Goal: Check status: Check status

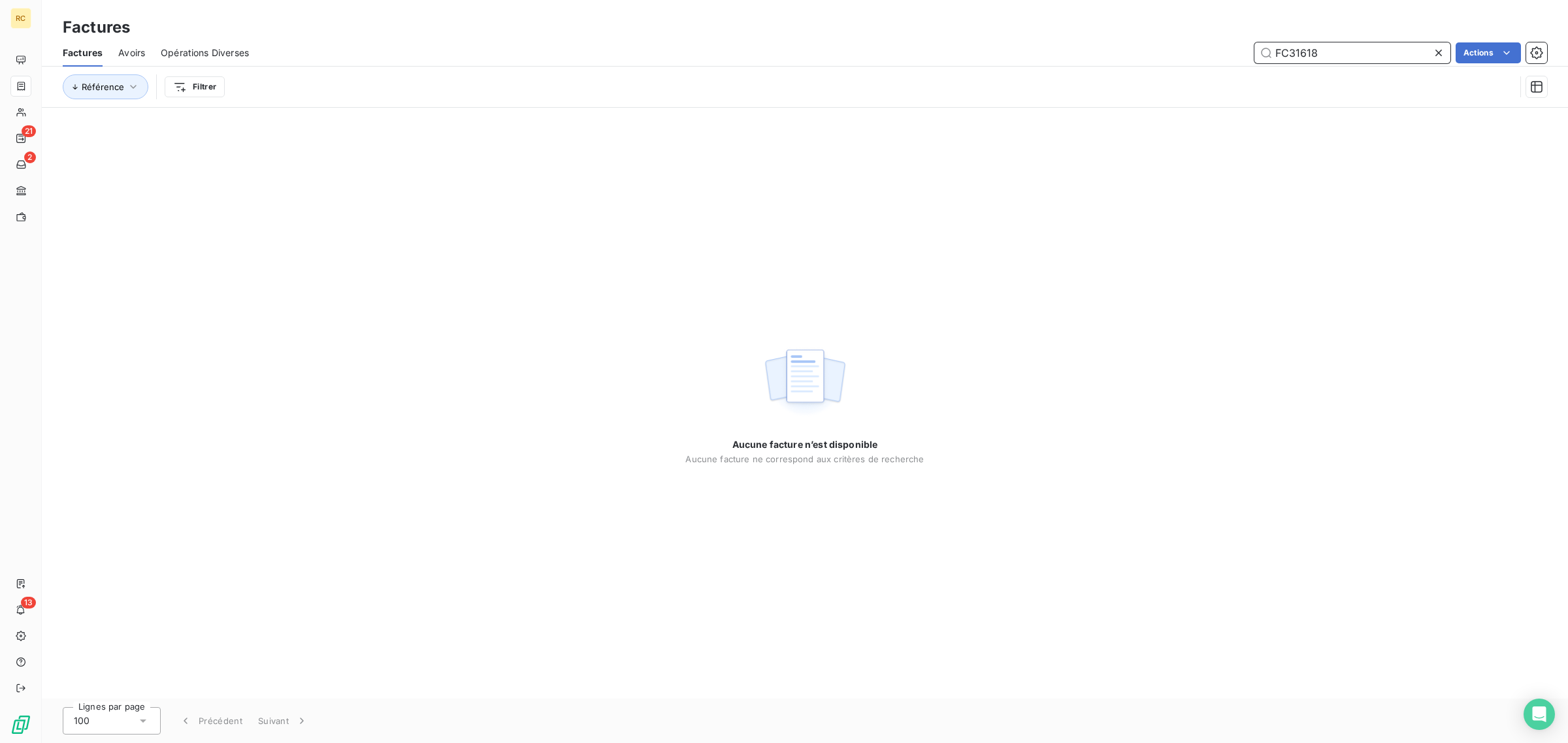
paste input "7709"
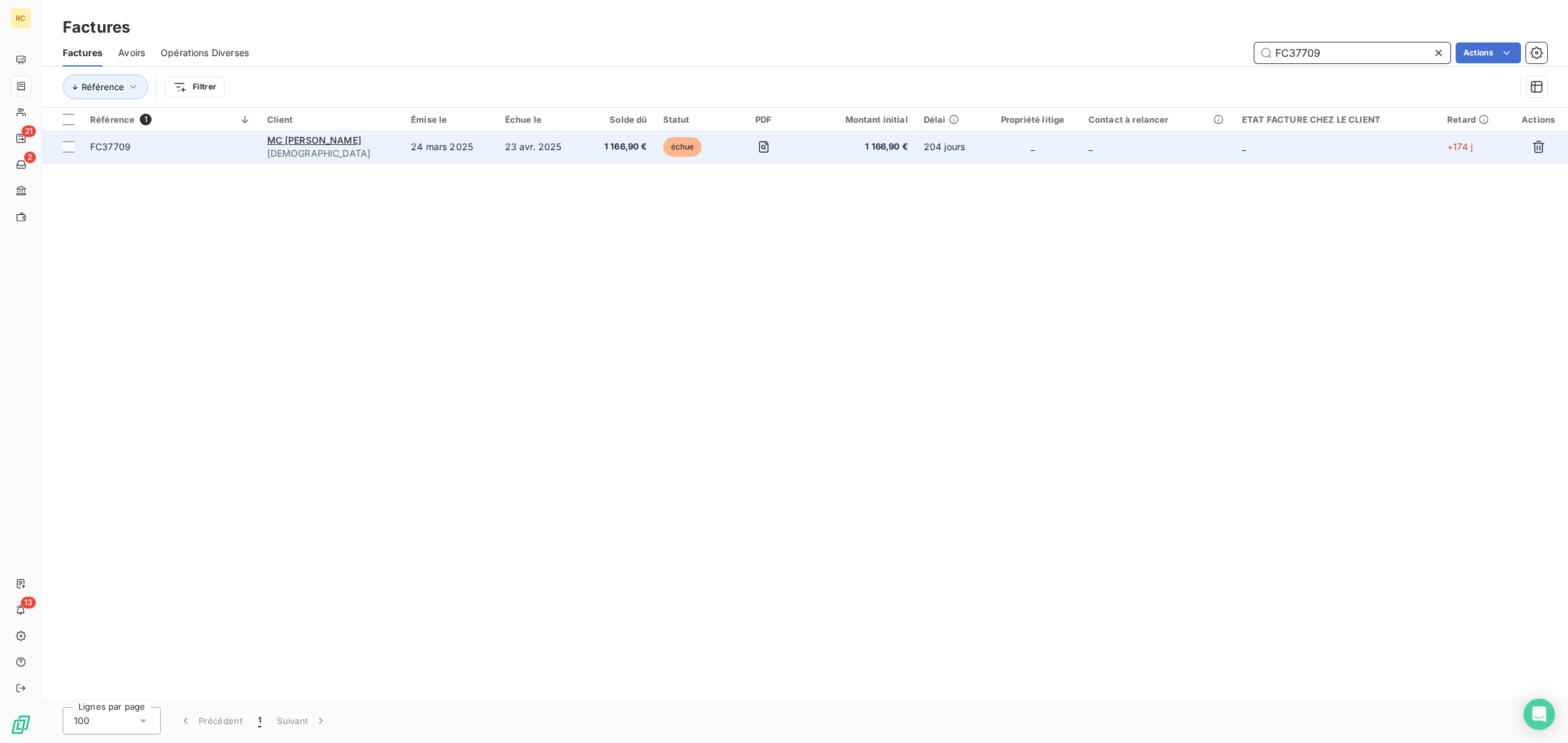
type input "FC37709"
click at [198, 151] on span "FC37709" at bounding box center [170, 147] width 162 height 13
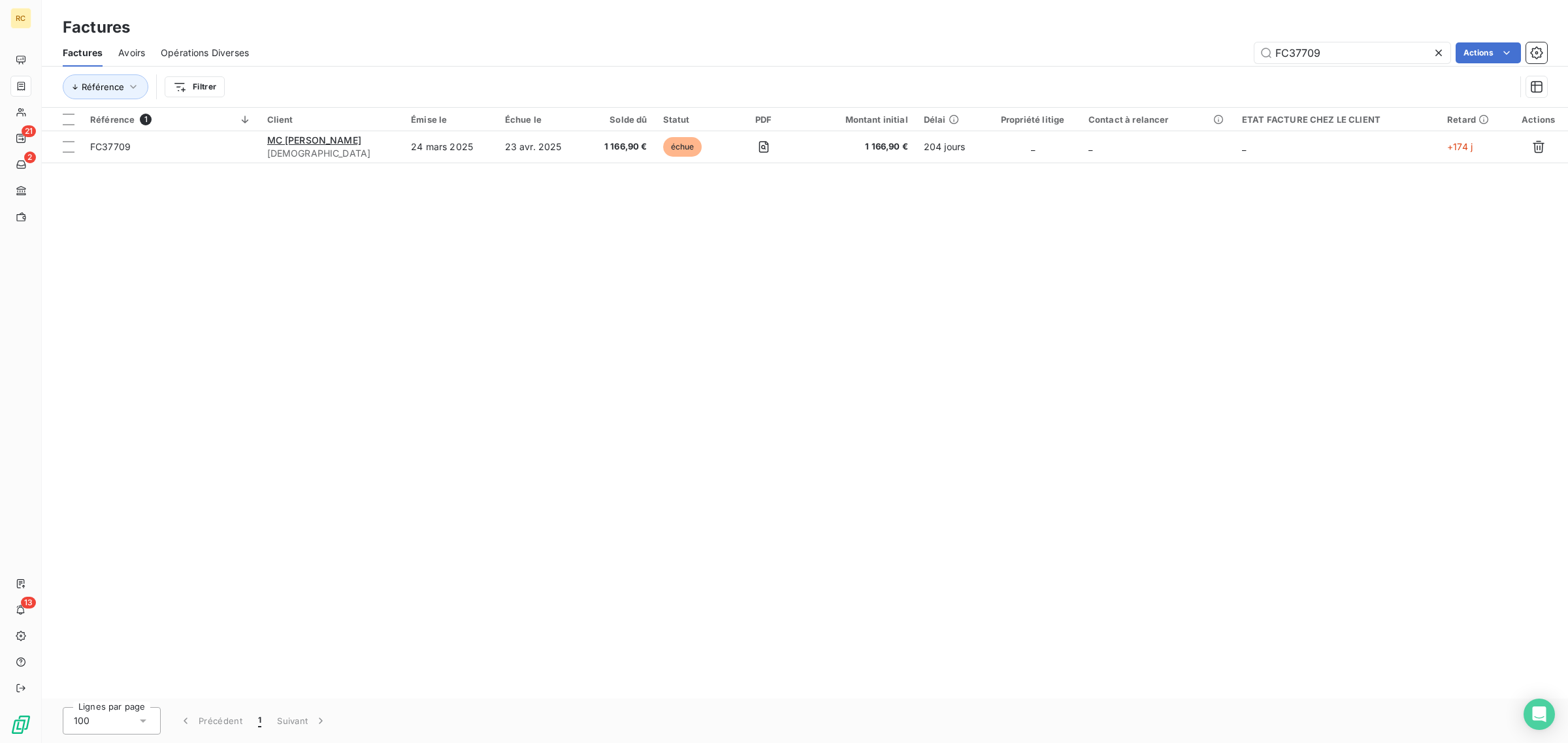
click at [1438, 54] on icon at bounding box center [1439, 53] width 13 height 13
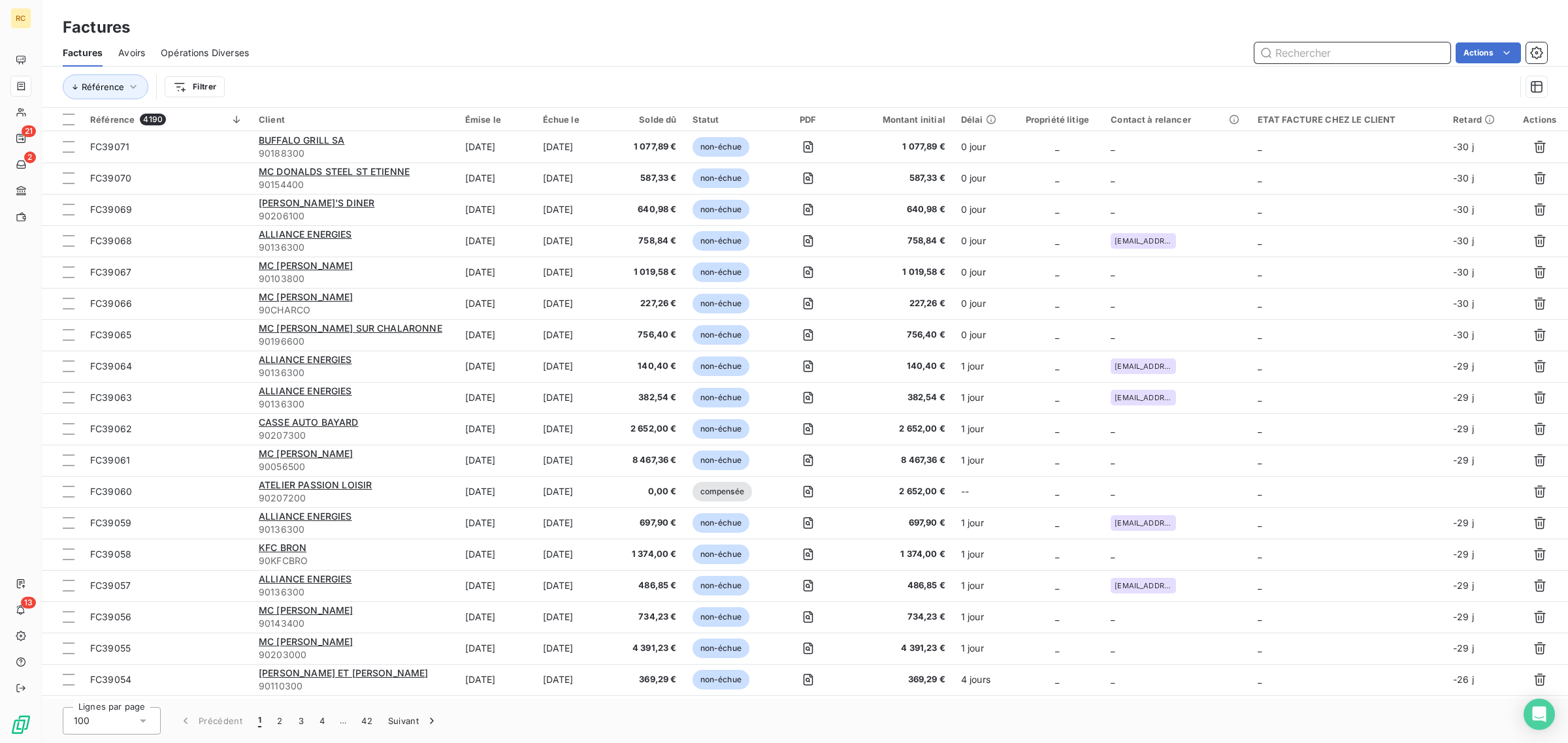
click at [1324, 53] on input "text" at bounding box center [1353, 52] width 196 height 21
paste input "FC38707"
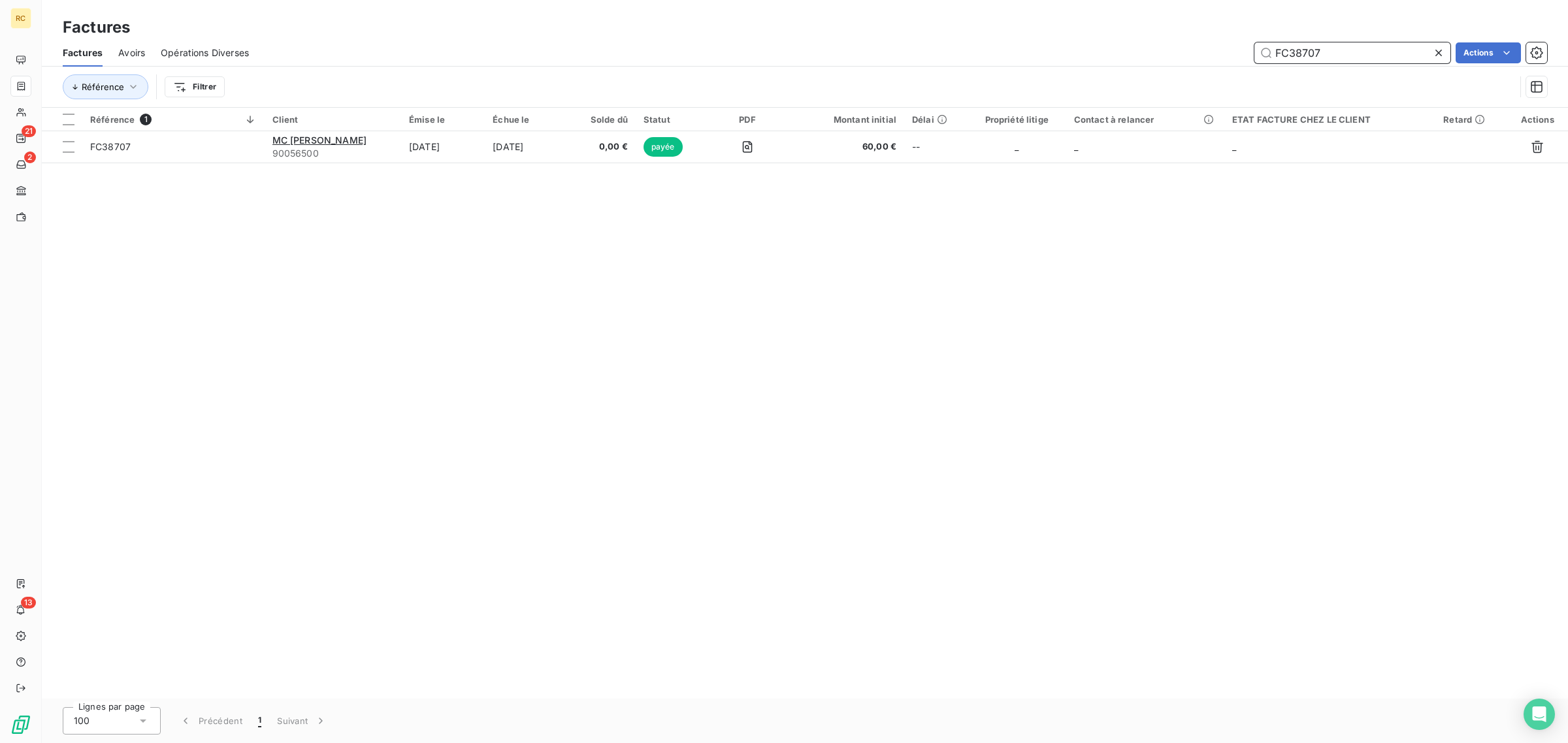
drag, startPoint x: 1340, startPoint y: 55, endPoint x: 1261, endPoint y: 48, distance: 79.3
click at [1263, 50] on input "FC38707" at bounding box center [1353, 52] width 196 height 21
paste input "98"
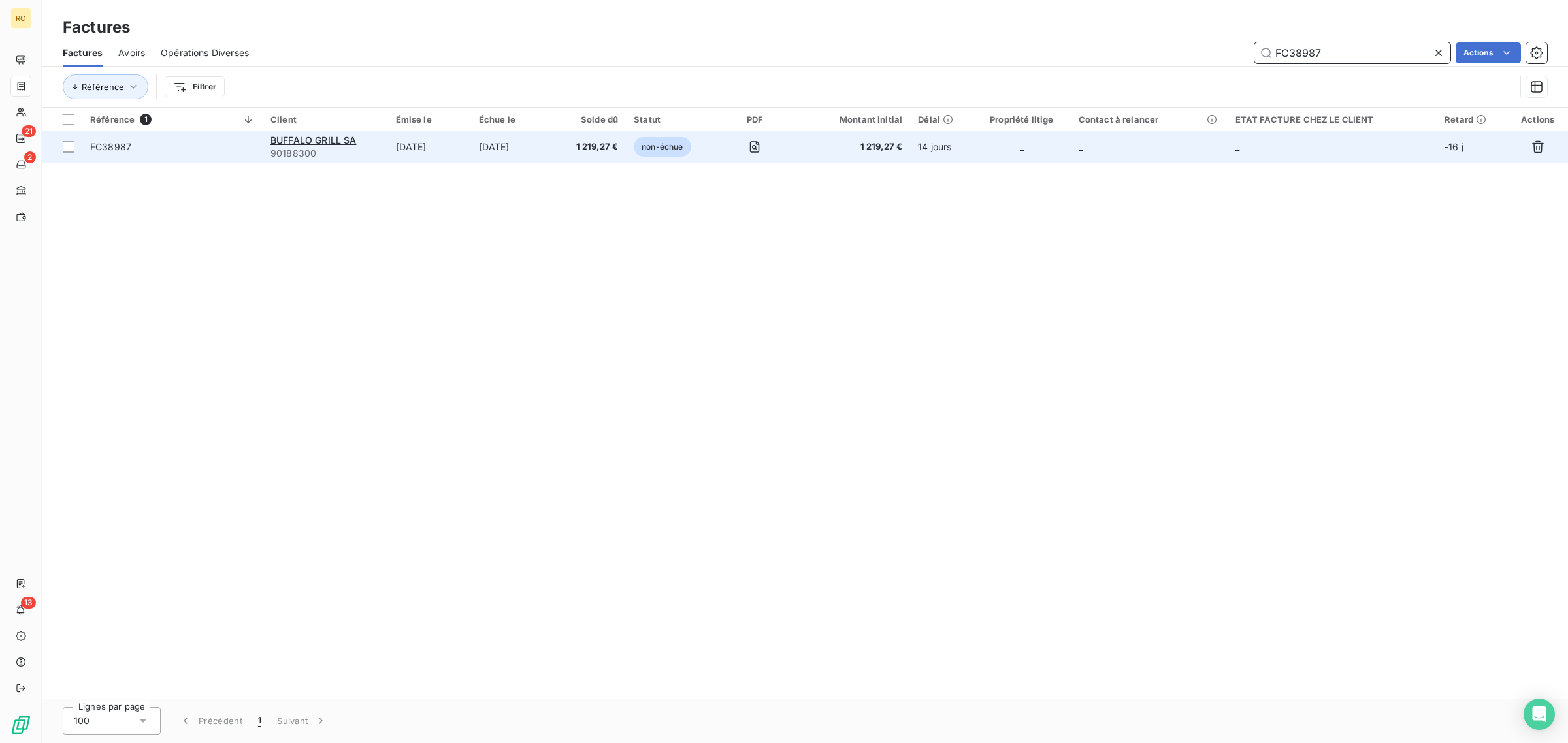
type input "FC38987"
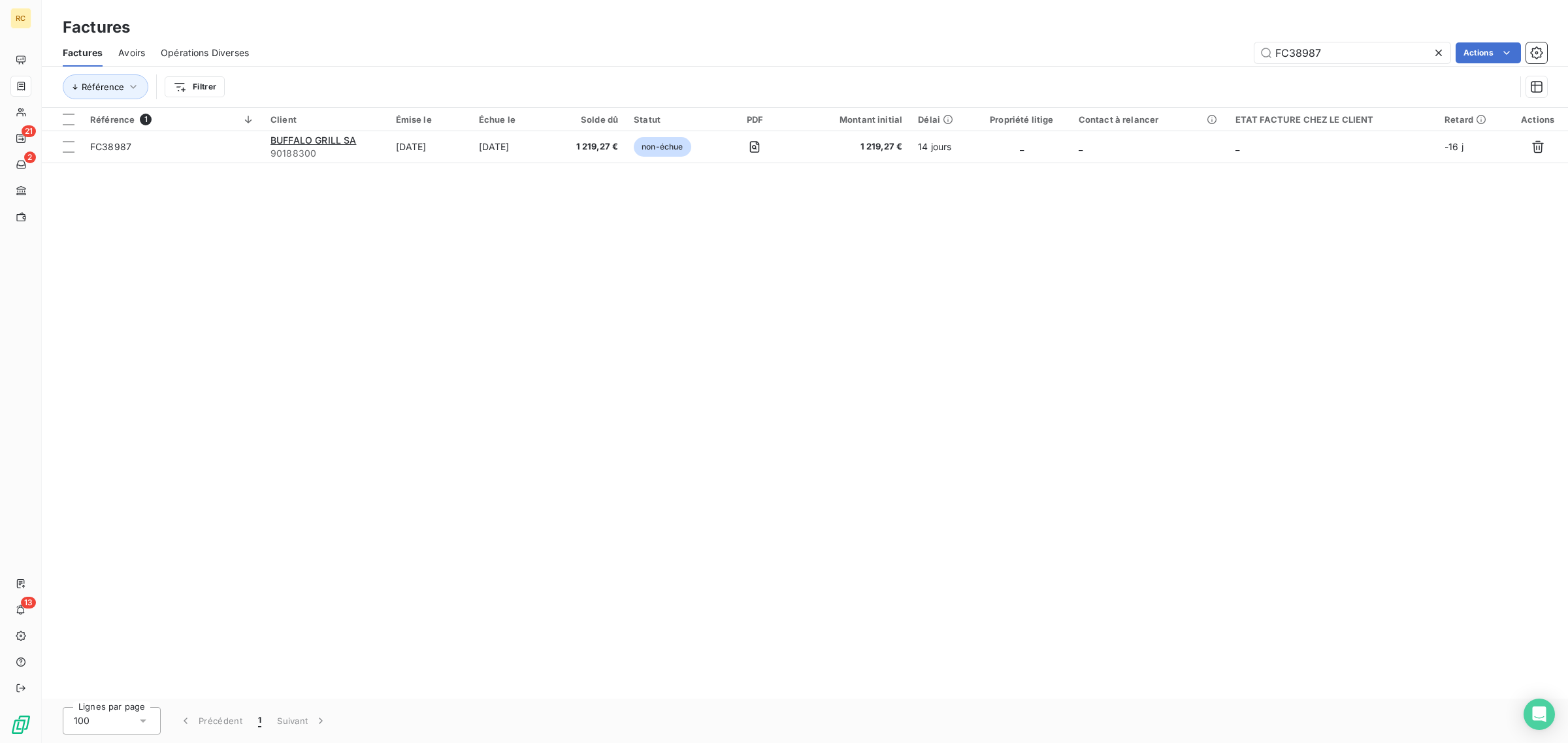
click at [1440, 47] on icon at bounding box center [1439, 53] width 13 height 13
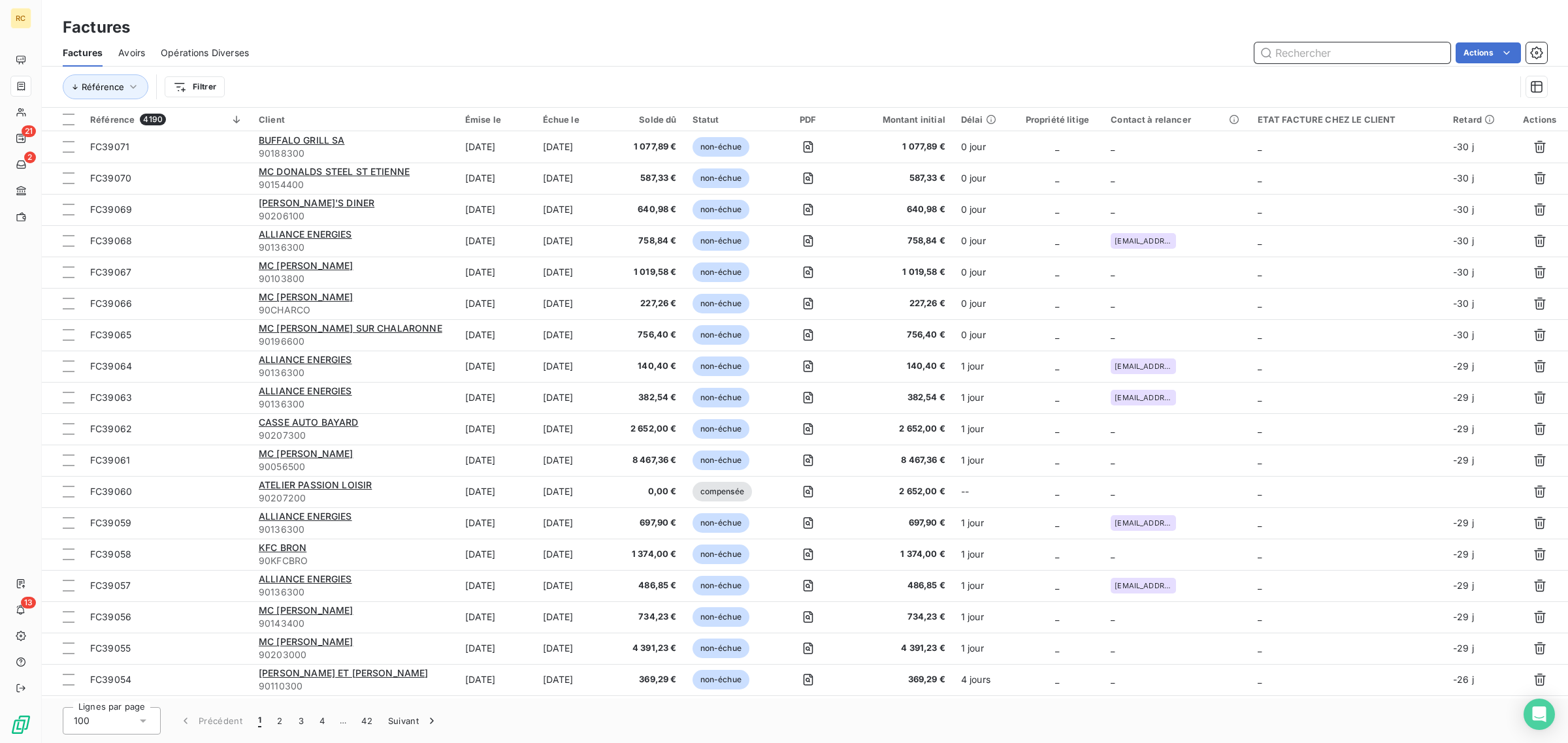
click at [1383, 53] on input "text" at bounding box center [1353, 52] width 196 height 21
click at [1375, 51] on input "text" at bounding box center [1353, 52] width 196 height 21
paste input "FC38018"
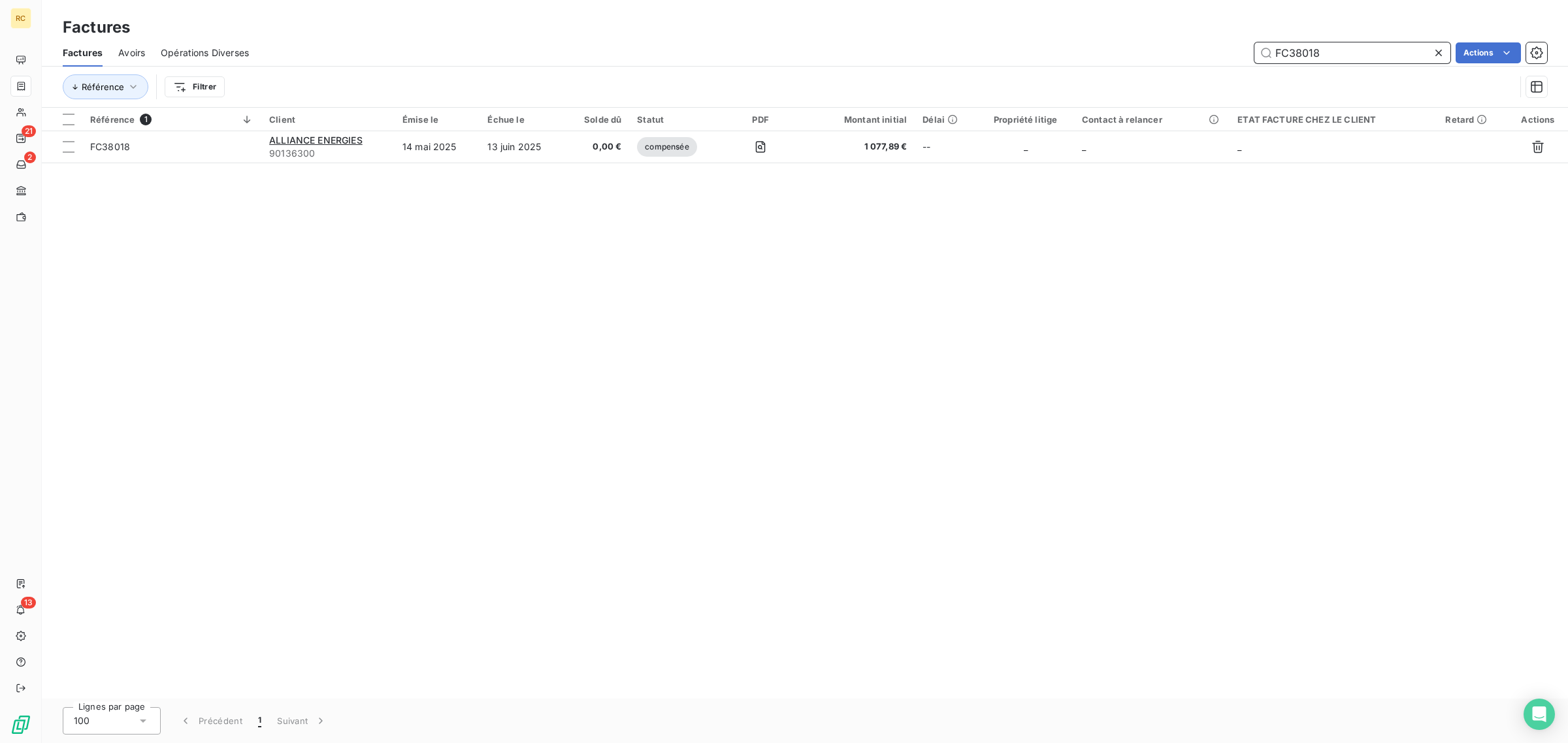
type input "FC38018"
drag, startPoint x: 1440, startPoint y: 50, endPoint x: 1416, endPoint y: 50, distance: 24.0
click at [1440, 50] on icon at bounding box center [1438, 52] width 7 height 7
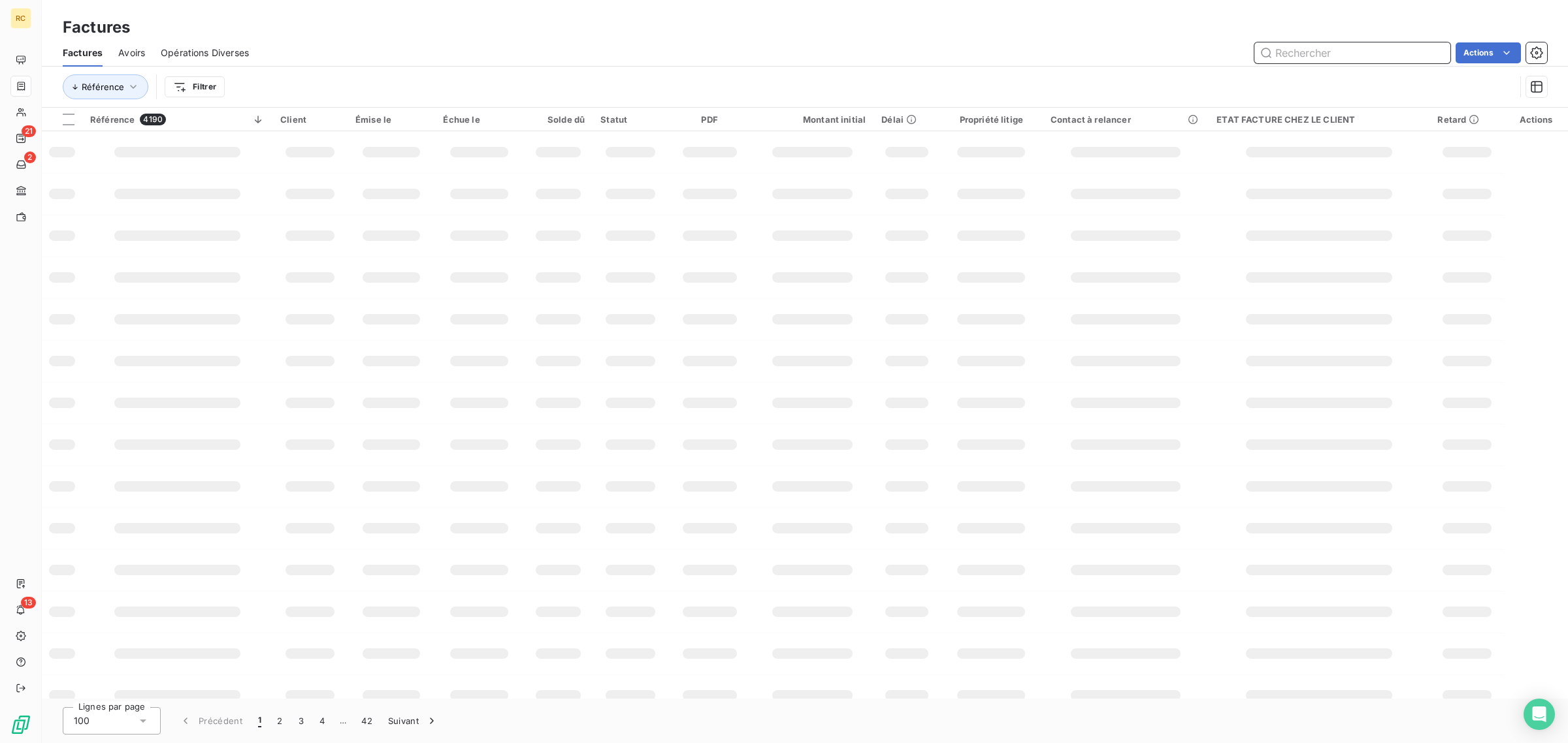
click at [1334, 50] on input "text" at bounding box center [1353, 52] width 196 height 21
paste input "FC38470"
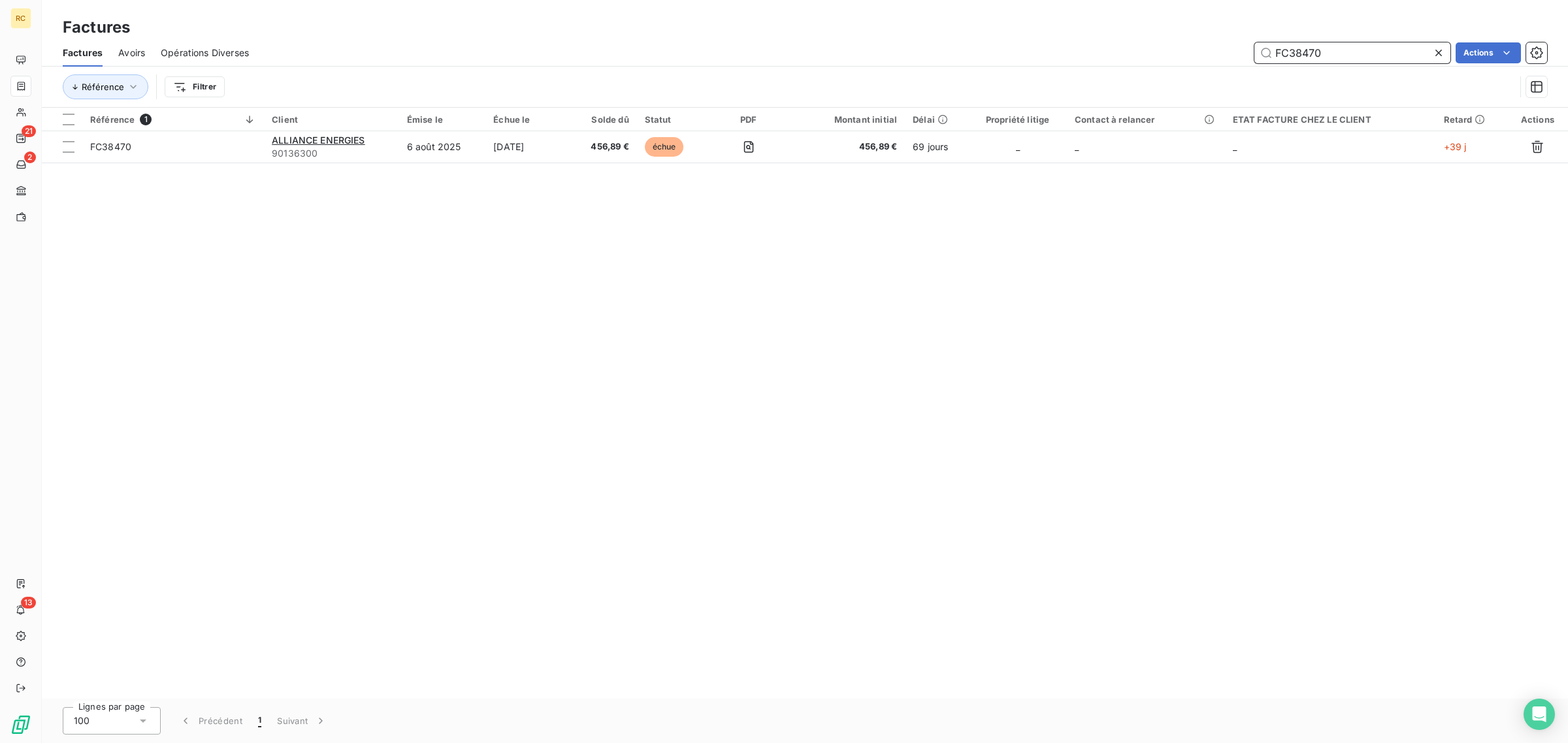
type input "FC38470"
click at [1435, 51] on icon at bounding box center [1439, 53] width 13 height 13
click at [1412, 53] on input "text" at bounding box center [1353, 52] width 196 height 21
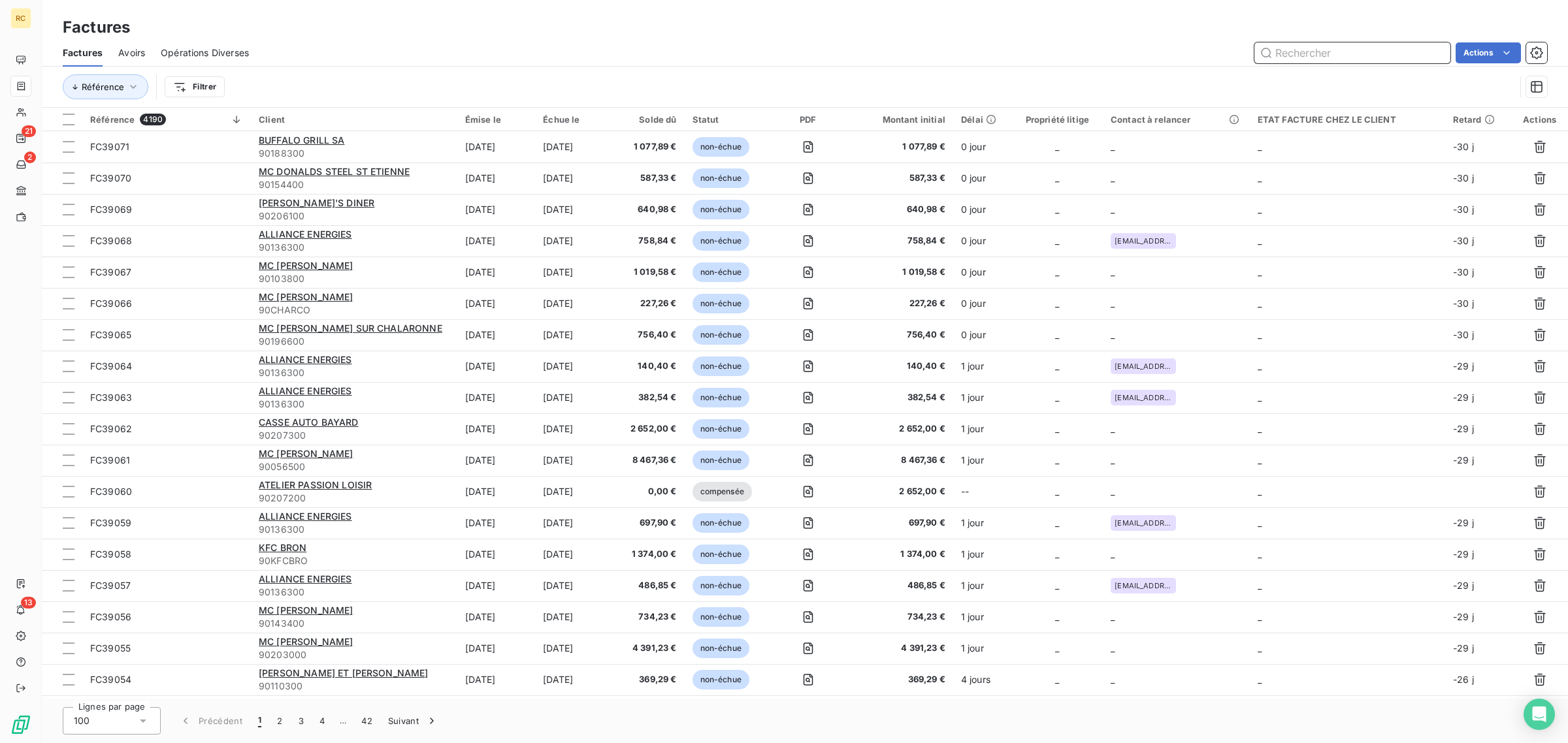
paste input "FC38728"
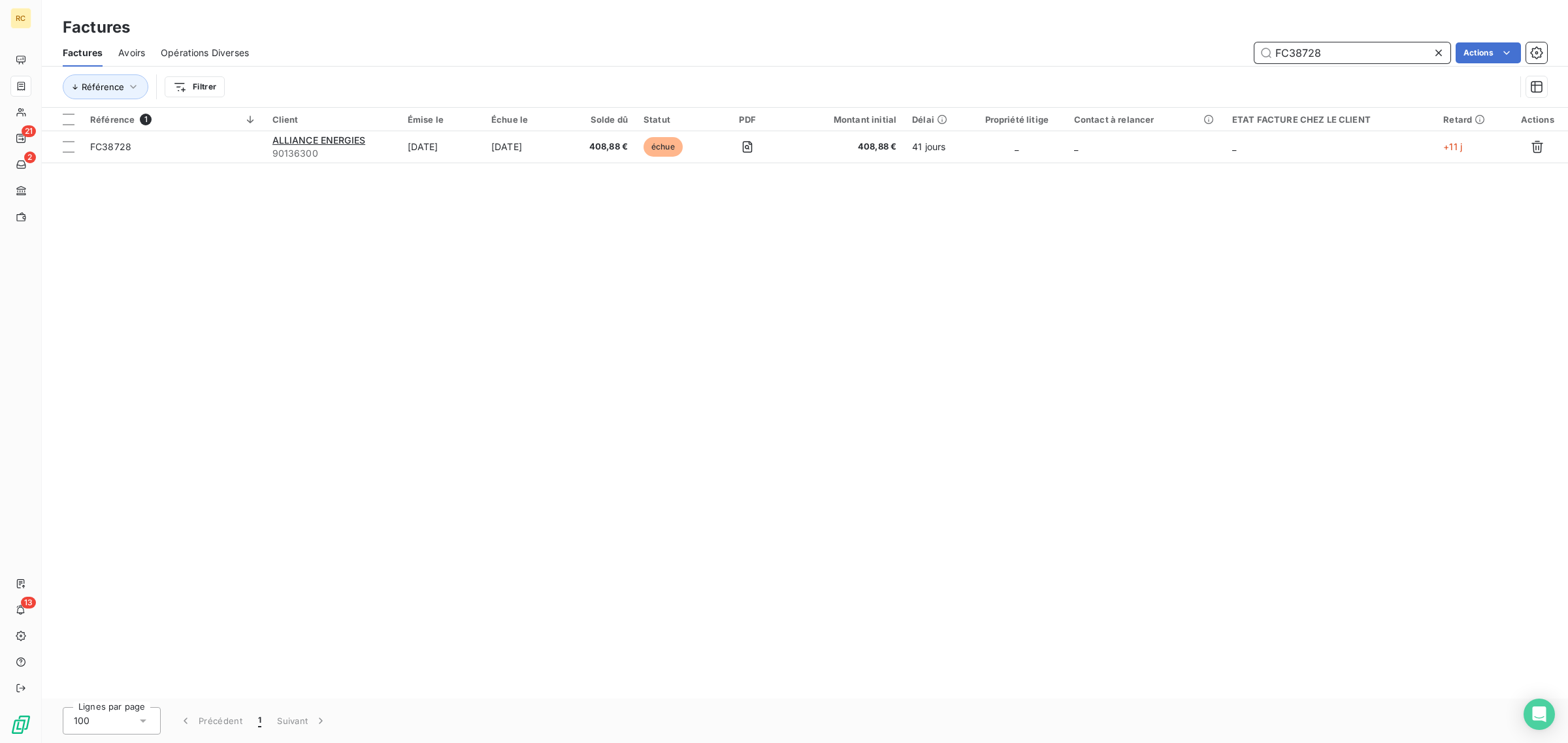
type input "FC38728"
drag, startPoint x: 1435, startPoint y: 57, endPoint x: 1427, endPoint y: 56, distance: 8.1
click at [1435, 57] on icon at bounding box center [1439, 53] width 13 height 13
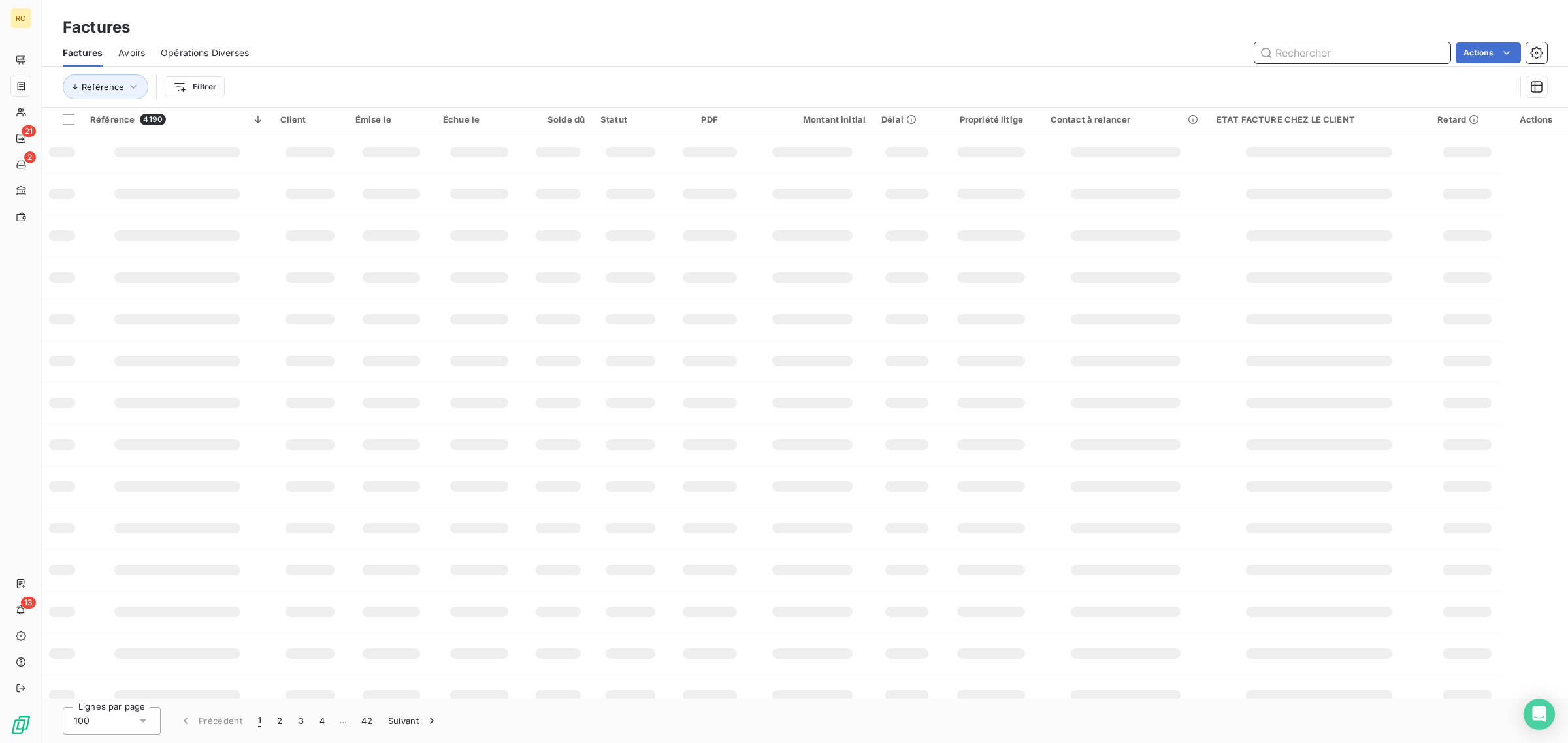
click at [1401, 49] on input "text" at bounding box center [1353, 52] width 196 height 21
paste input "FC38751"
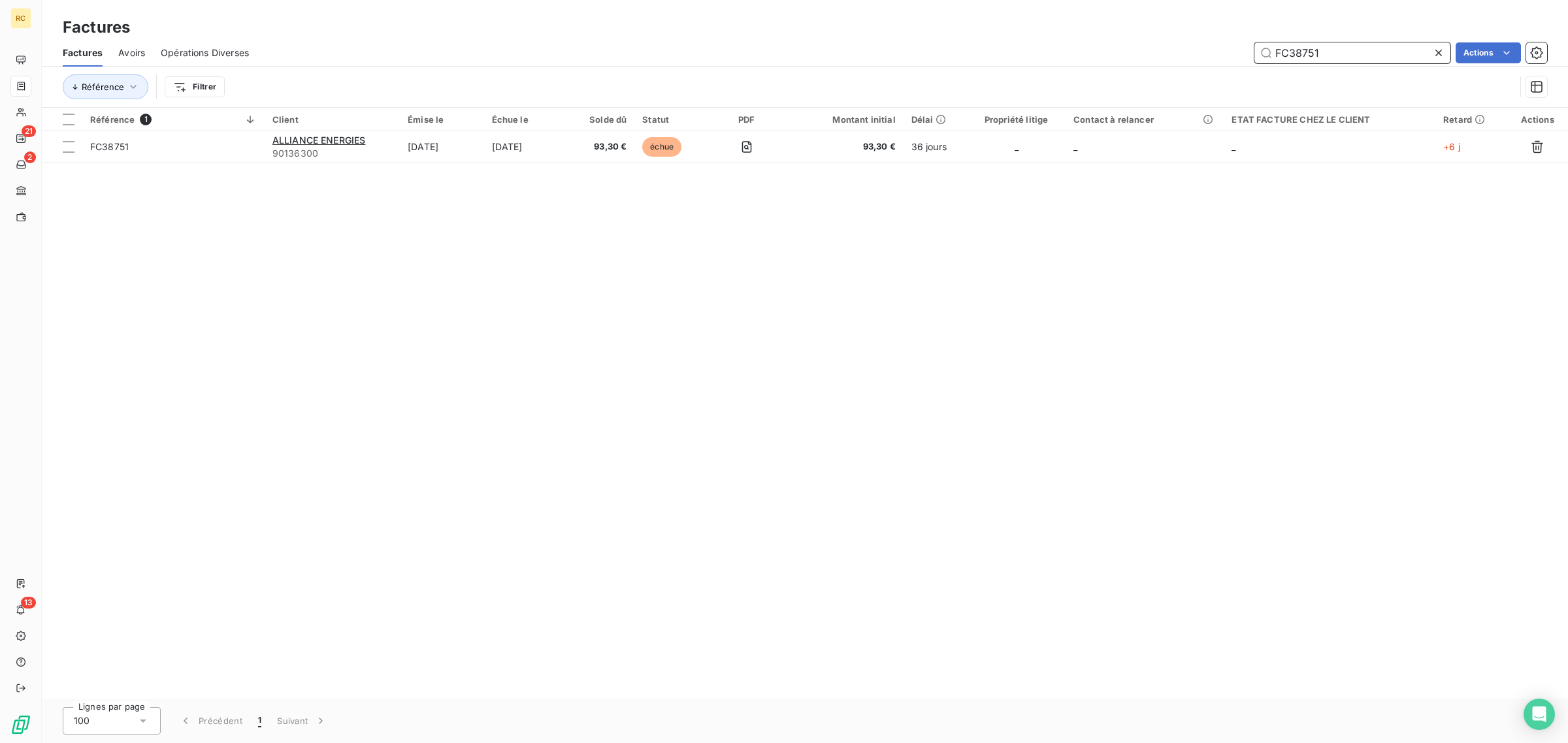
type input "FC38751"
click at [1435, 53] on icon at bounding box center [1439, 53] width 13 height 13
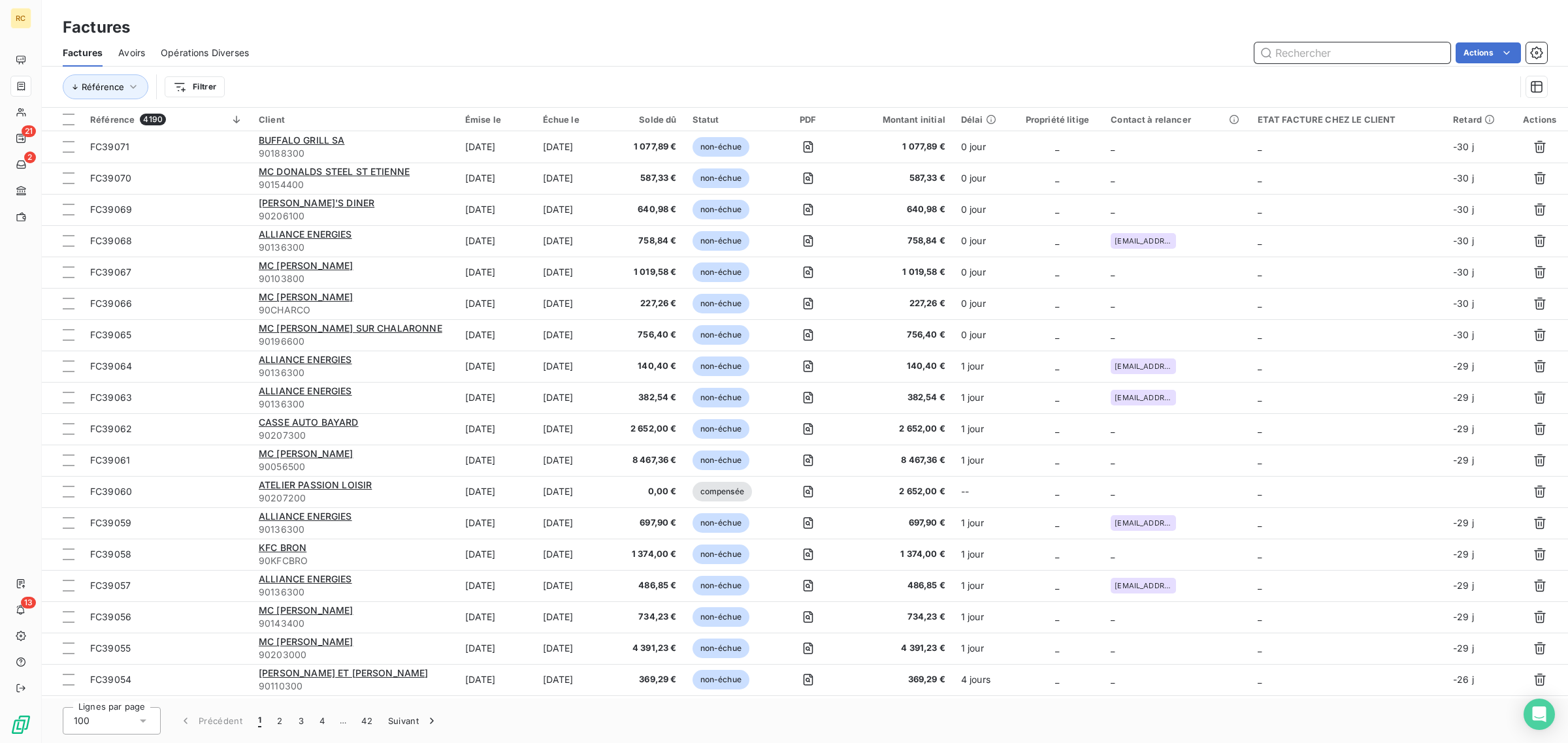
click at [1350, 53] on input "text" at bounding box center [1353, 52] width 196 height 21
paste input "FC38756"
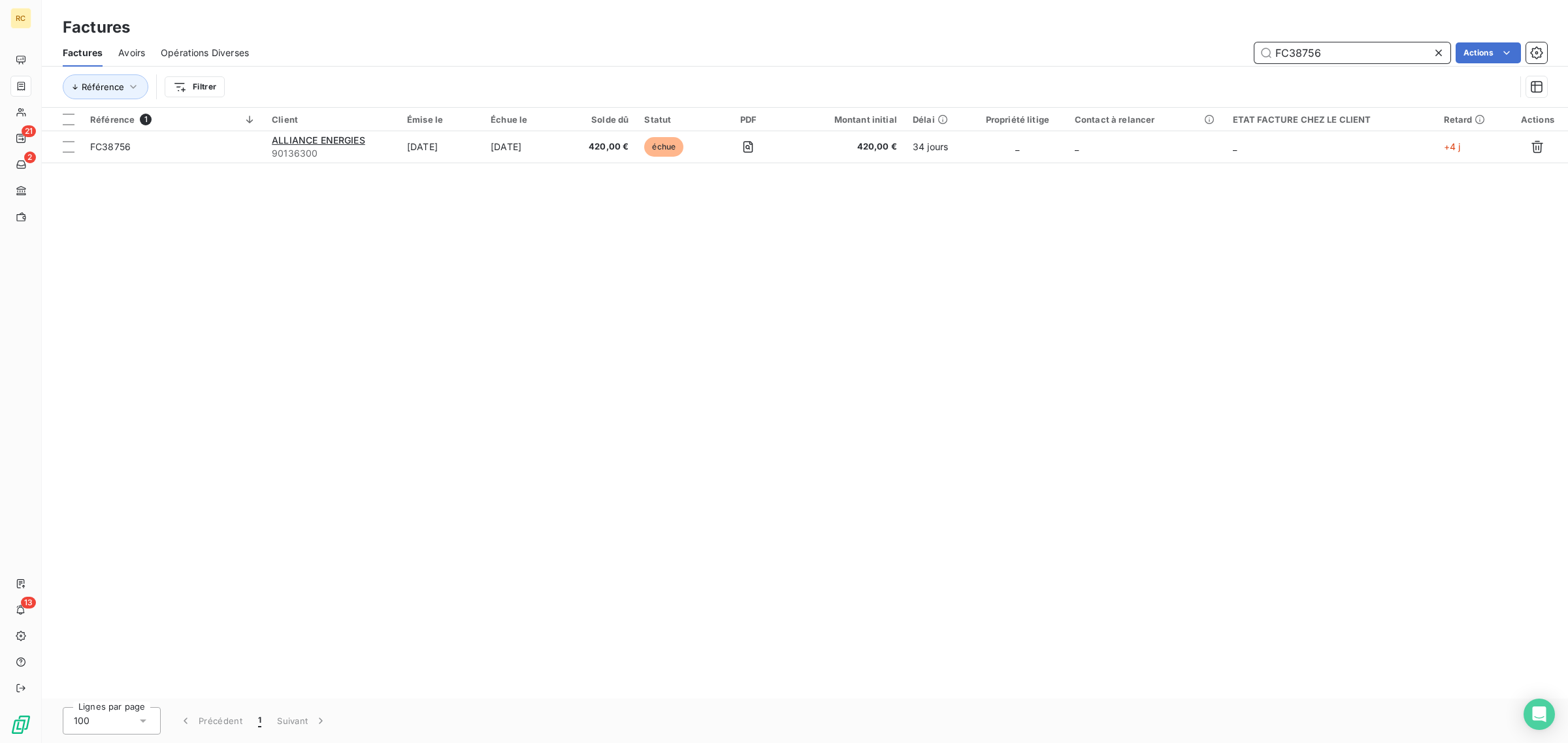
type input "FC38756"
drag, startPoint x: 1437, startPoint y: 50, endPoint x: 1418, endPoint y: 50, distance: 19.0
click at [1437, 50] on icon at bounding box center [1439, 53] width 13 height 13
click at [1384, 50] on input "text" at bounding box center [1353, 52] width 196 height 21
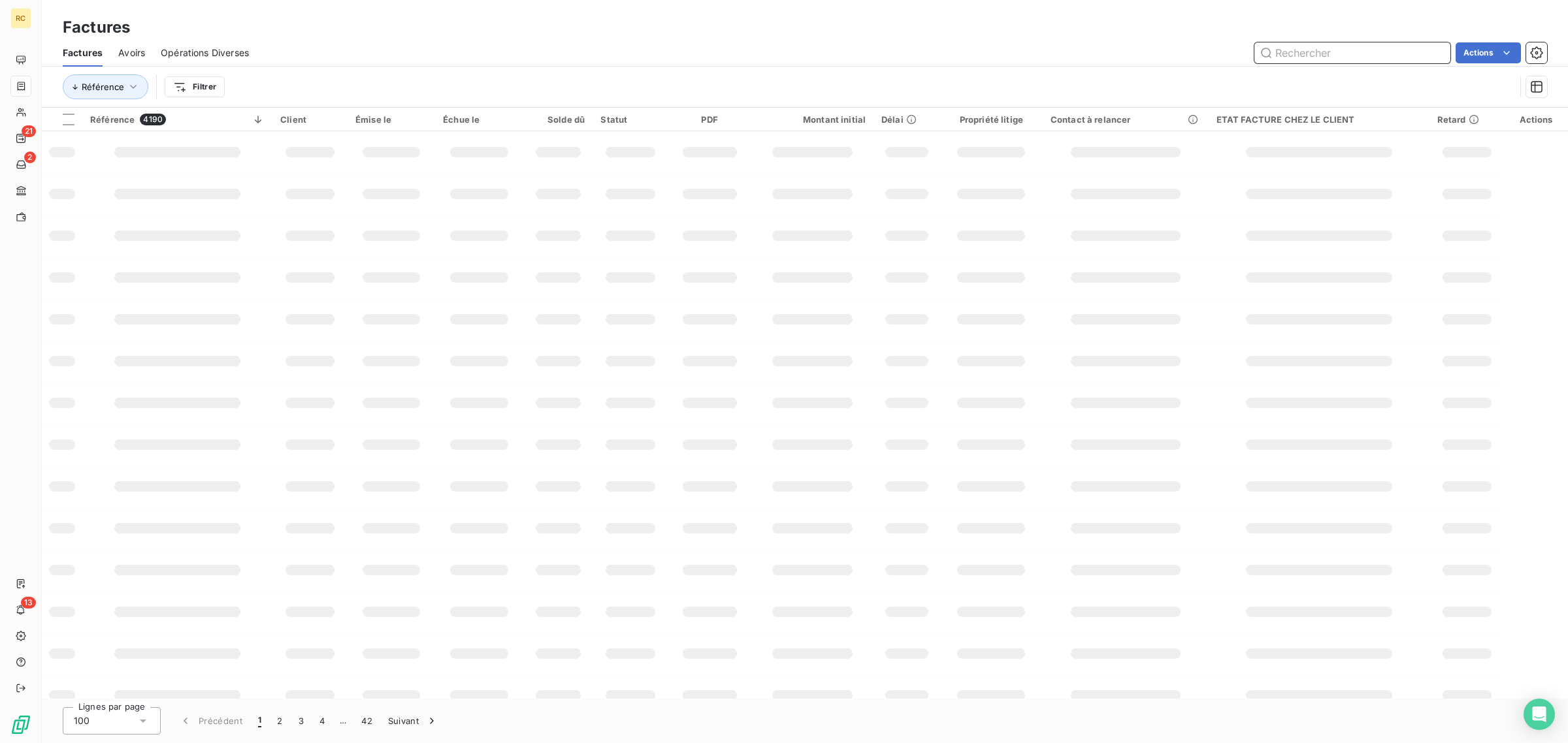
paste input "FC38758"
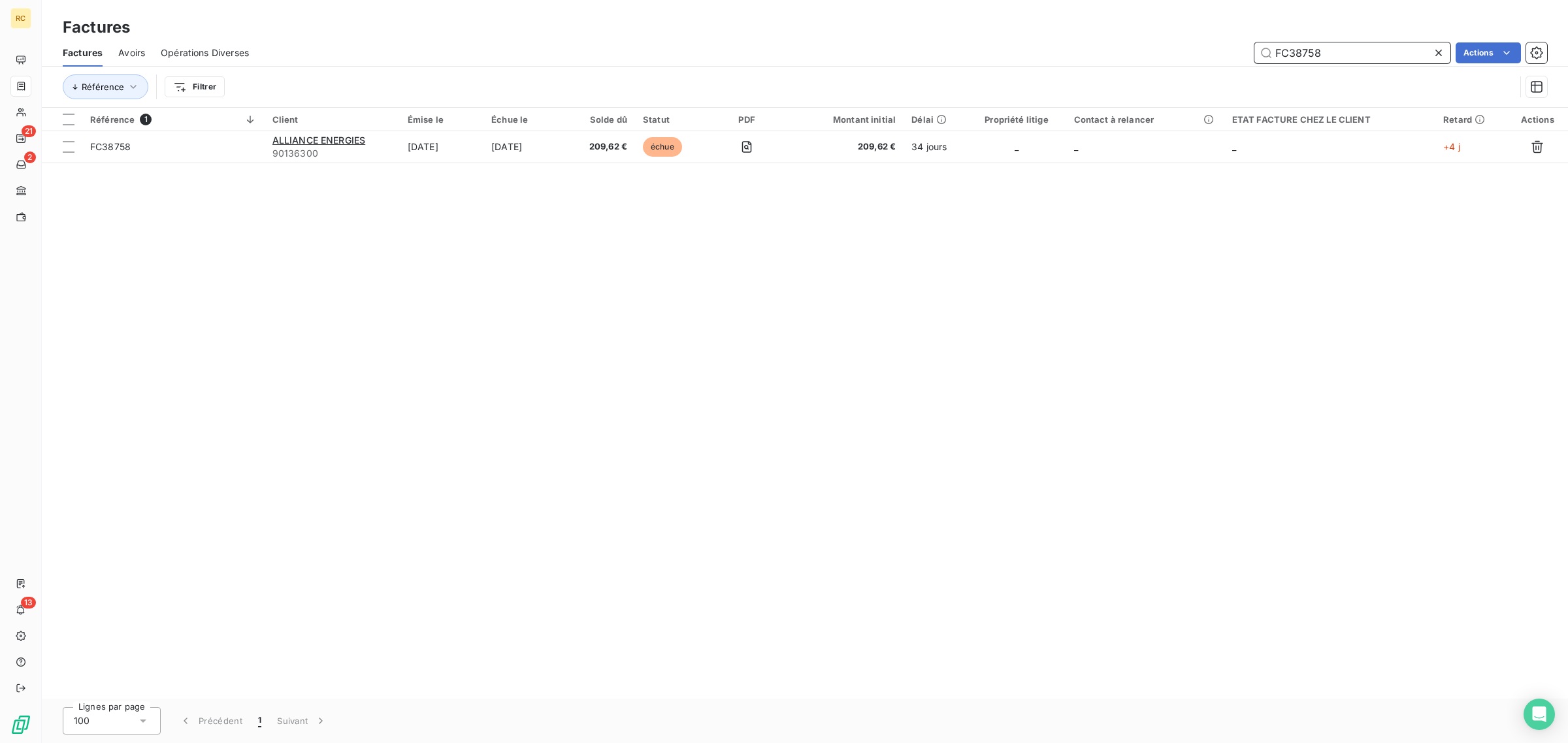
type input "FC38758"
click at [1435, 50] on icon at bounding box center [1438, 52] width 7 height 7
click at [1409, 52] on input "text" at bounding box center [1353, 52] width 196 height 21
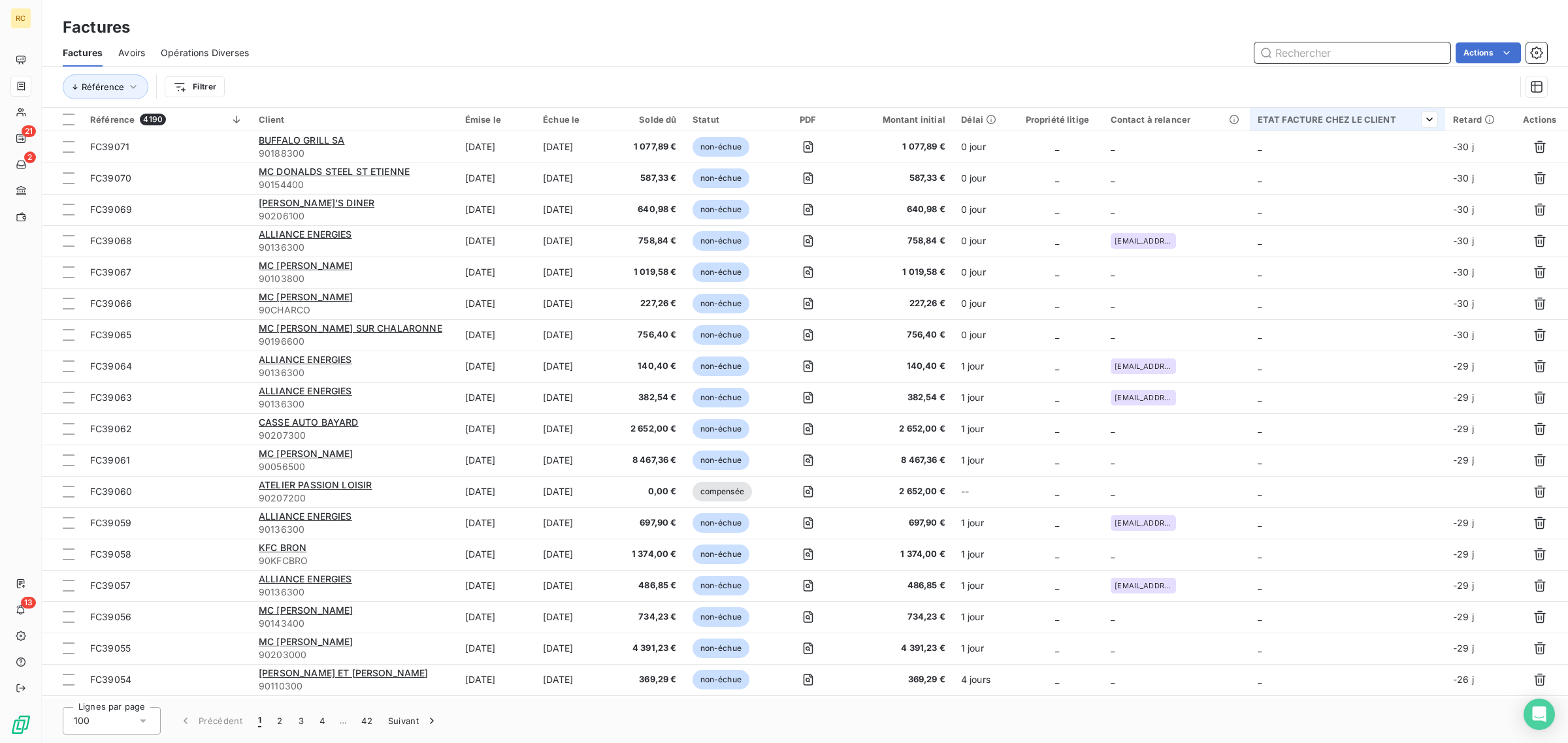
paste input "FC38759"
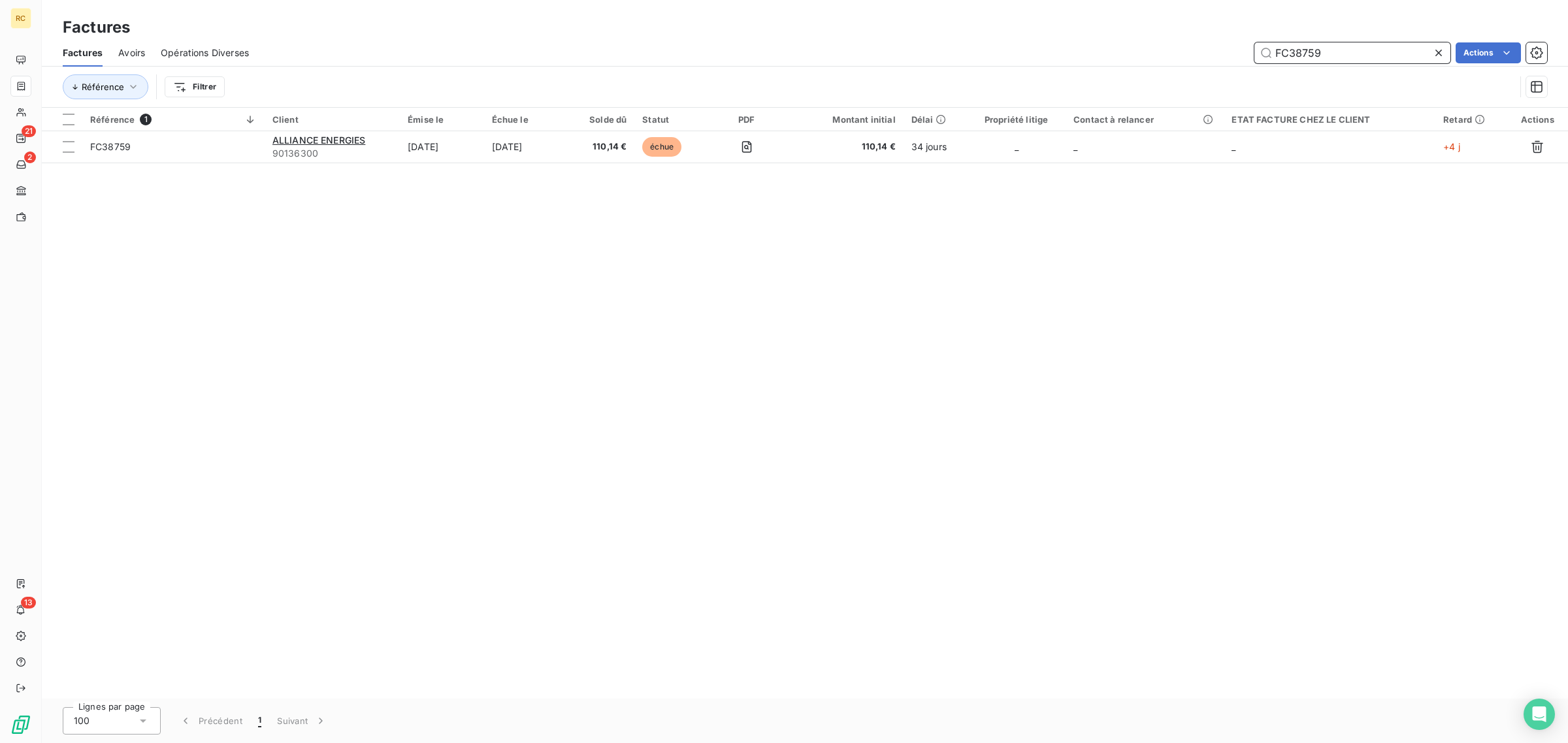
type input "FC38759"
click at [1442, 54] on icon at bounding box center [1439, 53] width 13 height 13
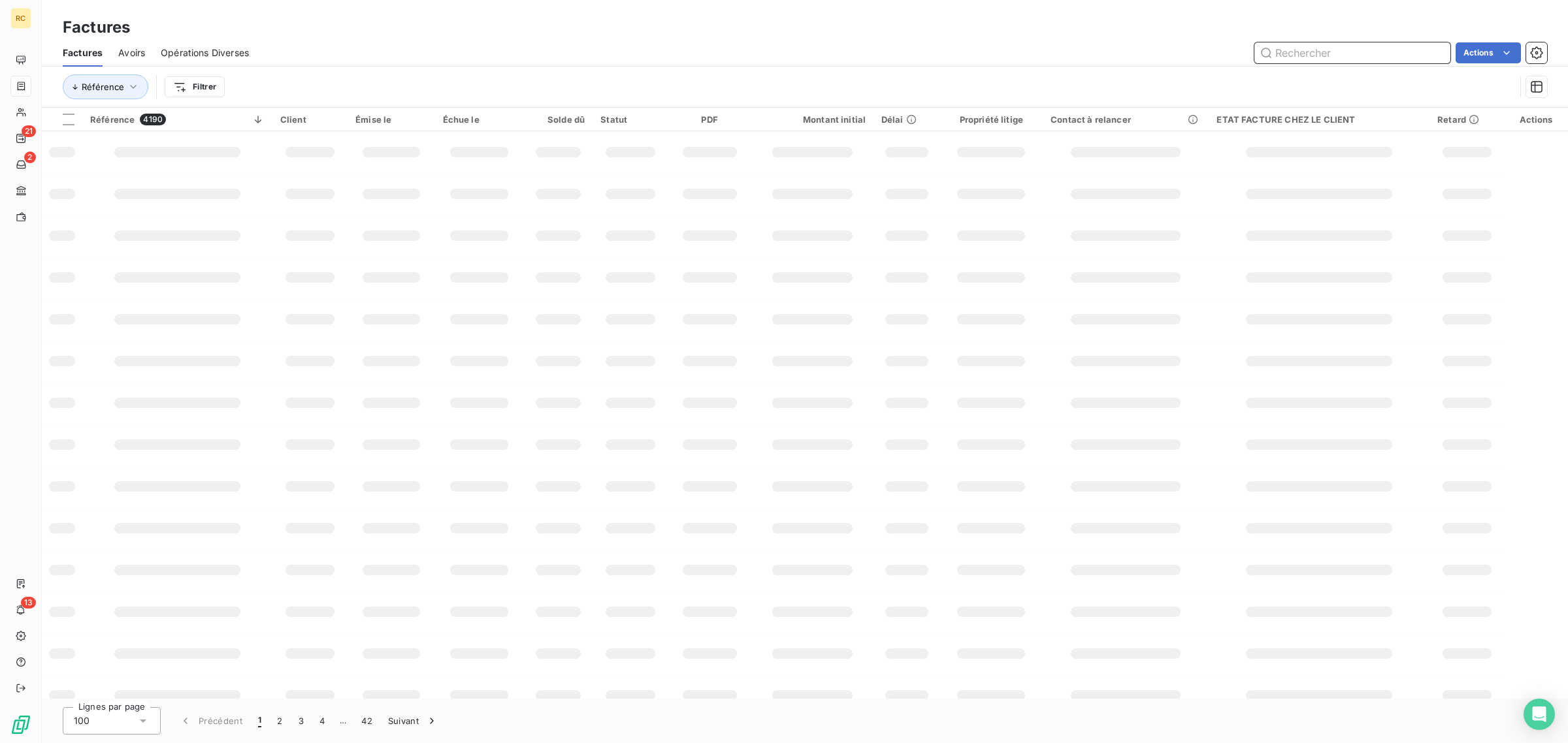
click at [1418, 56] on input "text" at bounding box center [1353, 52] width 196 height 21
paste input "FC38761"
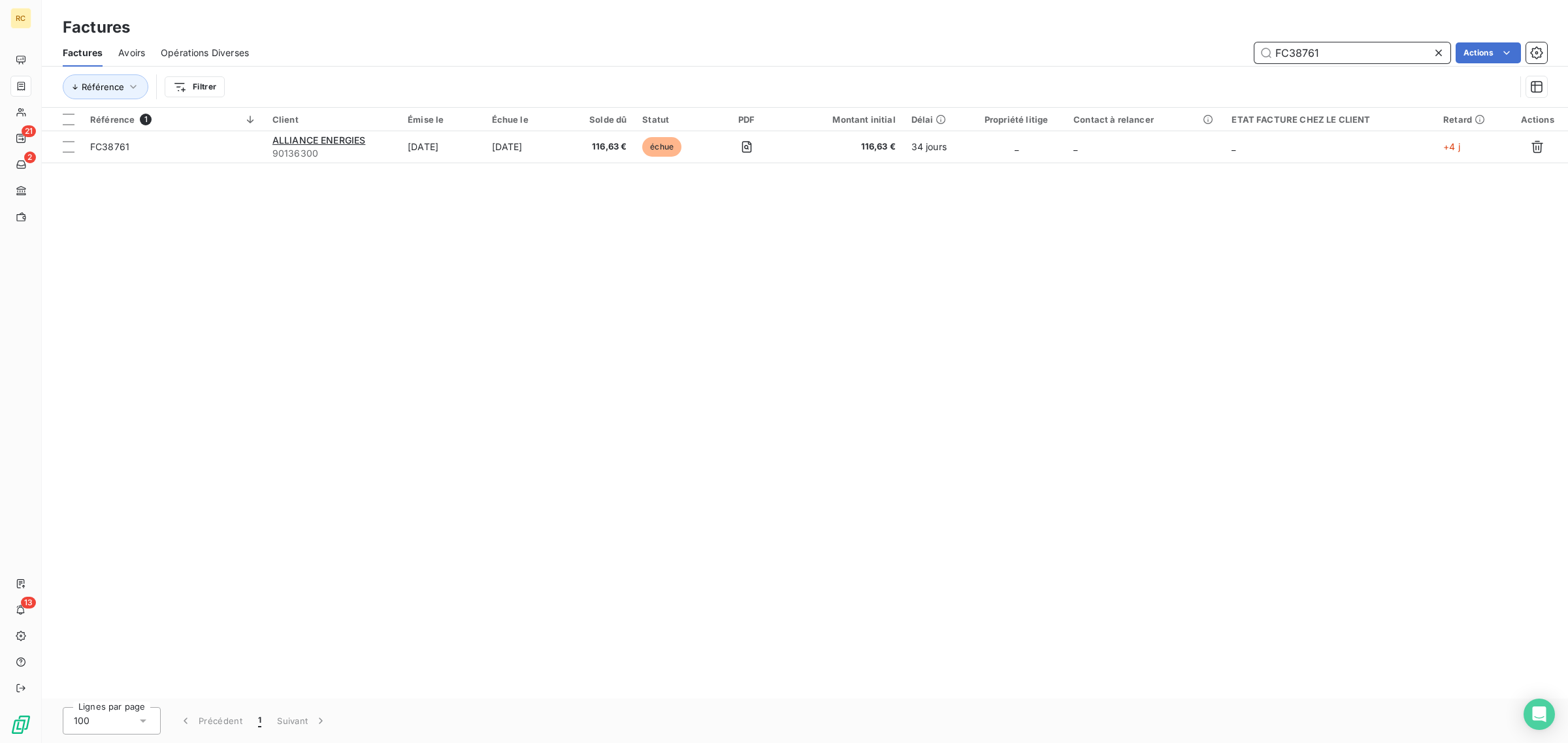
type input "FC38761"
click at [1437, 45] on div at bounding box center [1442, 52] width 19 height 21
click at [1429, 50] on input "text" at bounding box center [1353, 52] width 196 height 21
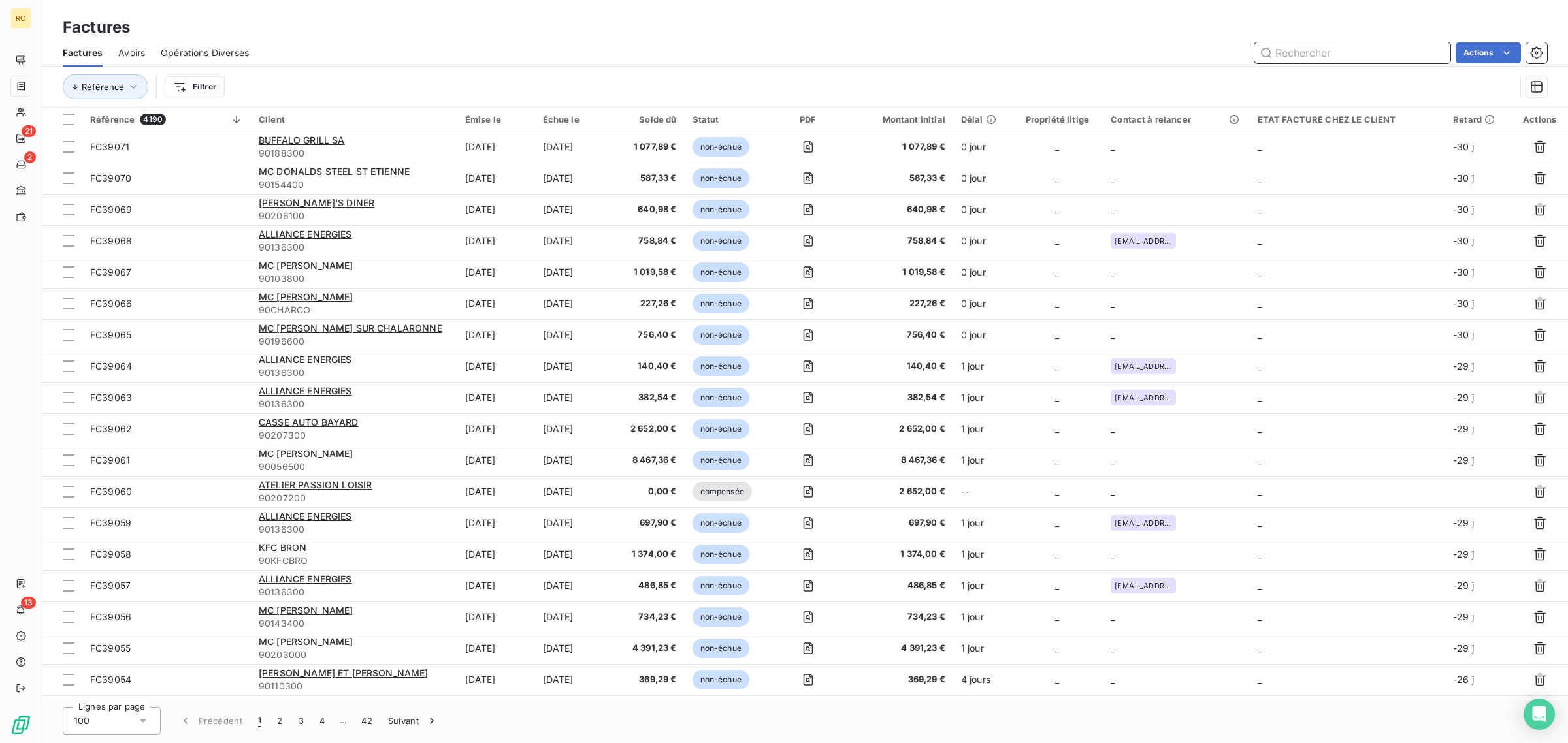
paste input "FC38769"
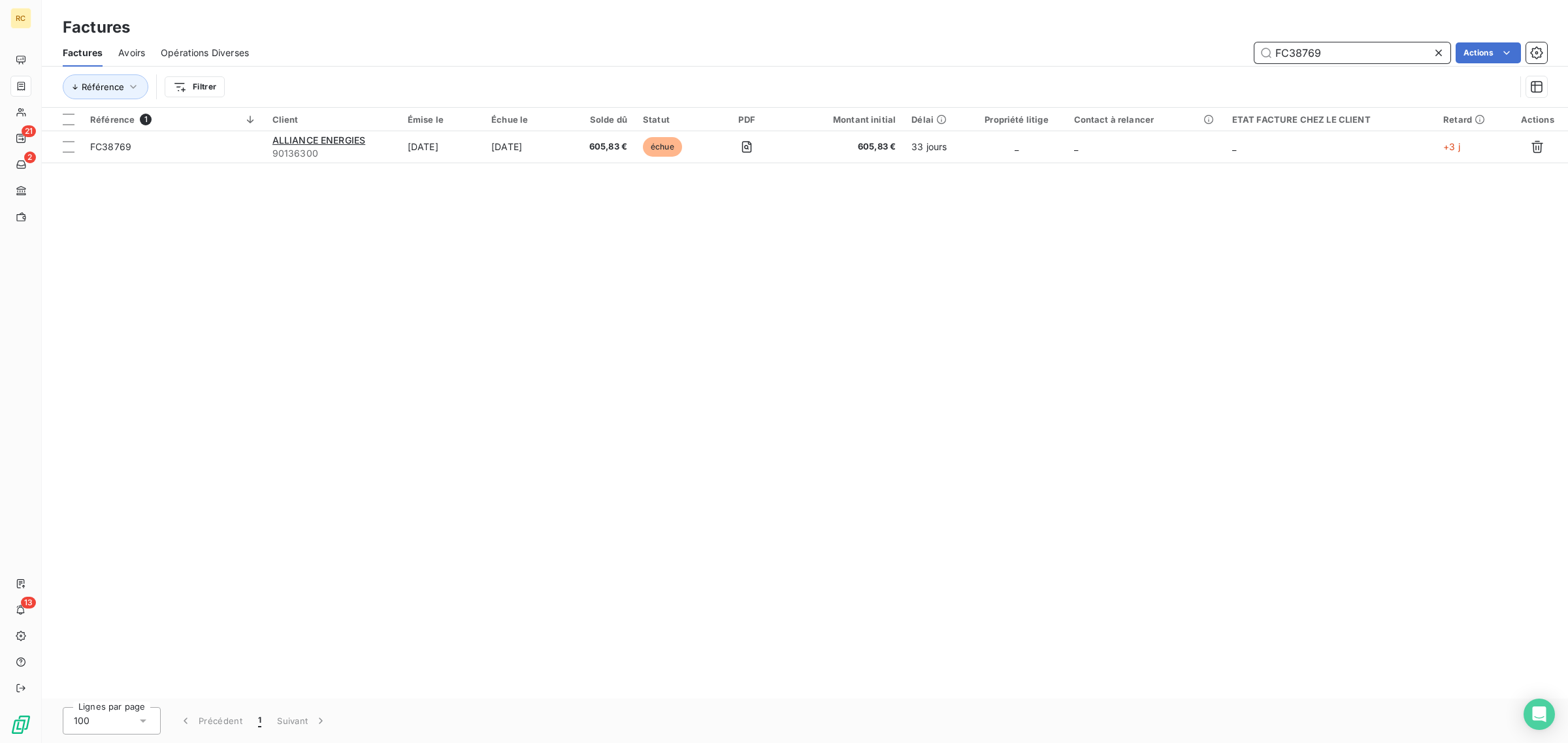
type input "FC38769"
click at [1437, 49] on icon at bounding box center [1439, 53] width 13 height 13
click at [1364, 53] on input "text" at bounding box center [1353, 52] width 196 height 21
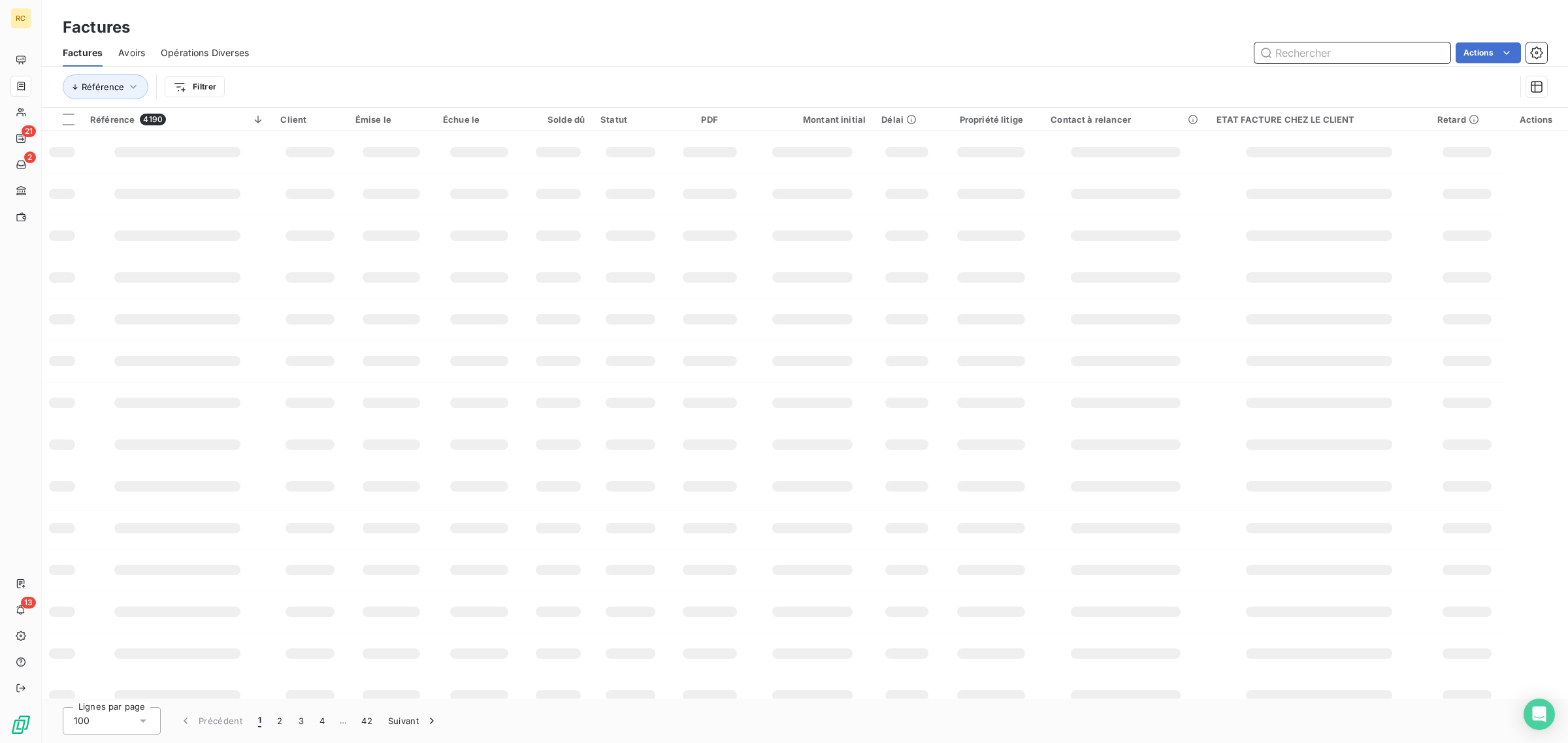
paste input "FC38770"
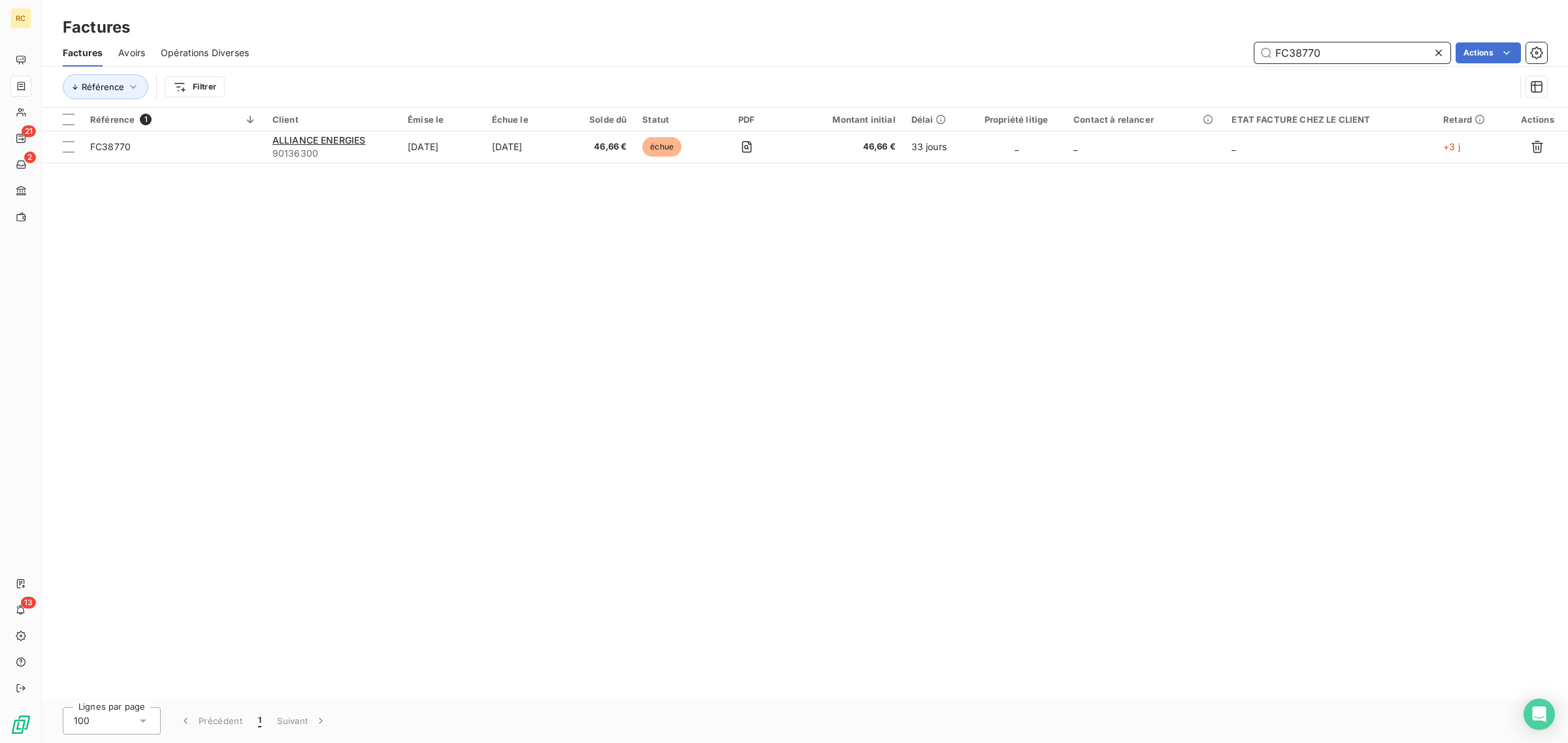
type input "FC38770"
click at [1434, 51] on icon at bounding box center [1439, 53] width 13 height 13
click at [1432, 52] on input "text" at bounding box center [1353, 52] width 196 height 21
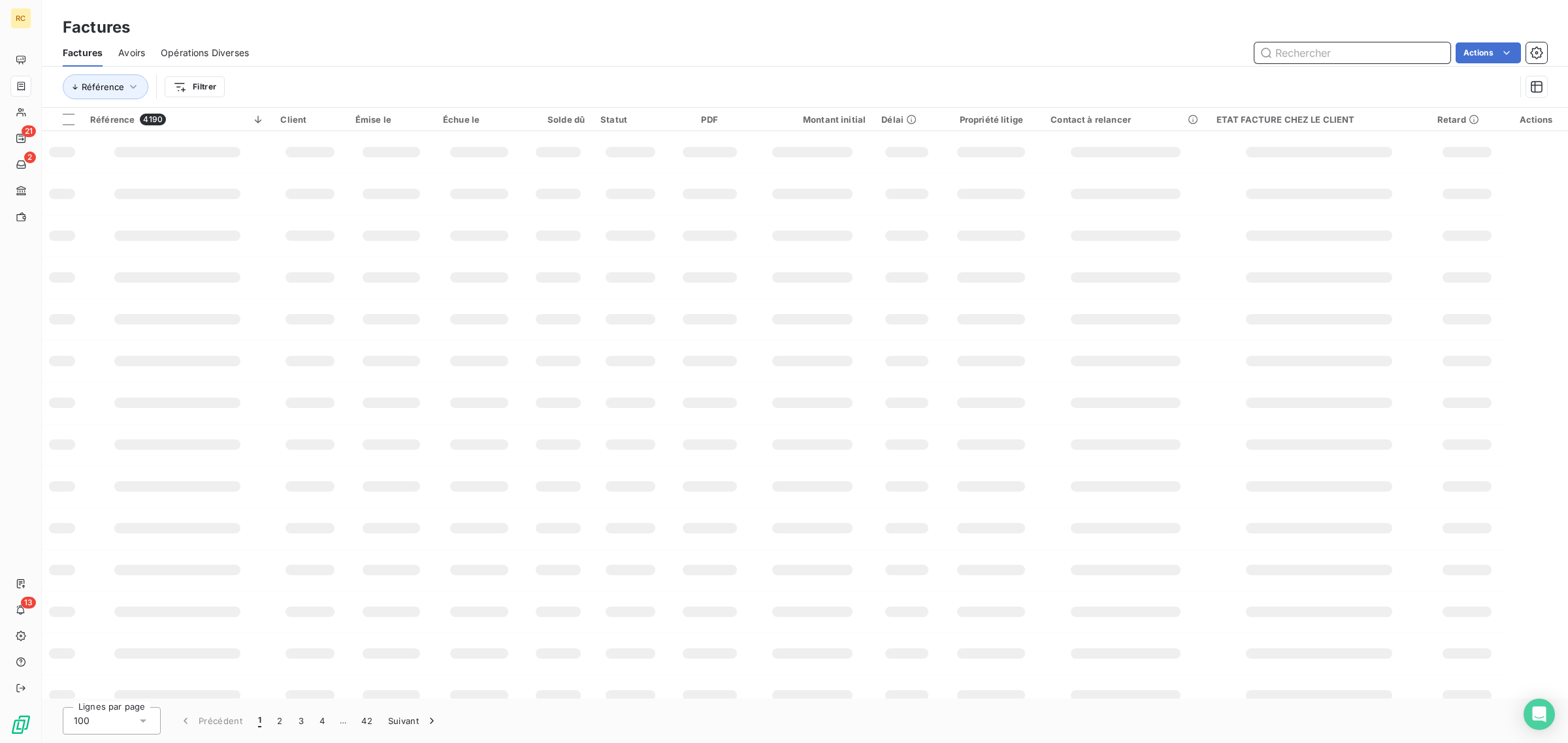
paste input "FC38771"
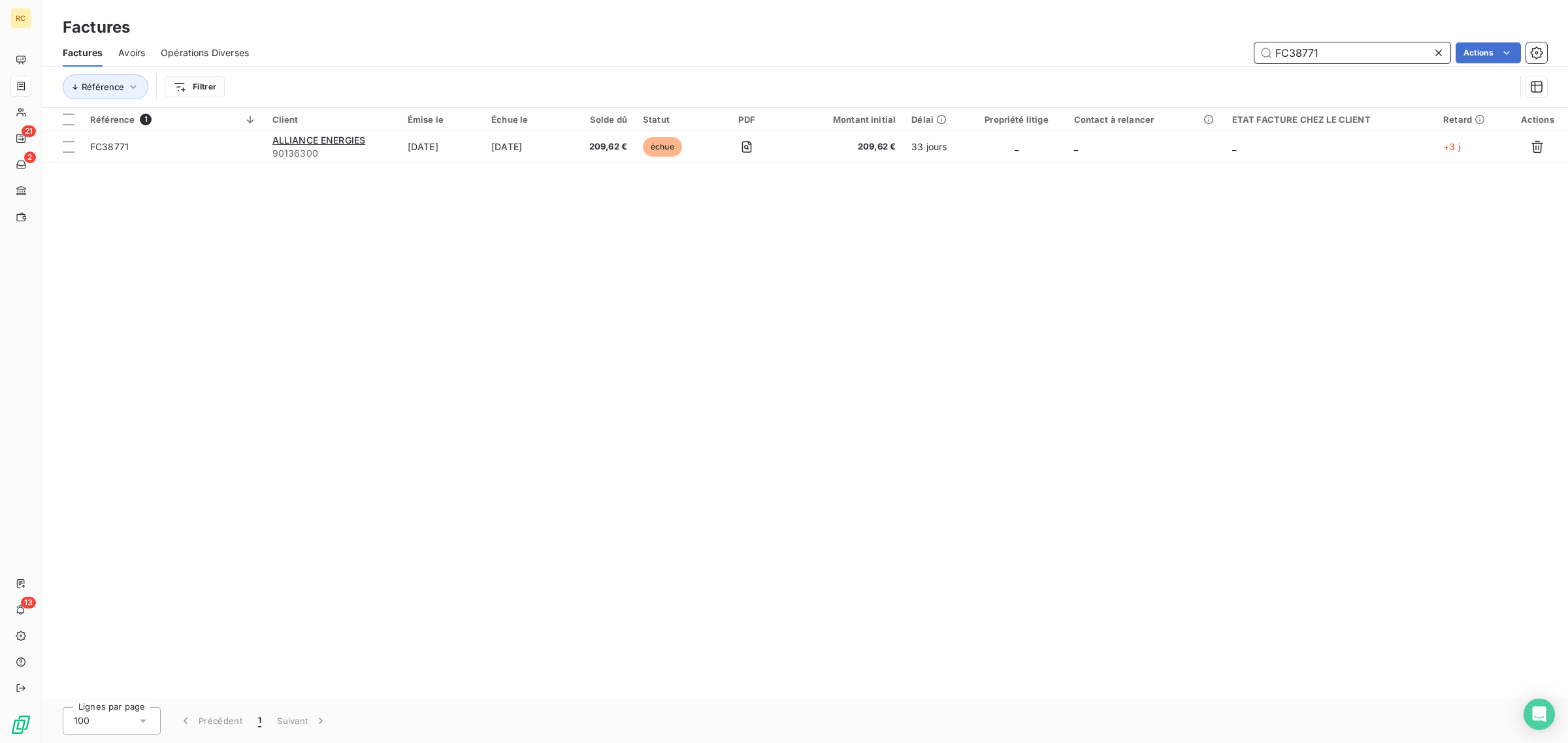
type input "FC38771"
click at [1444, 49] on icon at bounding box center [1439, 53] width 13 height 13
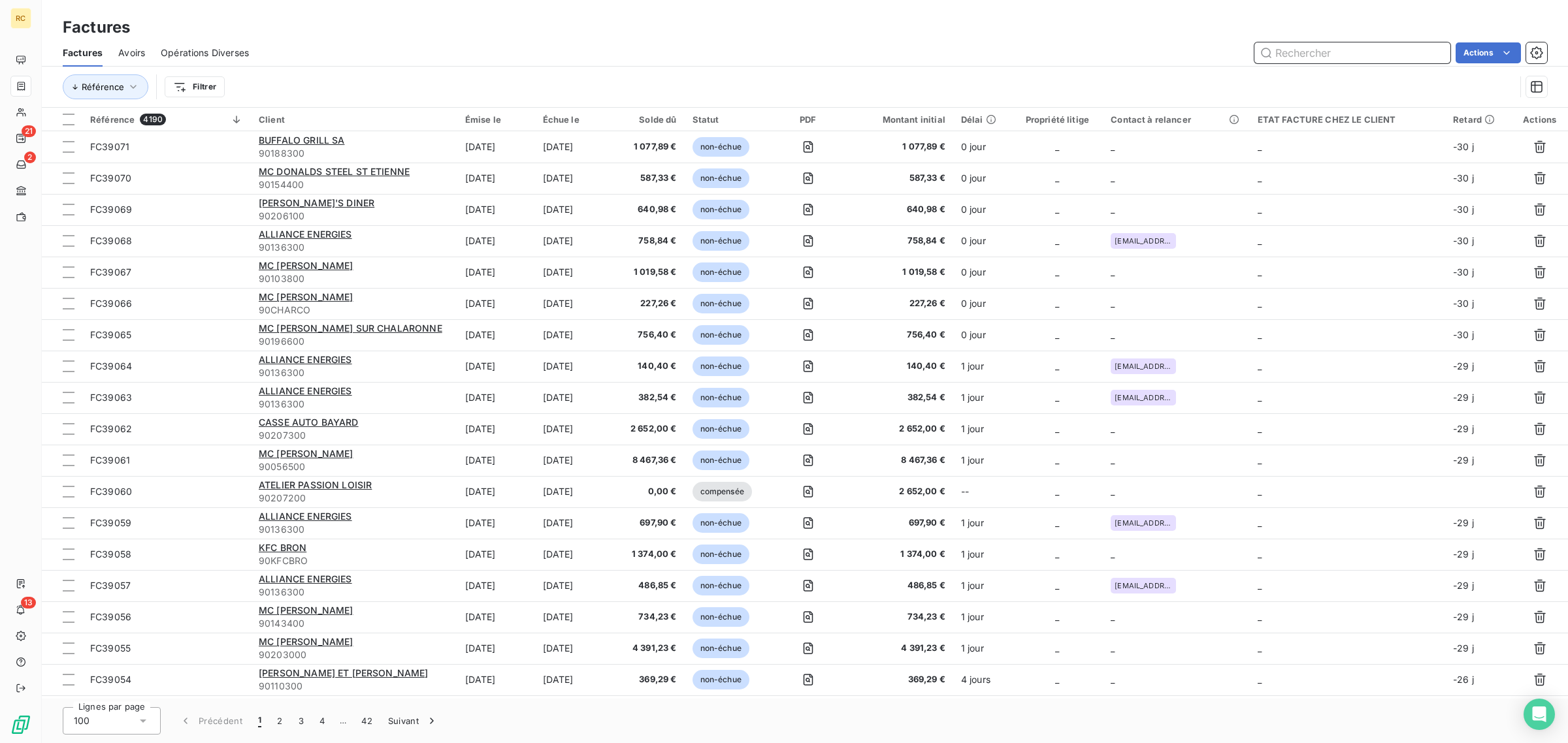
click at [1408, 52] on input "text" at bounding box center [1353, 52] width 196 height 21
paste input "FC38776"
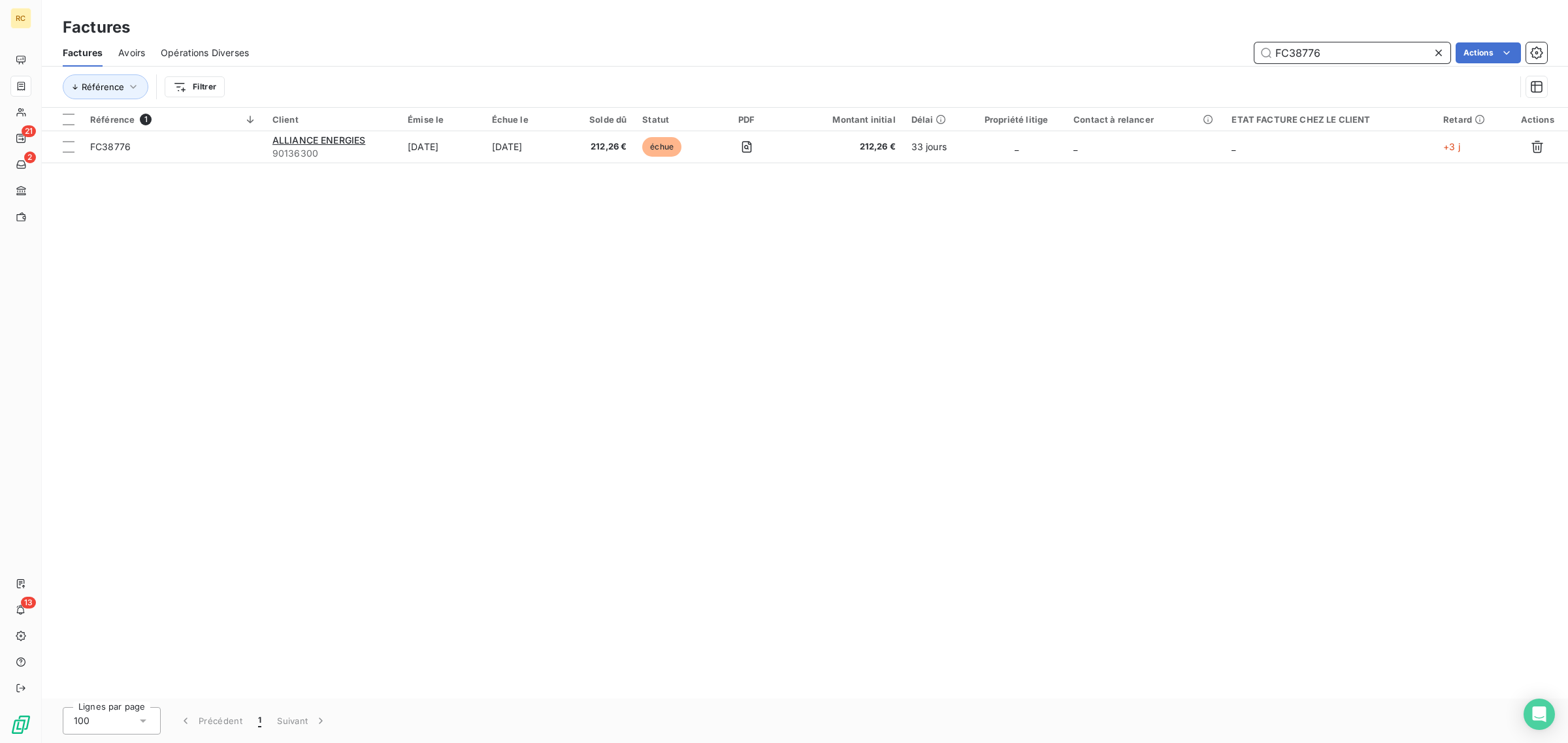
type input "FC38776"
click at [1442, 56] on icon at bounding box center [1439, 53] width 13 height 13
click at [1417, 53] on input "text" at bounding box center [1353, 52] width 196 height 21
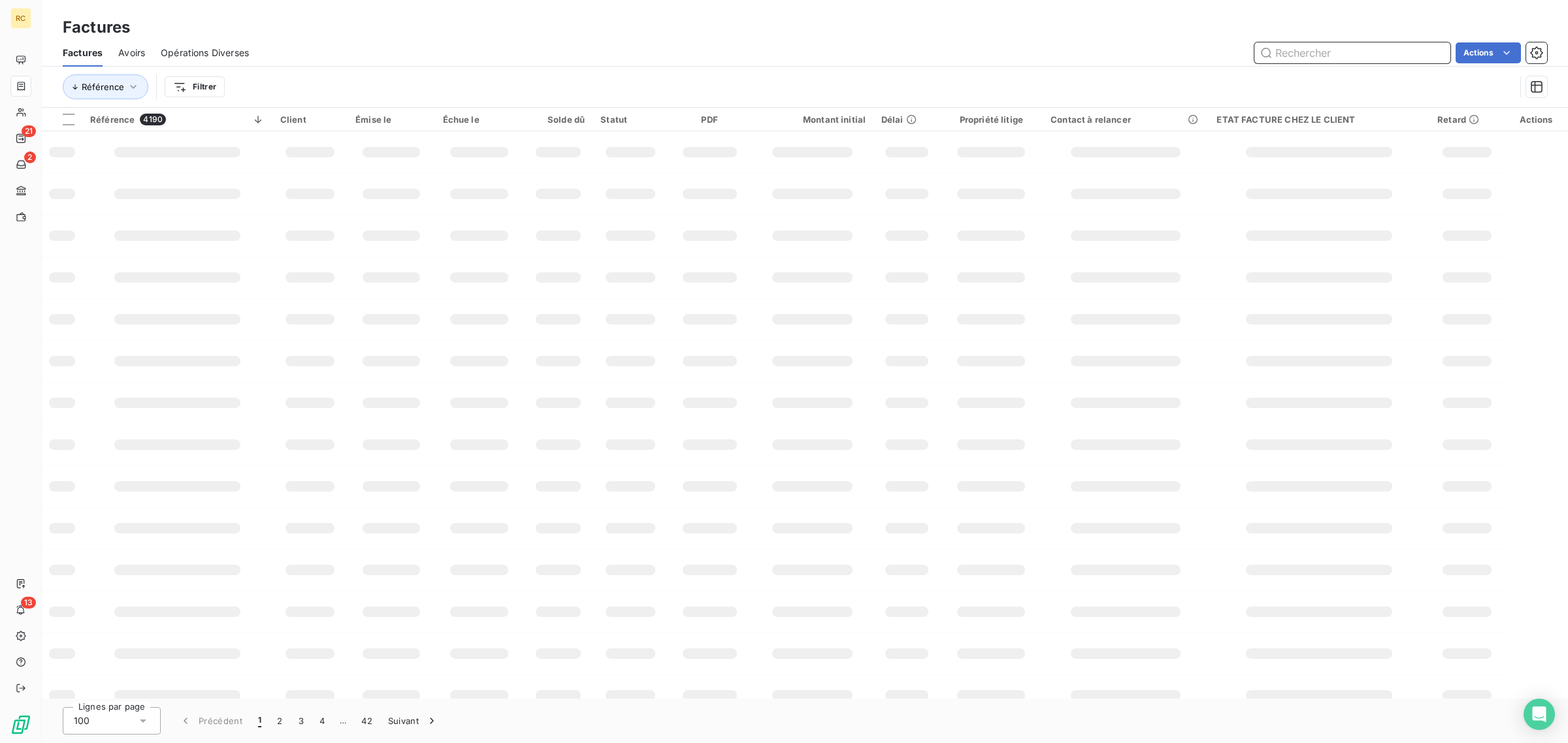
paste input "FC38782"
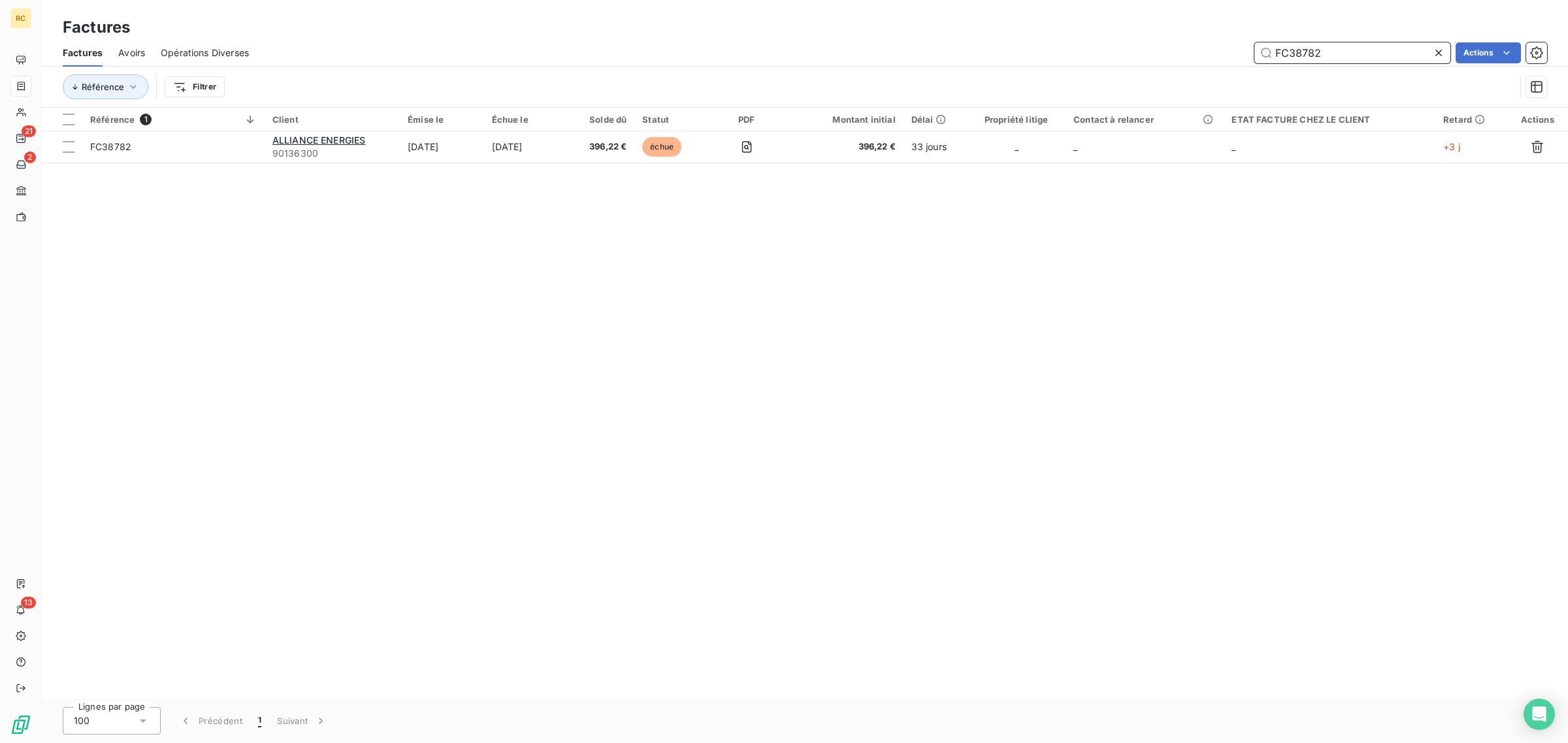
type input "FC38782"
drag, startPoint x: 1433, startPoint y: 56, endPoint x: 1417, endPoint y: 54, distance: 16.1
click at [1433, 56] on icon at bounding box center [1439, 53] width 13 height 13
click at [1392, 53] on input "text" at bounding box center [1353, 52] width 196 height 21
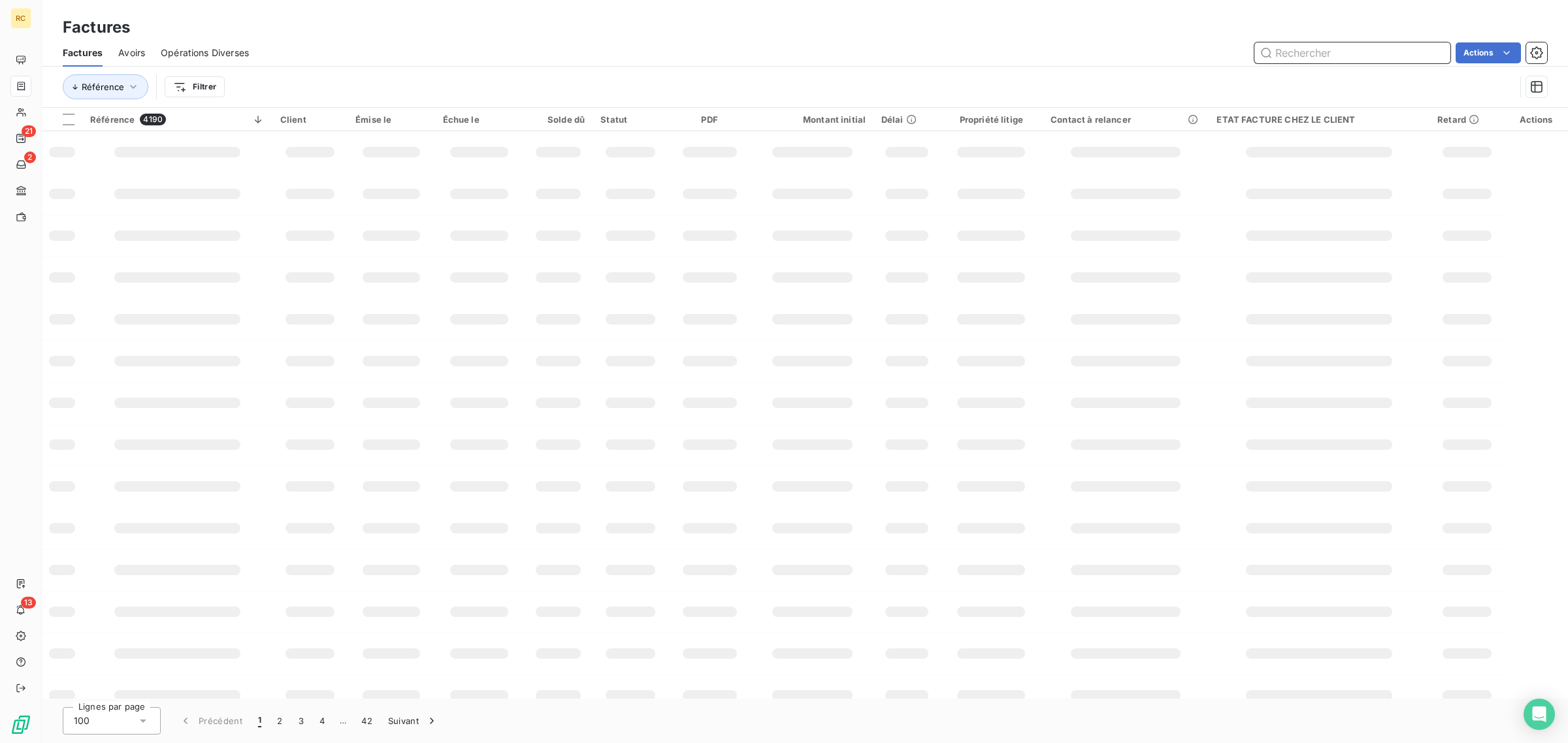
paste input "FC38788"
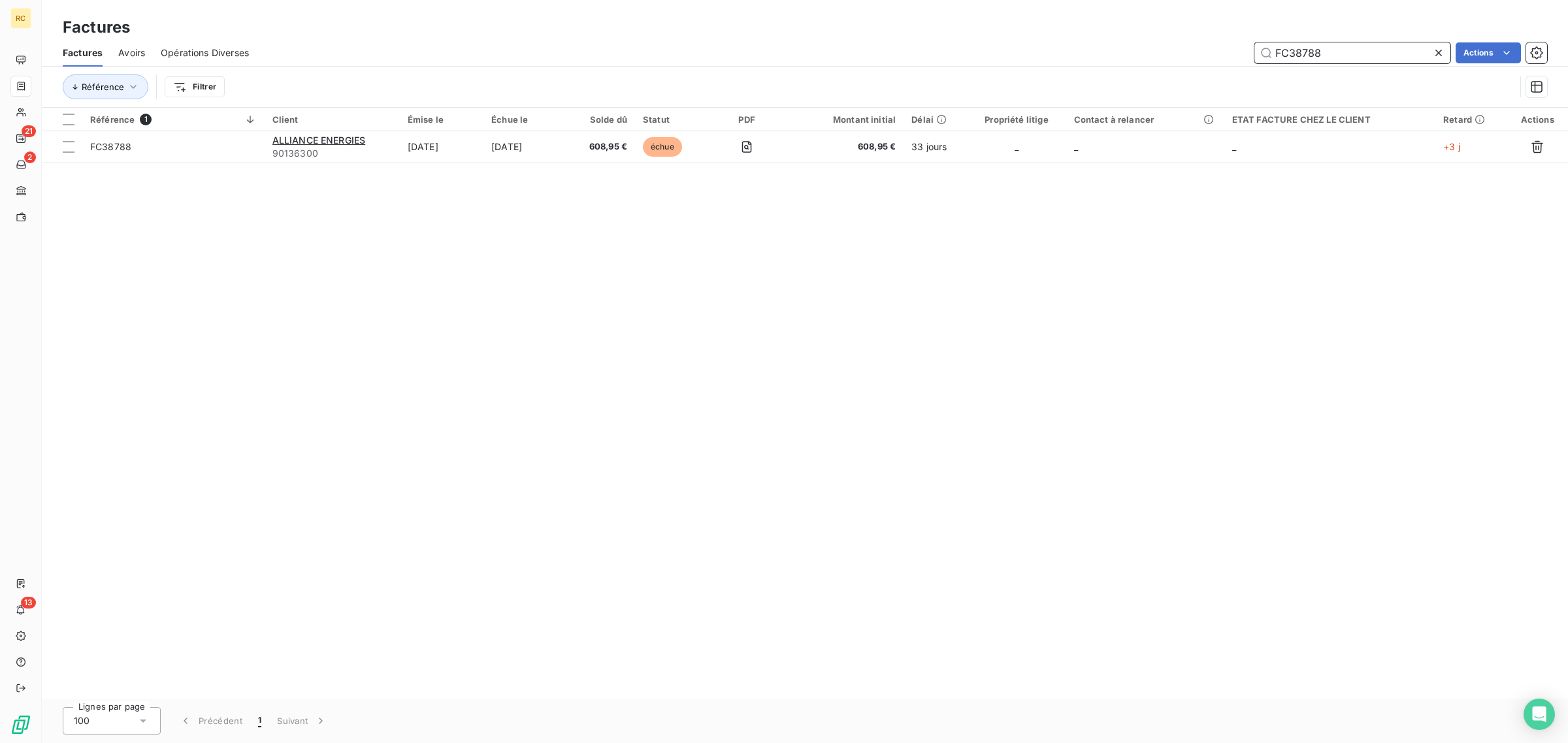
type input "FC38788"
click at [1437, 50] on icon at bounding box center [1439, 53] width 13 height 13
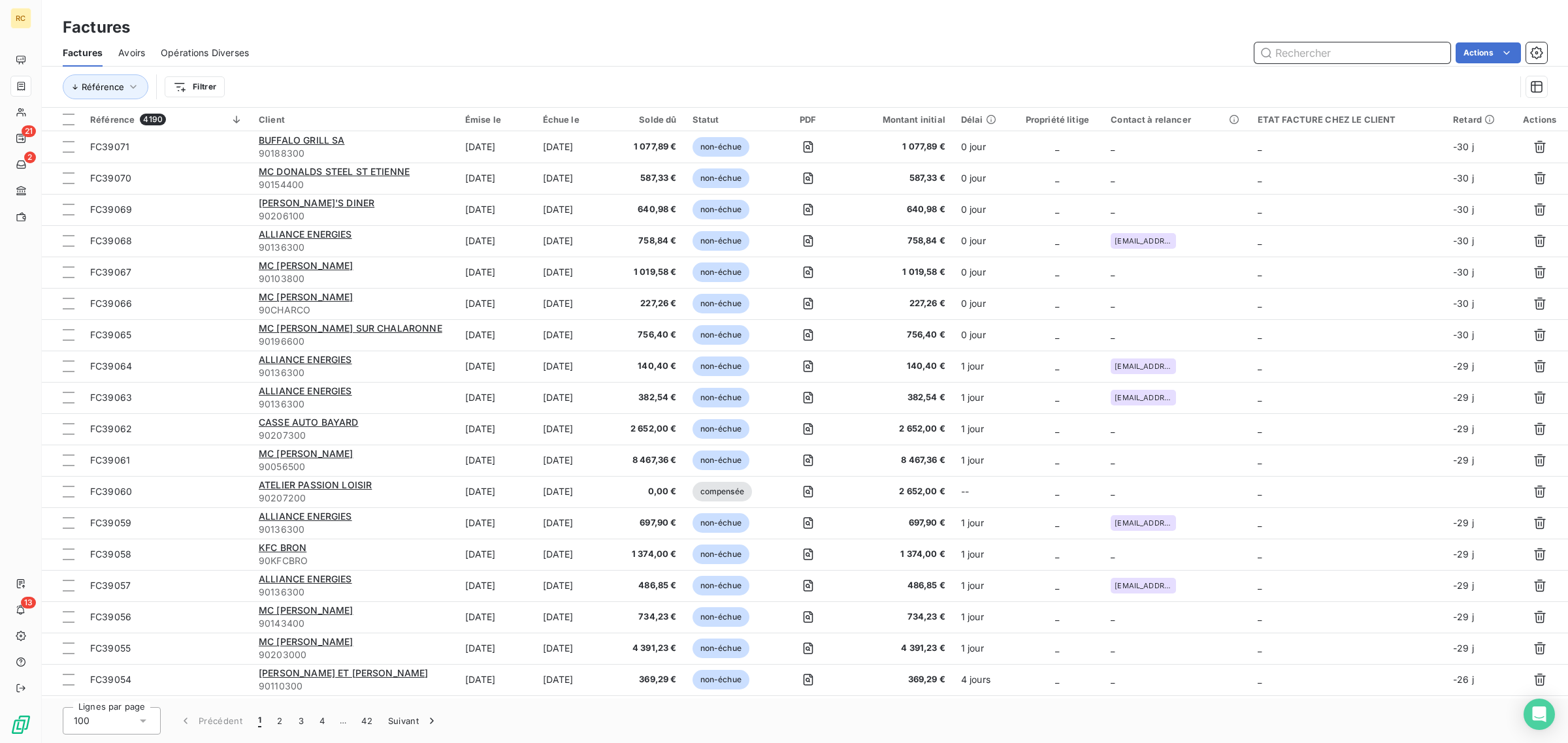
click at [1398, 50] on input "text" at bounding box center [1353, 52] width 196 height 21
paste input "FC38789"
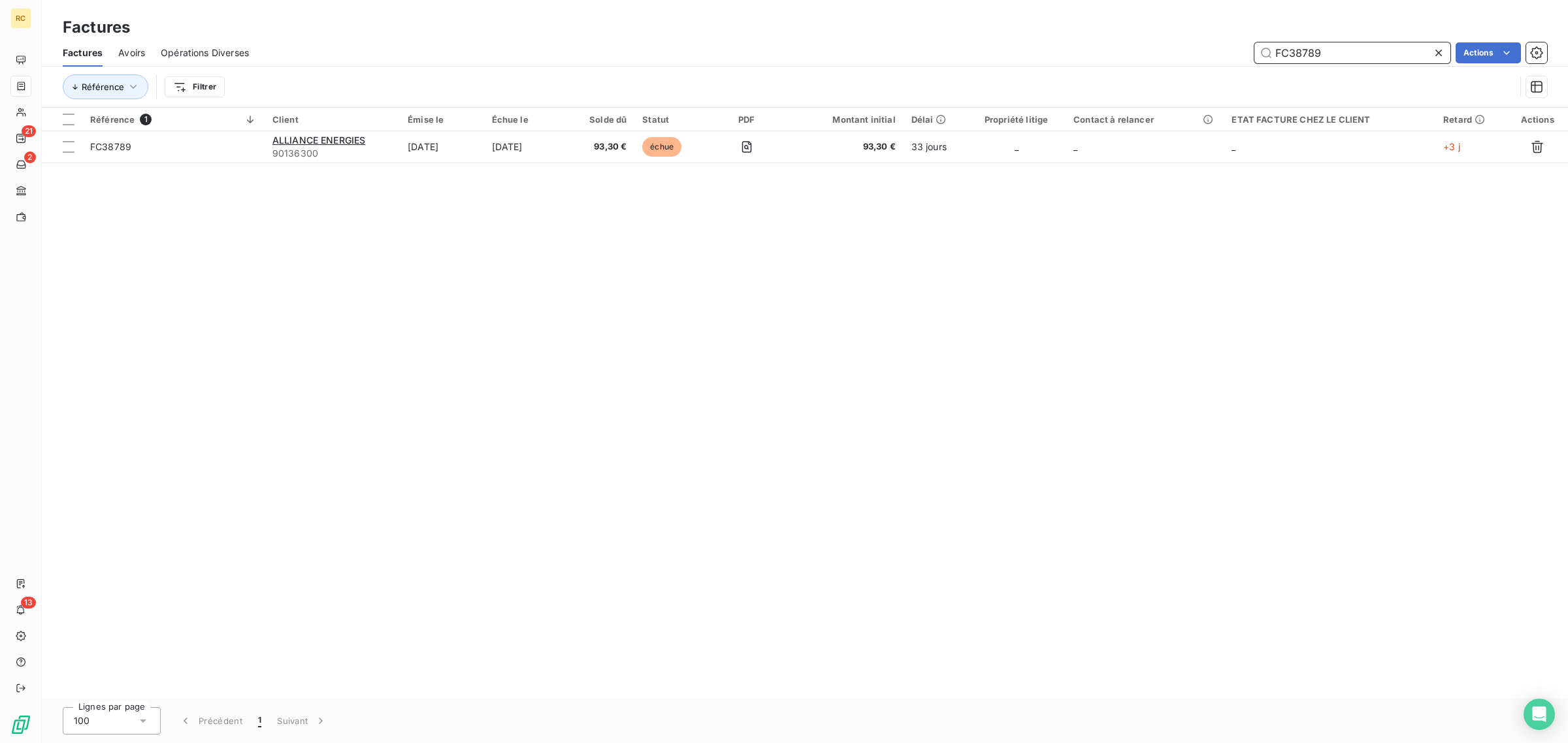
type input "FC38789"
click at [1435, 53] on icon at bounding box center [1439, 53] width 13 height 13
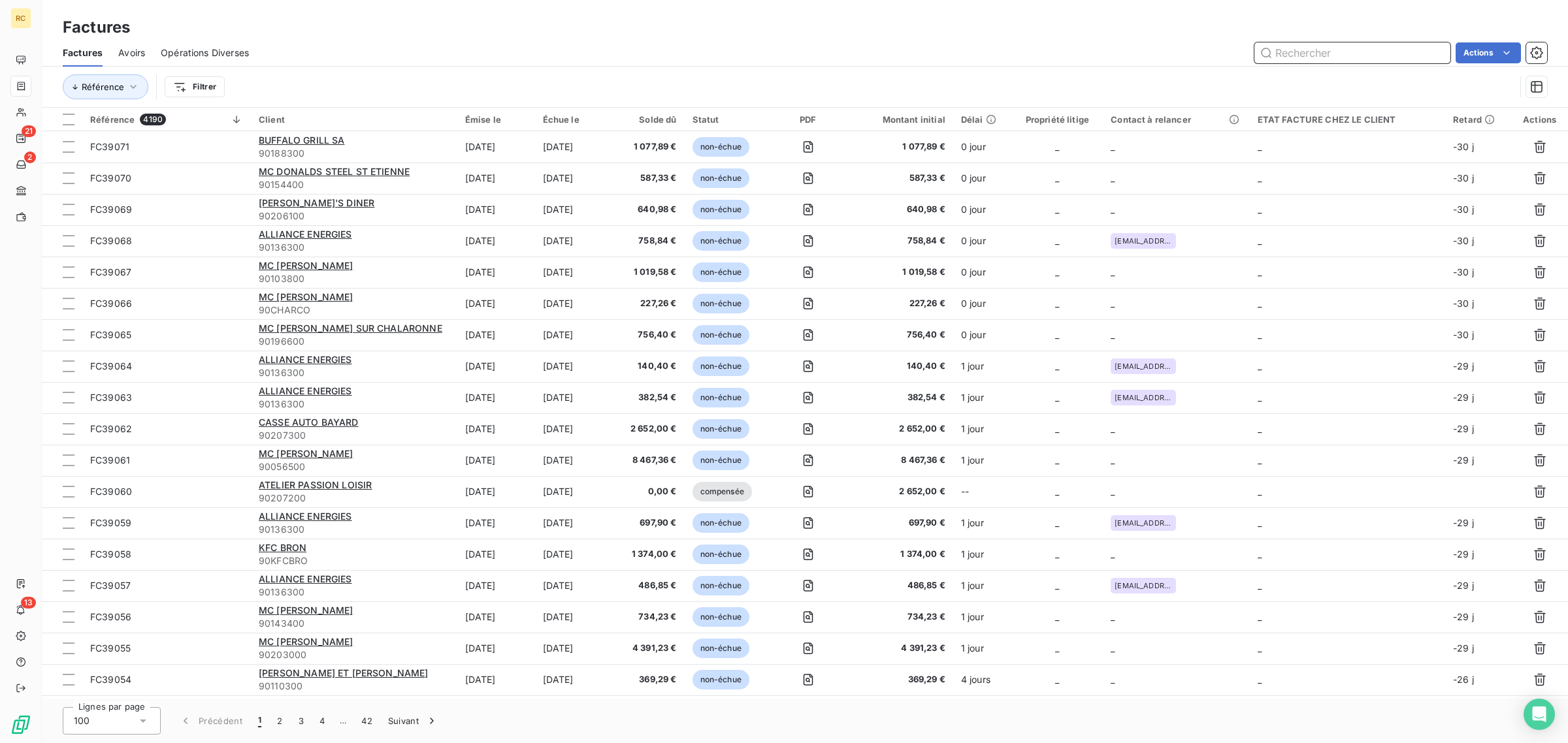
click at [1367, 53] on input "text" at bounding box center [1353, 52] width 196 height 21
paste input "FC38791"
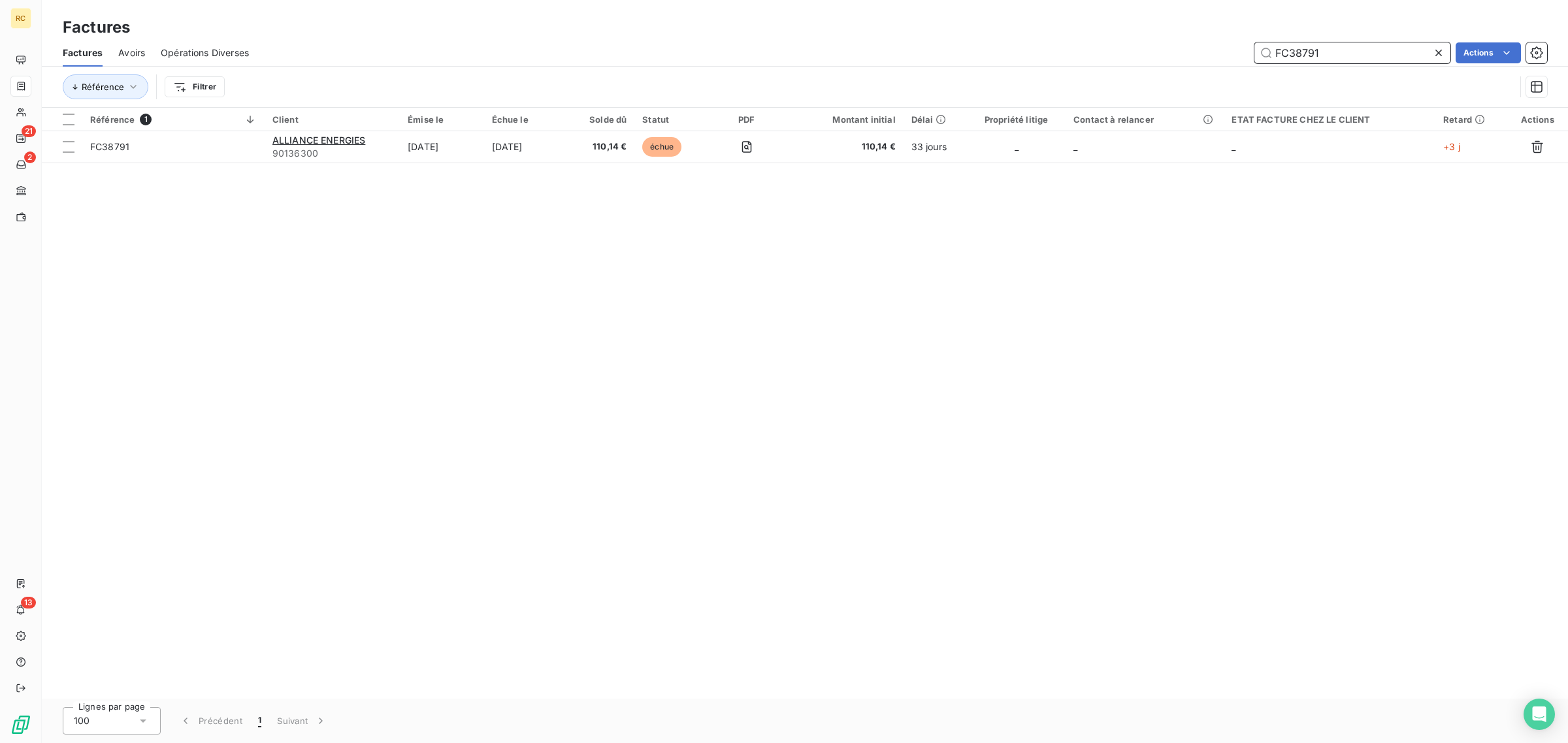
type input "FC38791"
click at [1439, 57] on icon at bounding box center [1439, 53] width 13 height 13
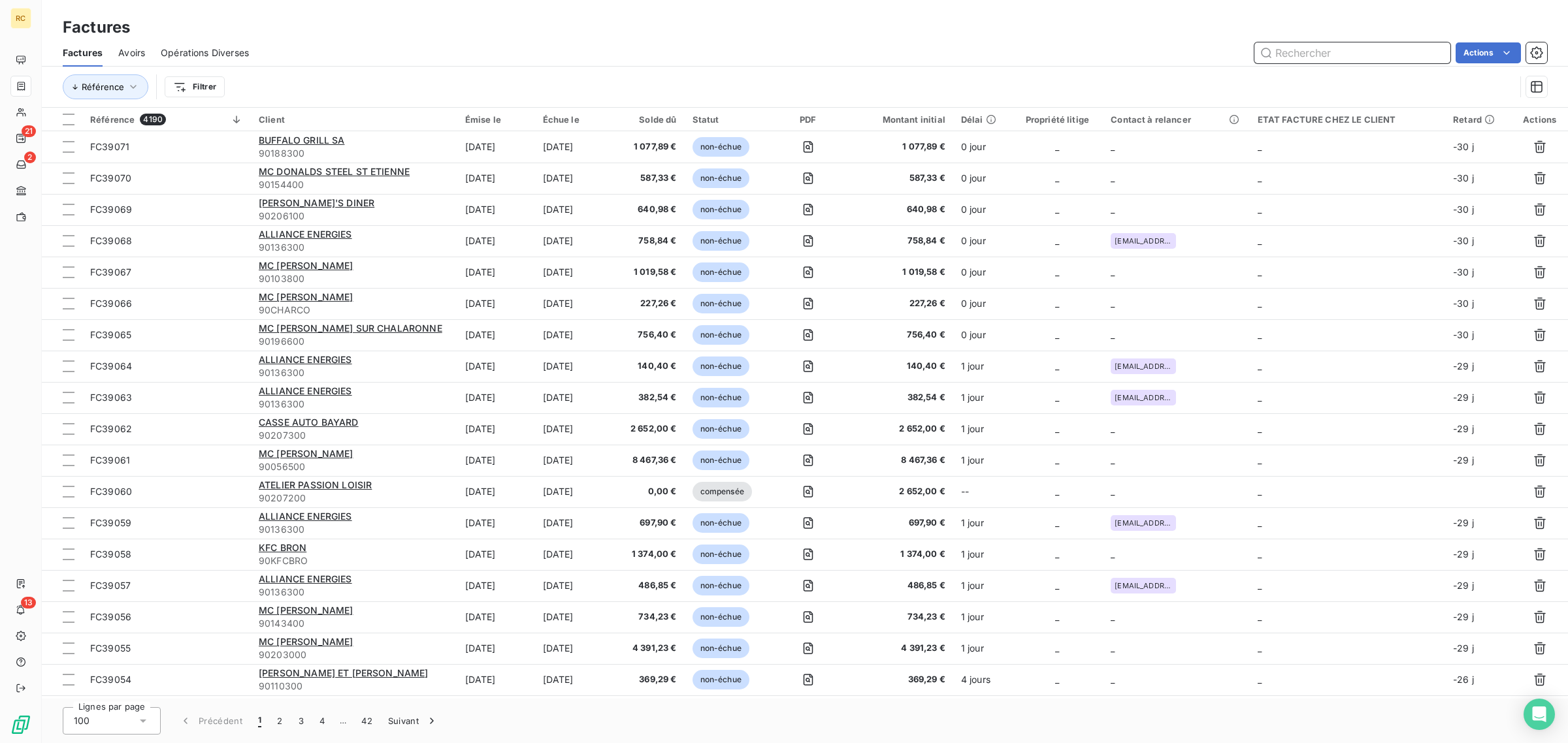
click at [1318, 50] on input "text" at bounding box center [1353, 52] width 196 height 21
paste input "FC38793"
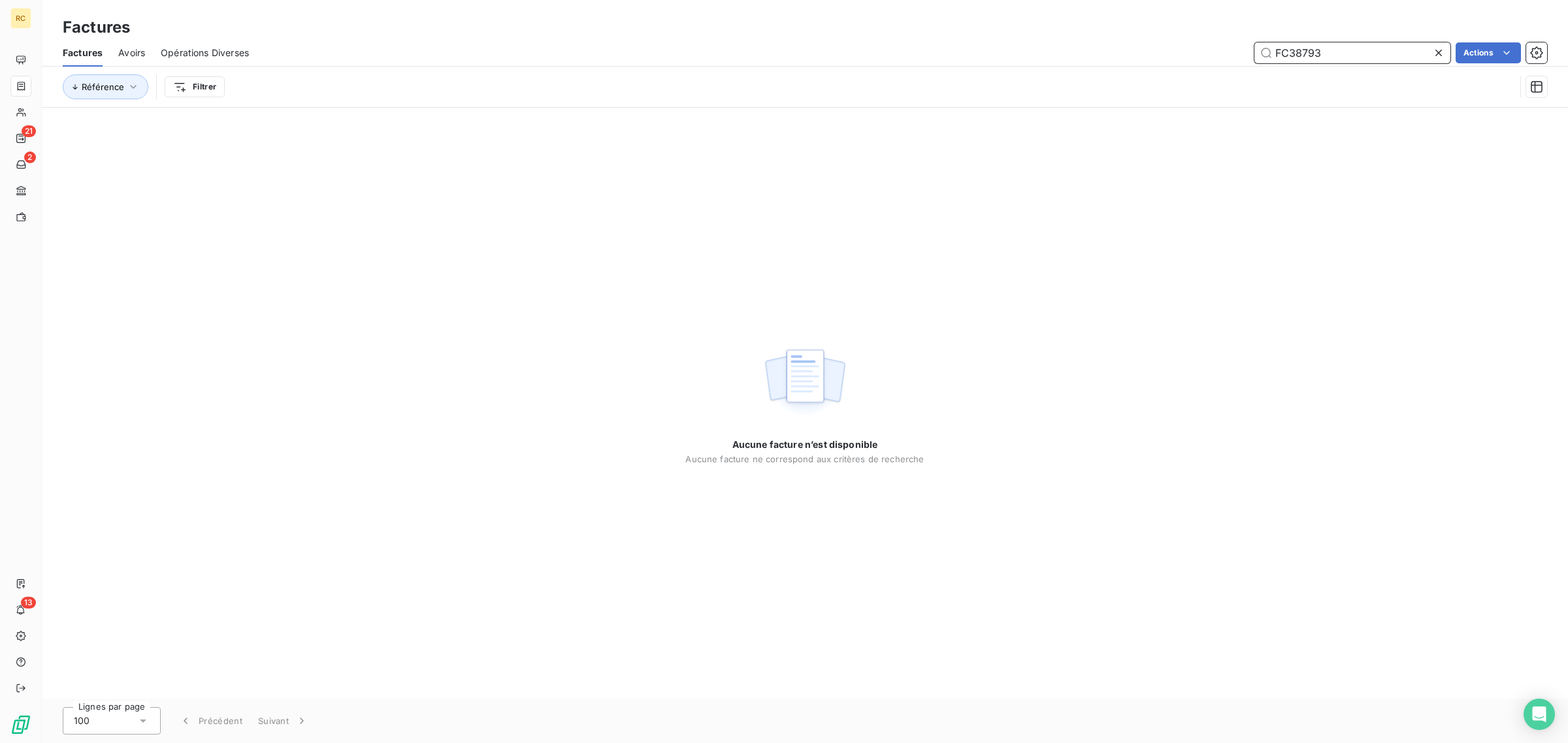
type input "FC38793"
click at [1437, 53] on icon at bounding box center [1438, 52] width 7 height 7
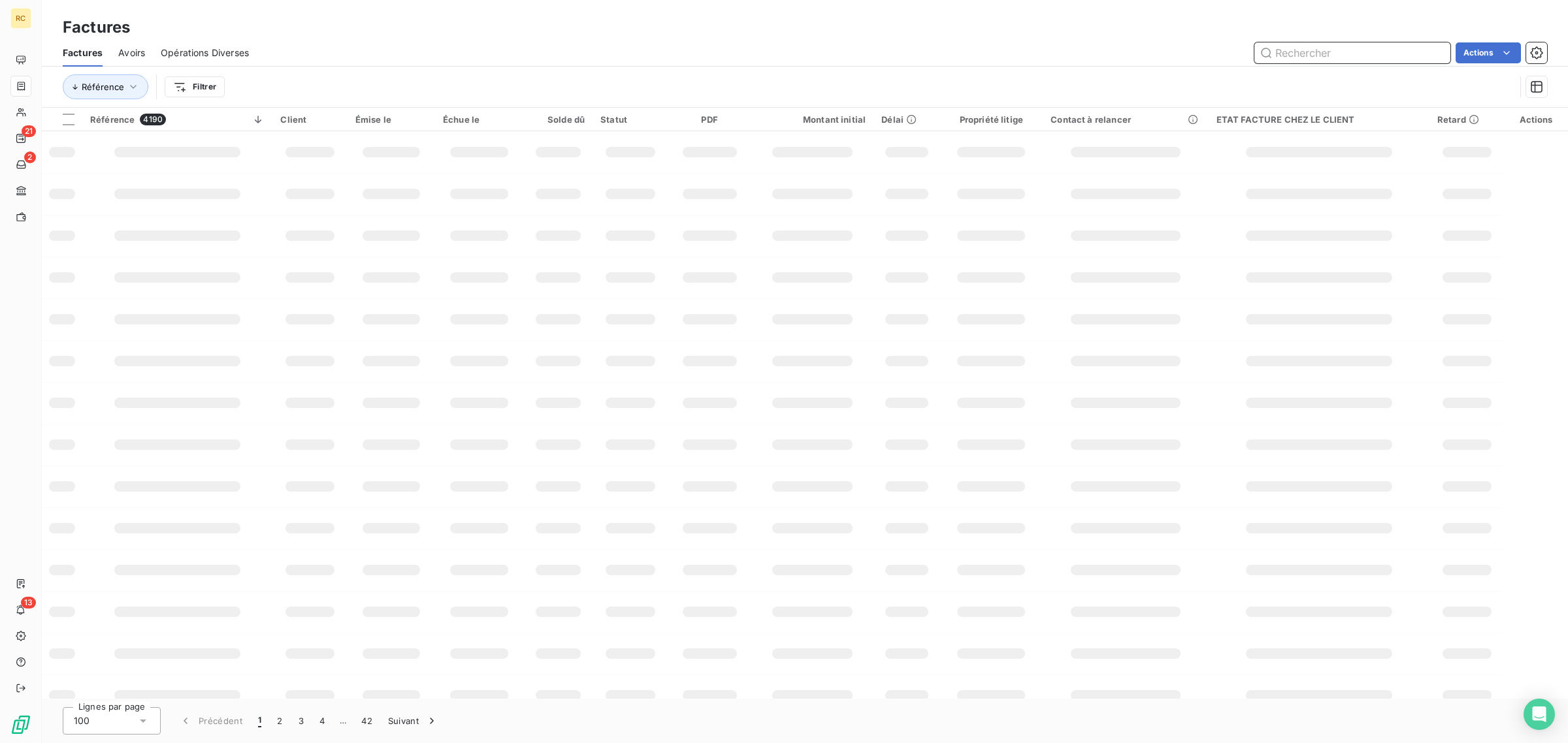
click at [1324, 55] on input "text" at bounding box center [1353, 52] width 196 height 21
paste input "FC38793"
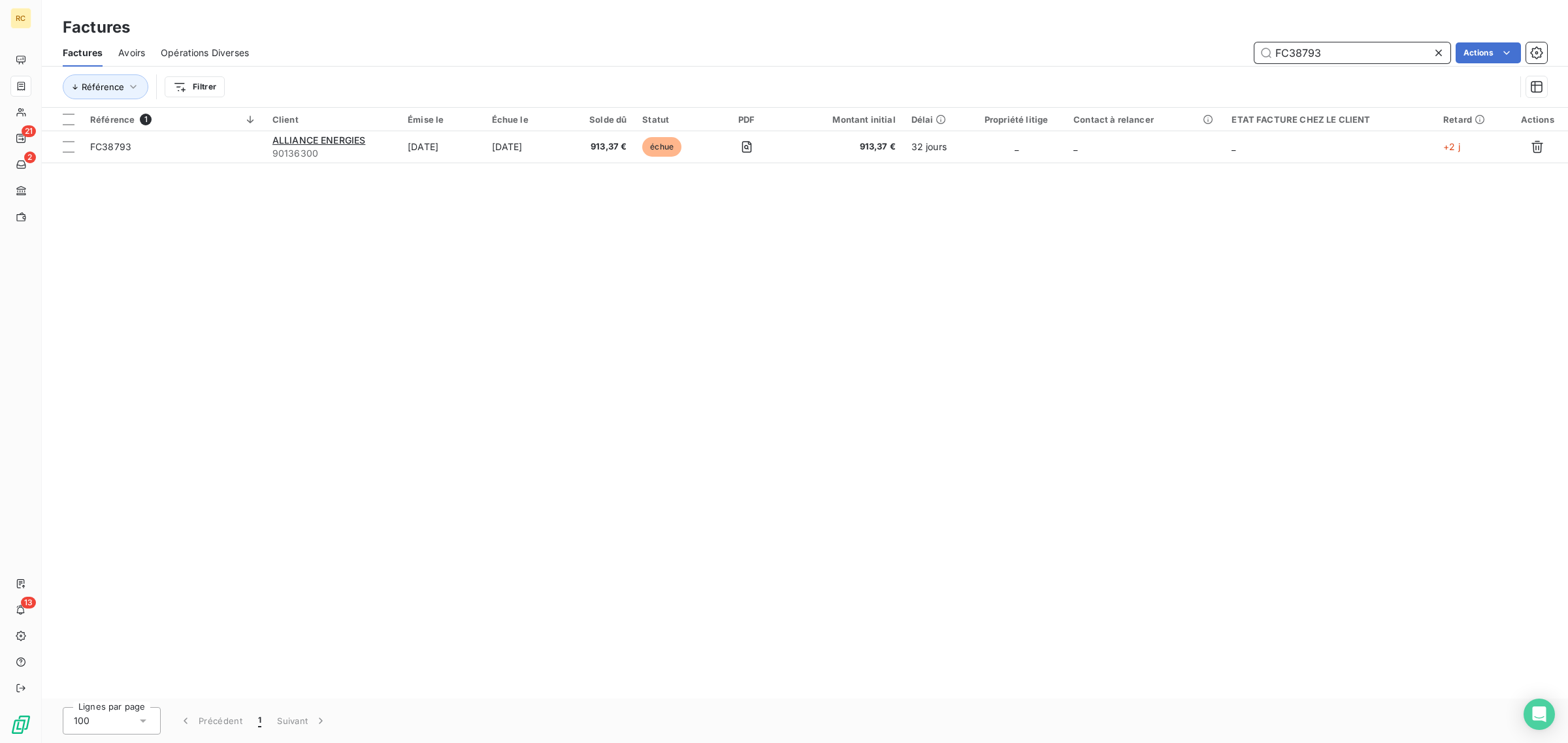
type input "FC38793"
click at [1438, 49] on icon at bounding box center [1439, 53] width 13 height 13
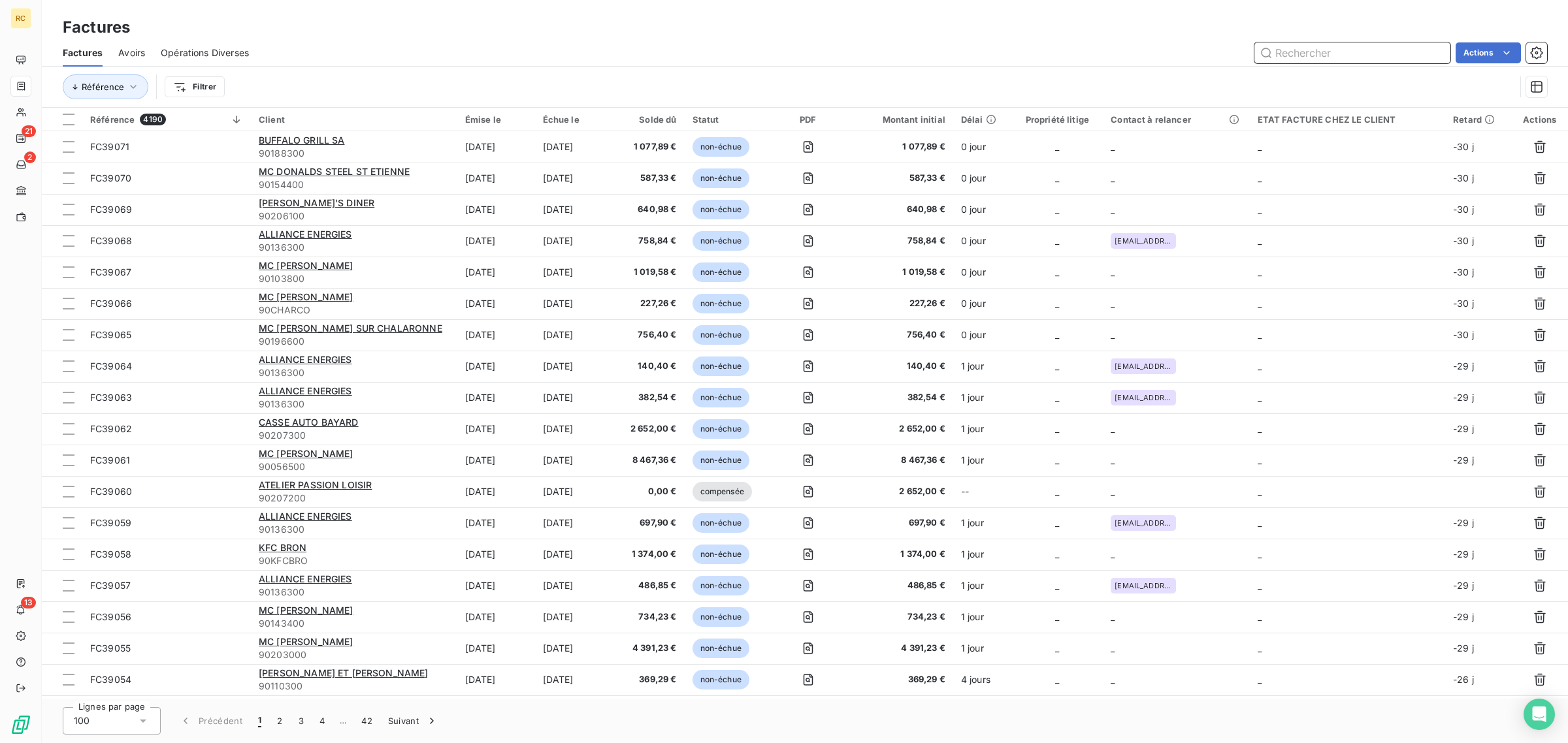
click at [1353, 54] on input "text" at bounding box center [1353, 52] width 196 height 21
paste input "FC38794"
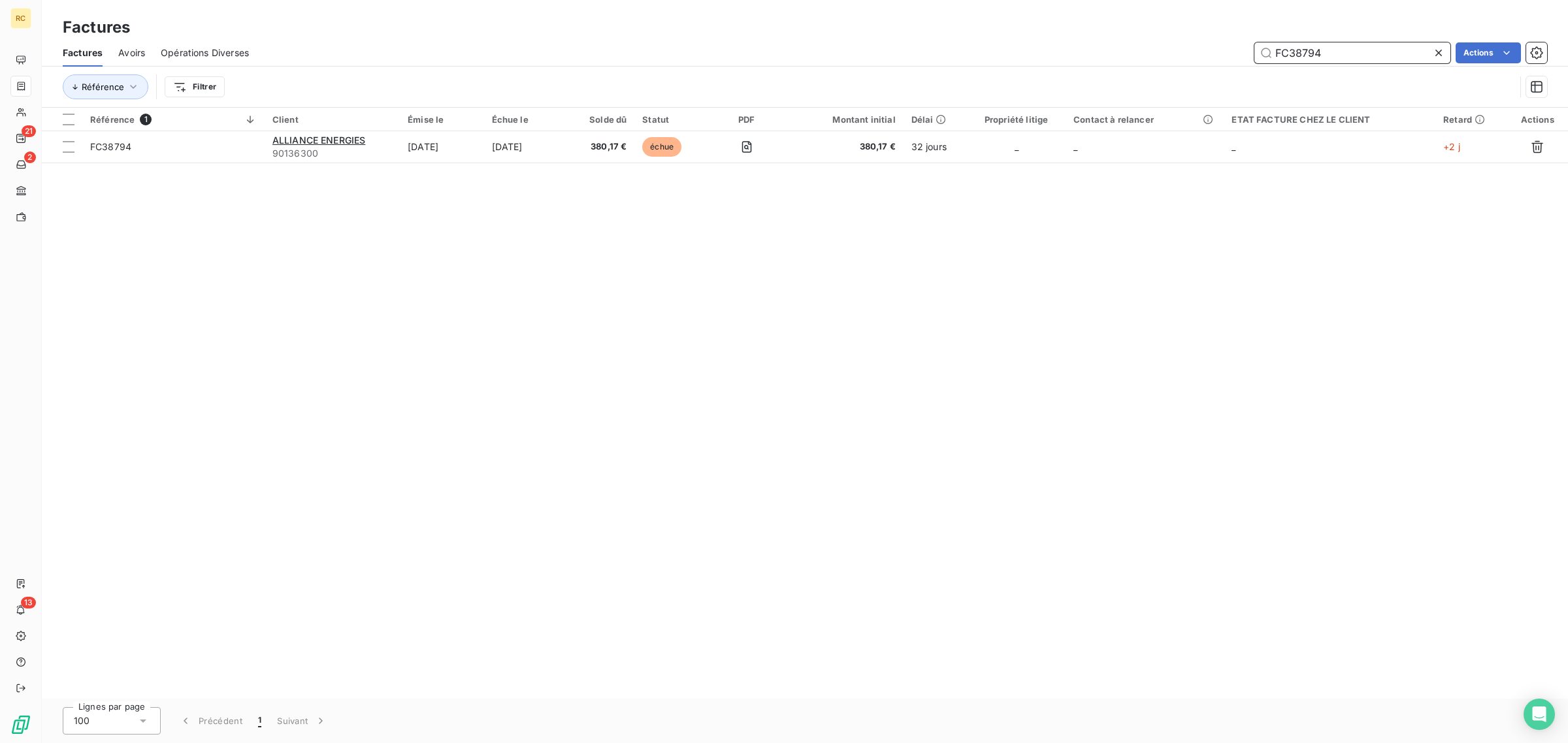
type input "FC38794"
click at [1436, 51] on icon at bounding box center [1438, 52] width 7 height 7
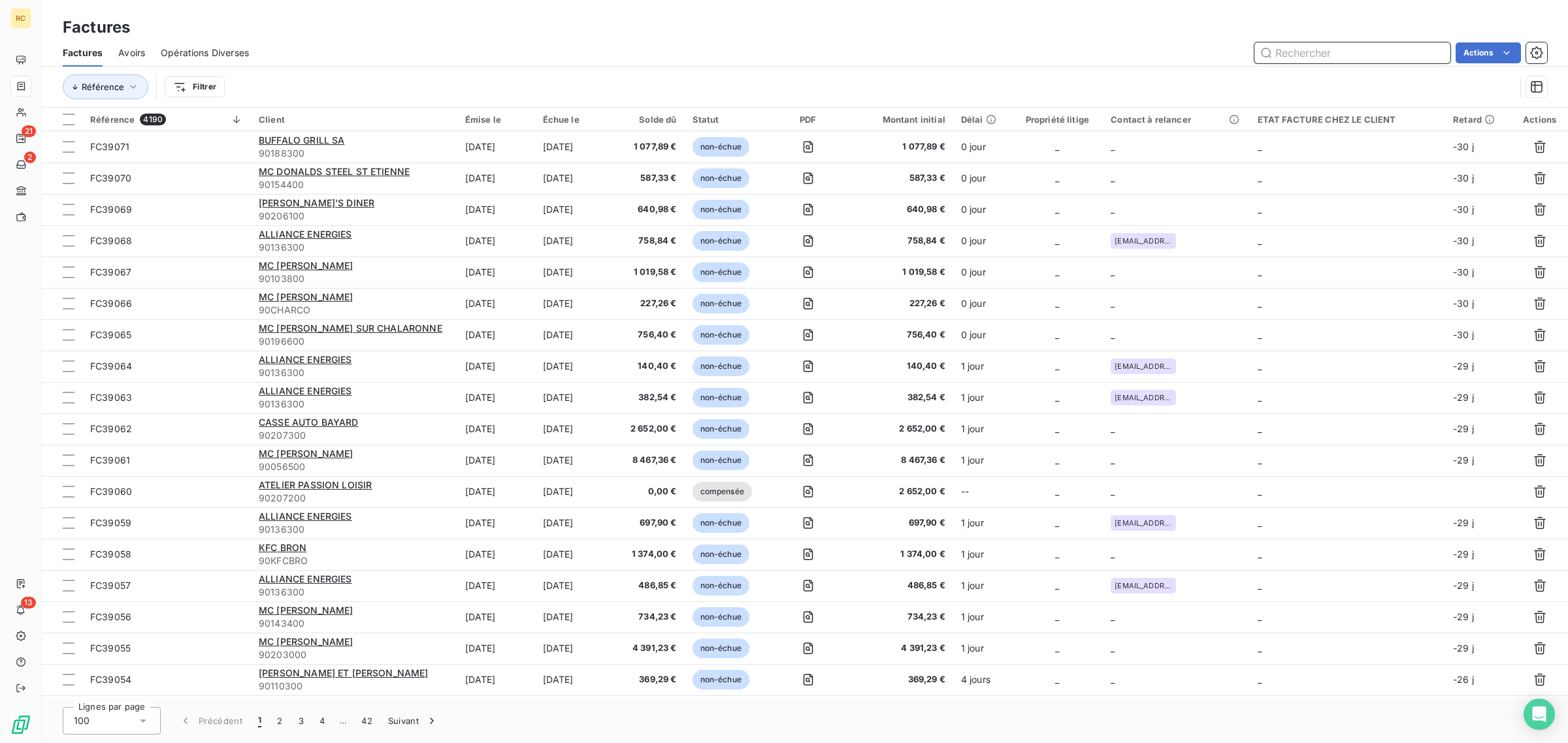
click at [1350, 49] on input "text" at bounding box center [1353, 52] width 196 height 21
paste input "FC38812"
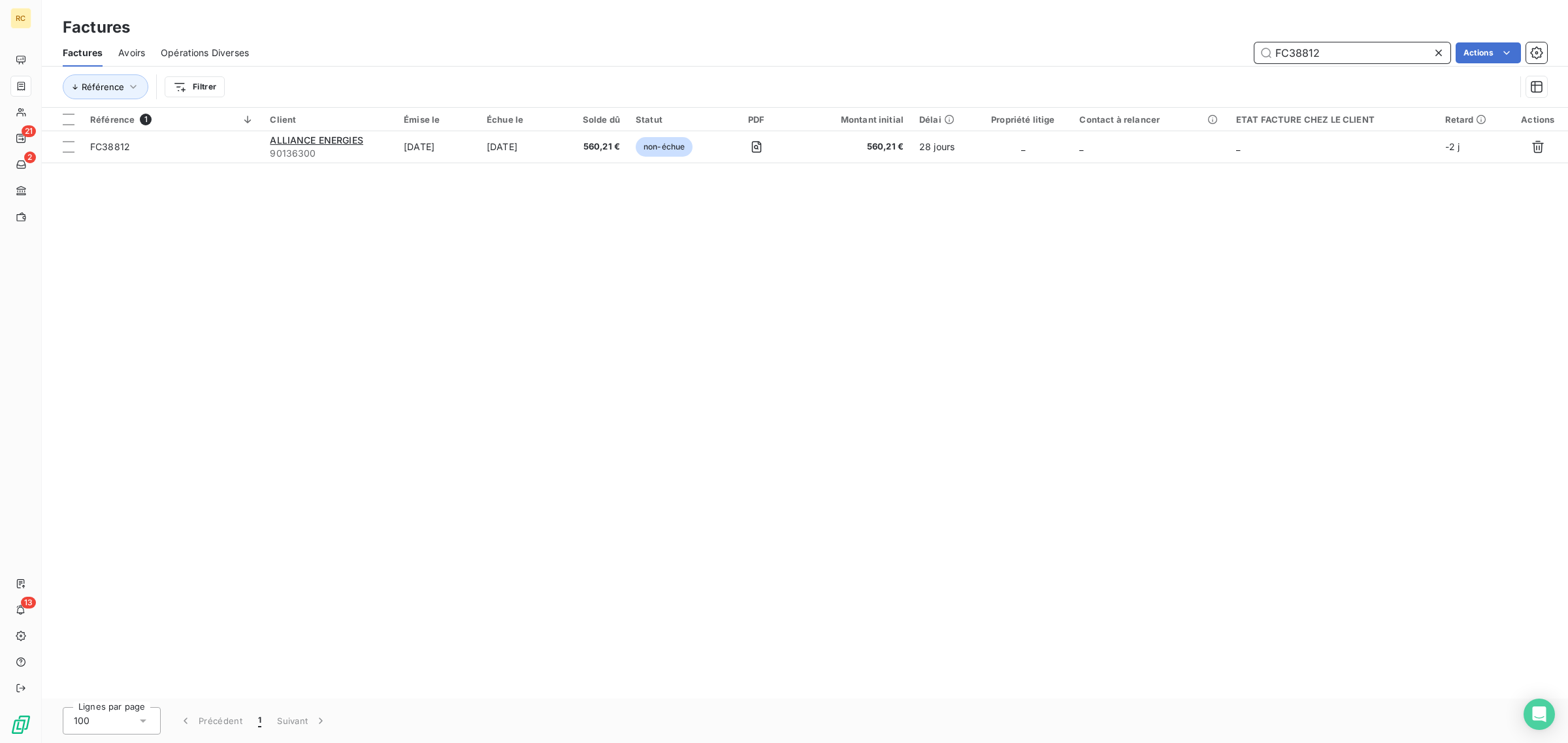
type input "FC38812"
click at [1439, 52] on icon at bounding box center [1439, 53] width 13 height 13
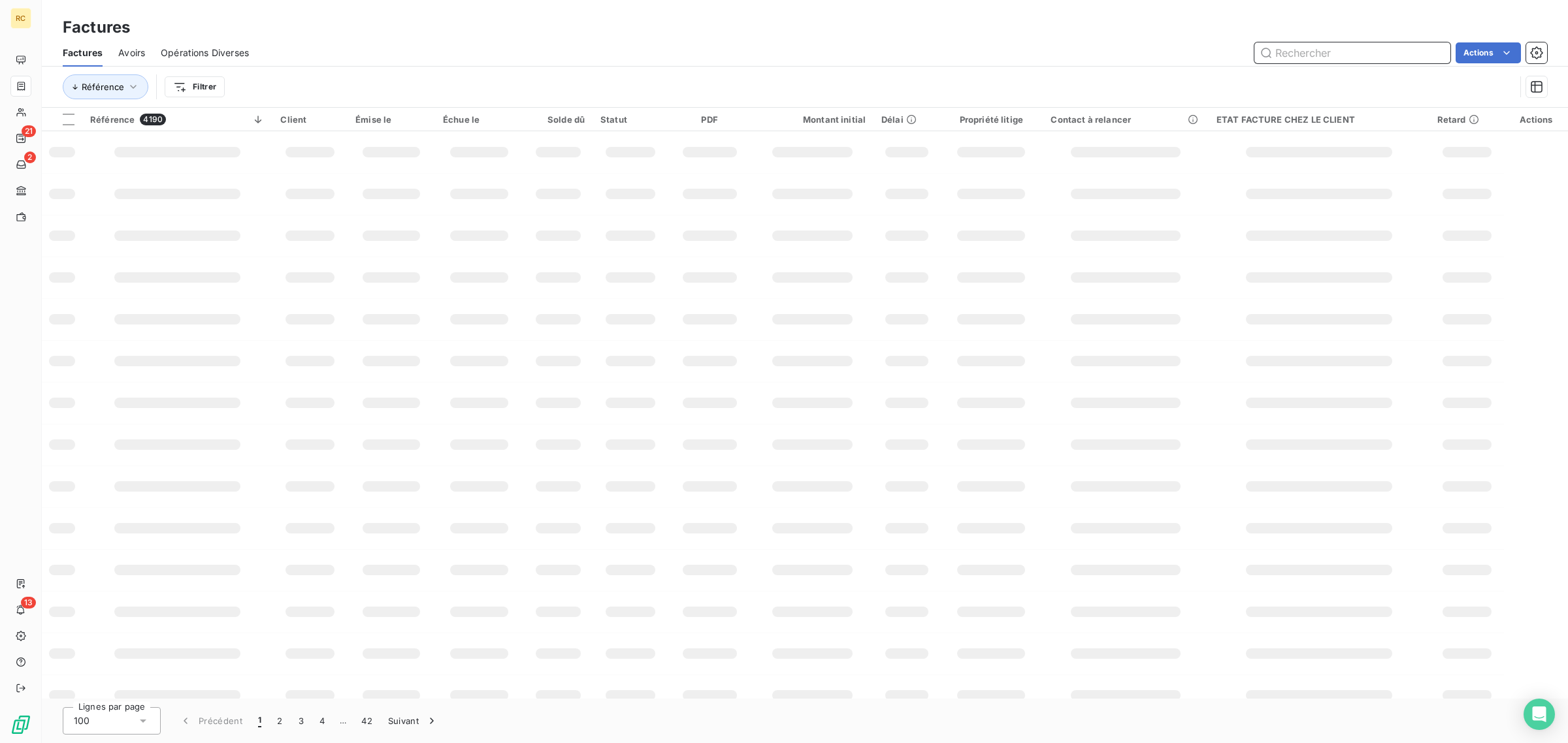
click at [1376, 55] on input "text" at bounding box center [1353, 52] width 196 height 21
paste input "FC38838"
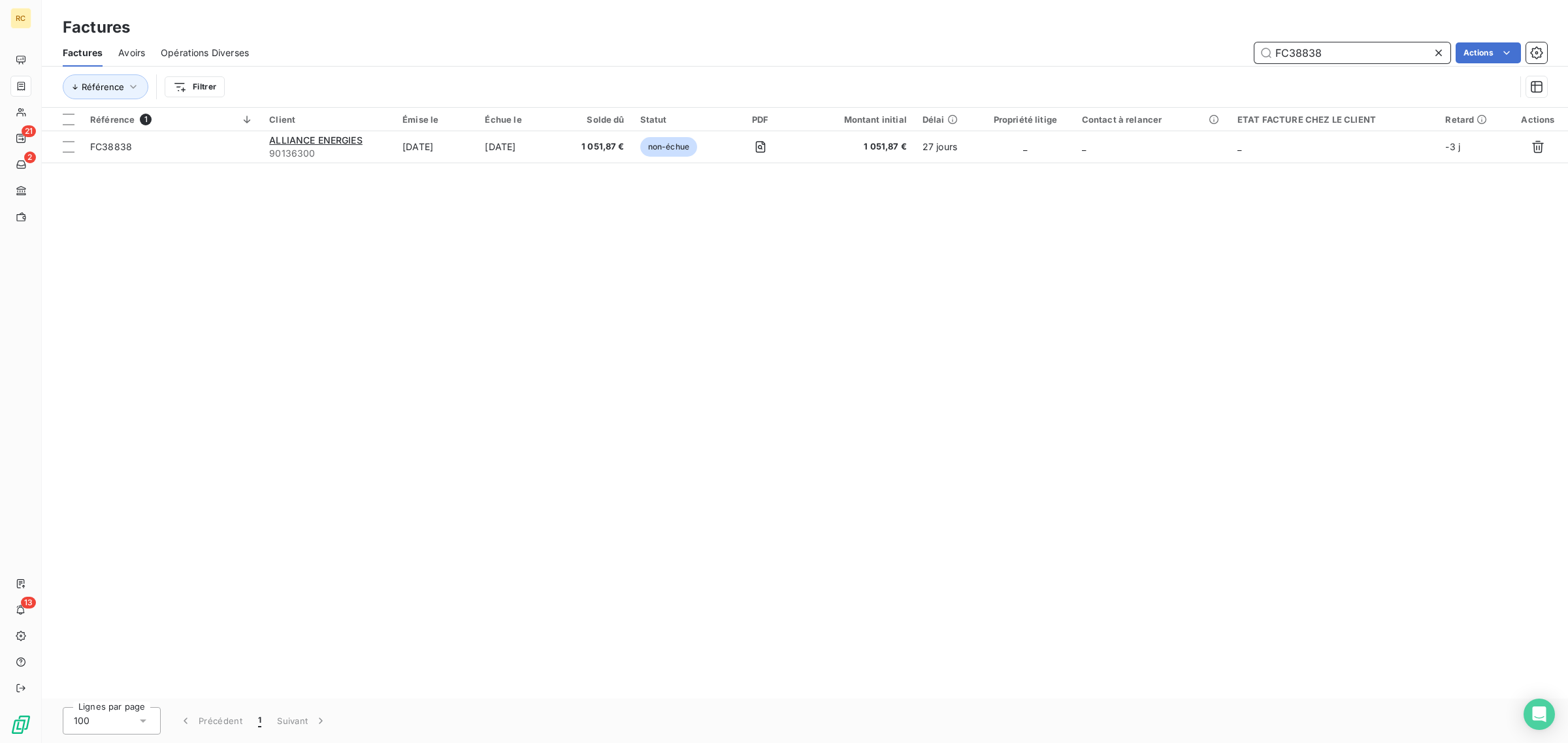
type input "FC38838"
click at [1439, 52] on icon at bounding box center [1439, 53] width 13 height 13
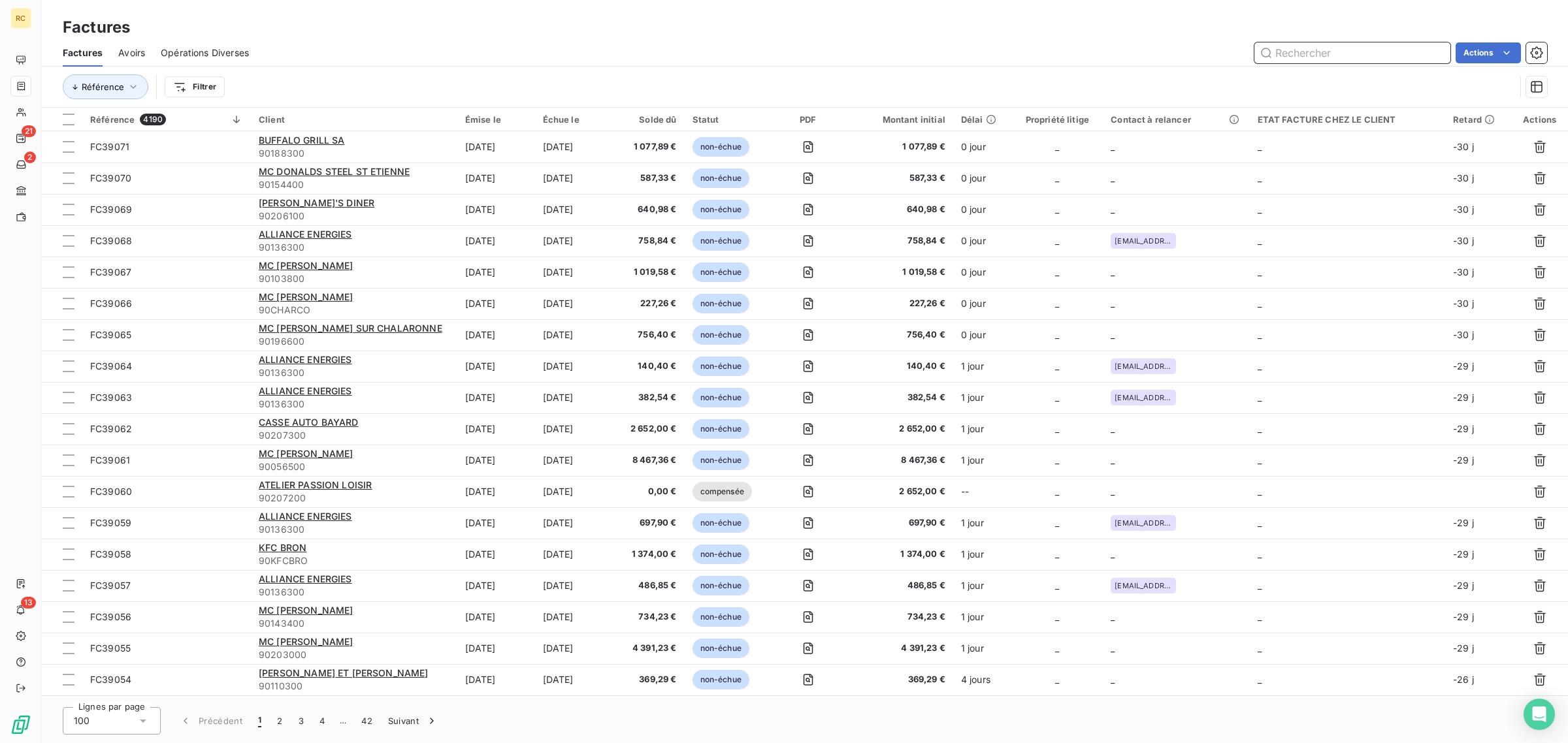
click at [1364, 53] on input "text" at bounding box center [1353, 52] width 196 height 21
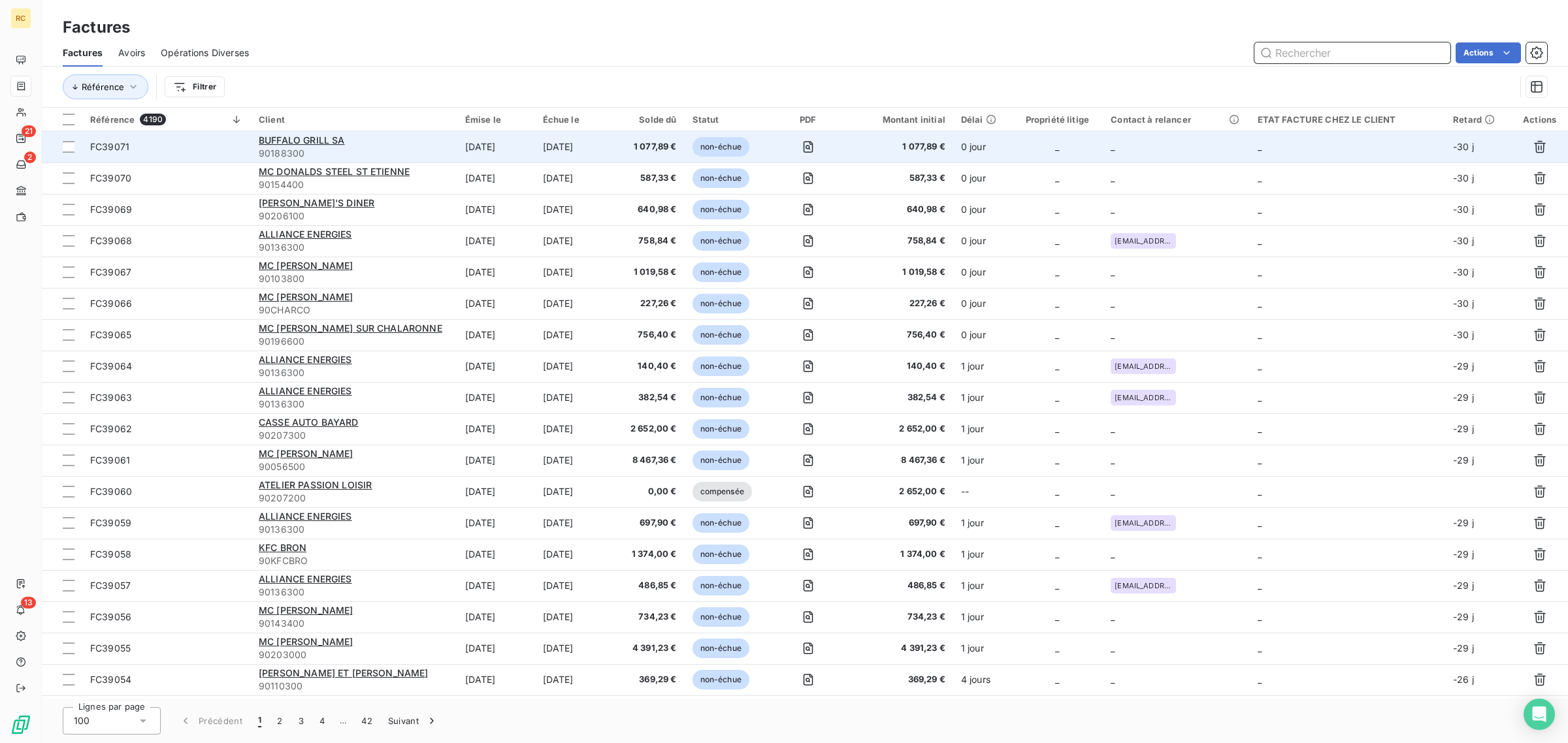
paste input "FC38845"
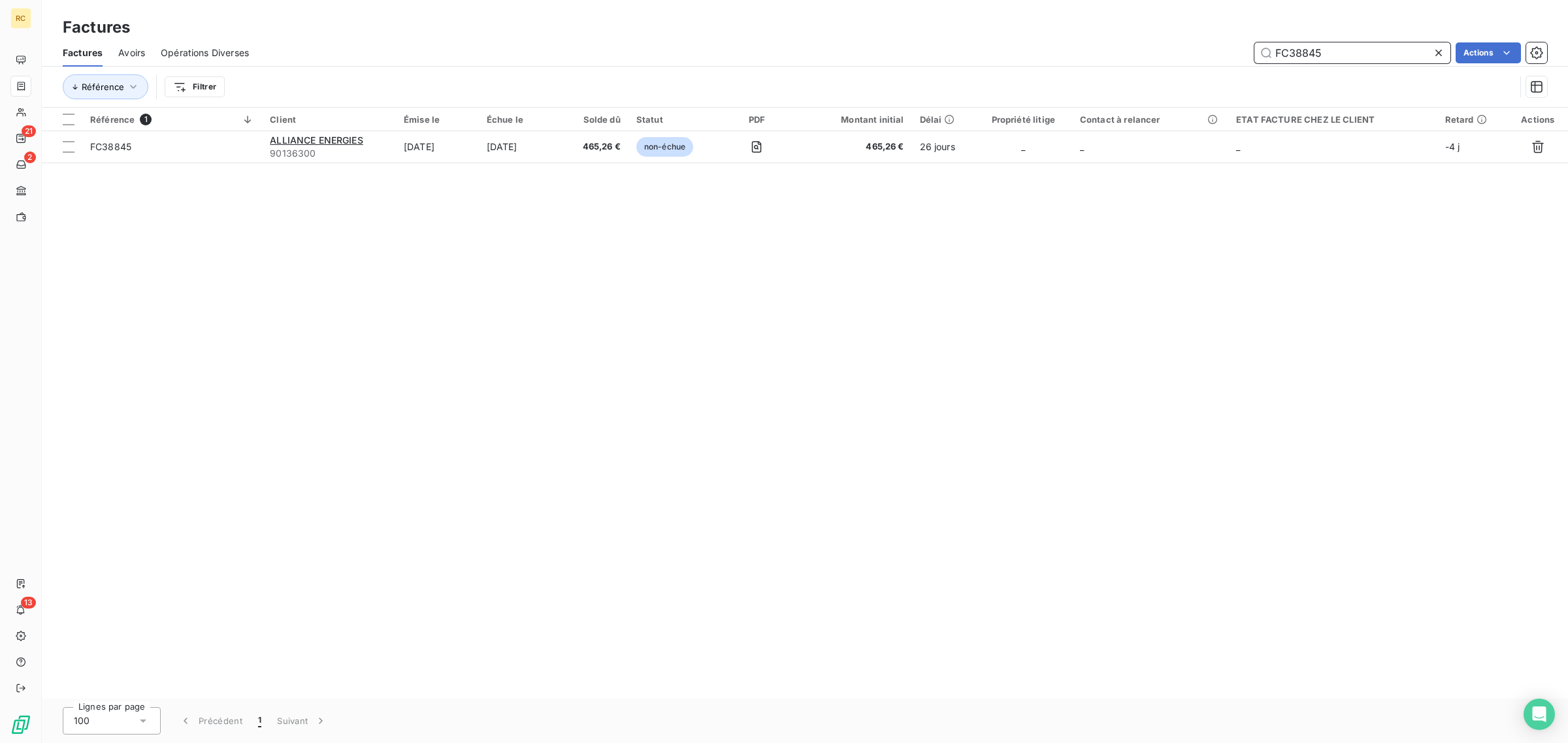
type input "FC38845"
click at [1434, 53] on icon at bounding box center [1439, 53] width 13 height 13
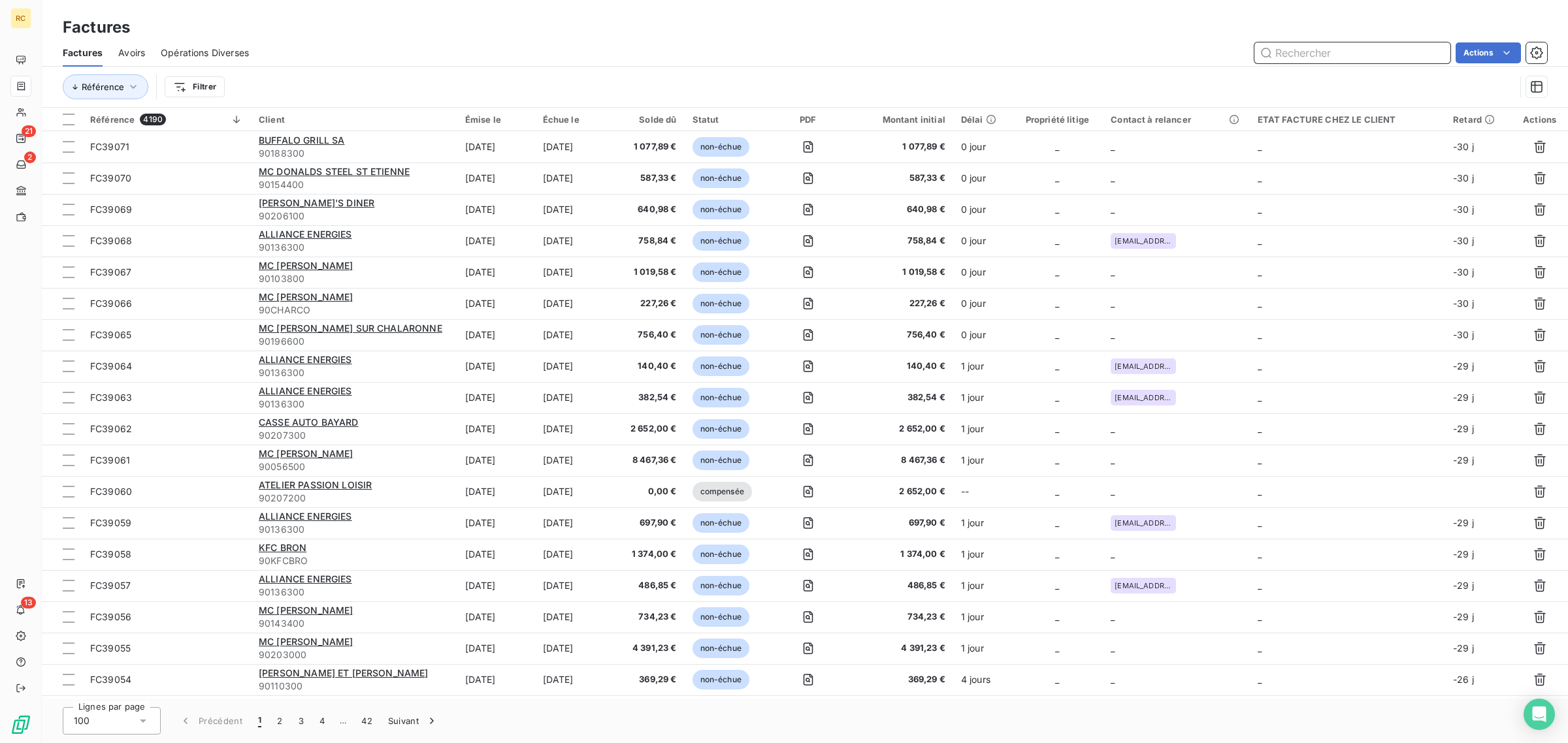
click at [1344, 48] on input "text" at bounding box center [1353, 52] width 196 height 21
paste input "FC38846"
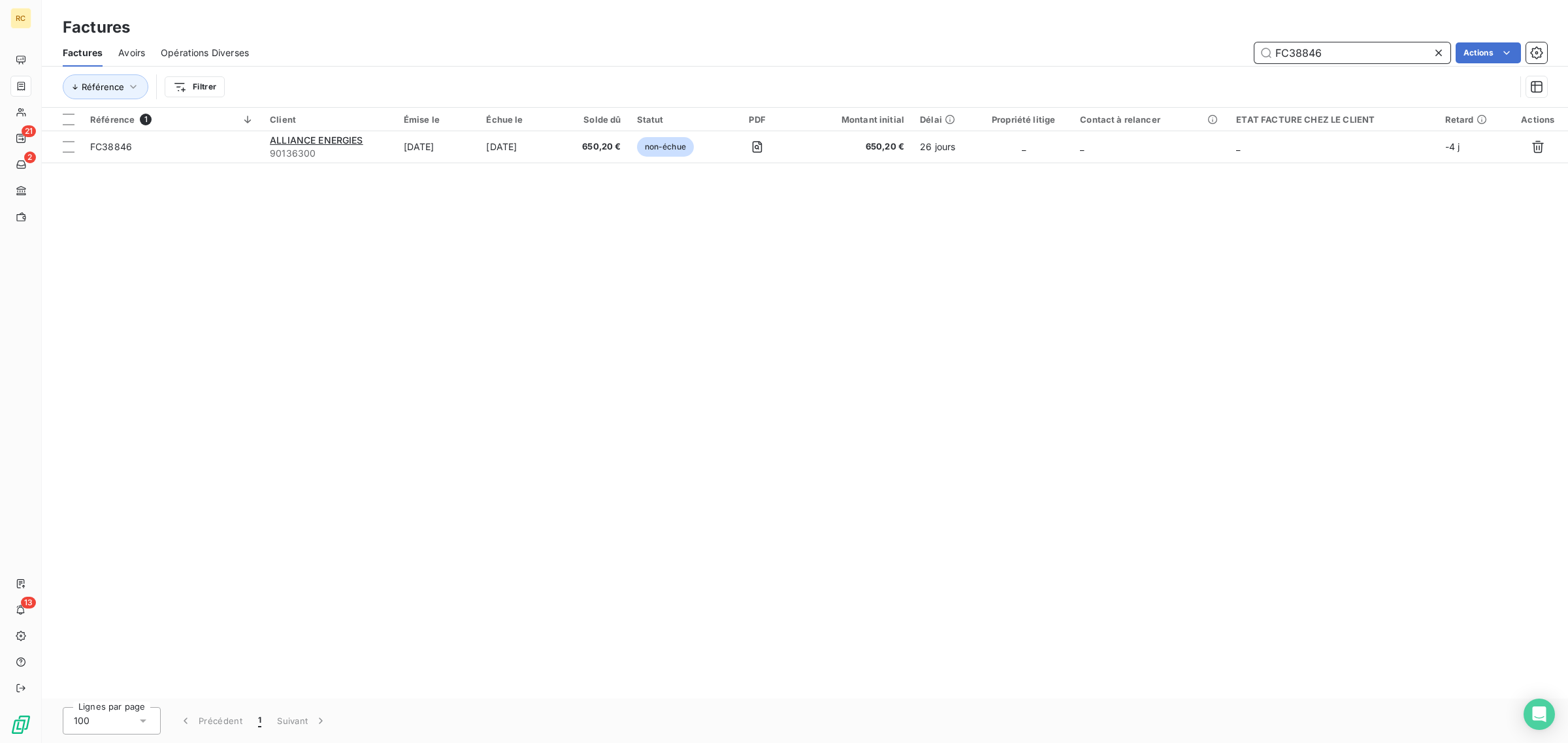
type input "FC38846"
click at [1438, 55] on icon at bounding box center [1439, 53] width 13 height 13
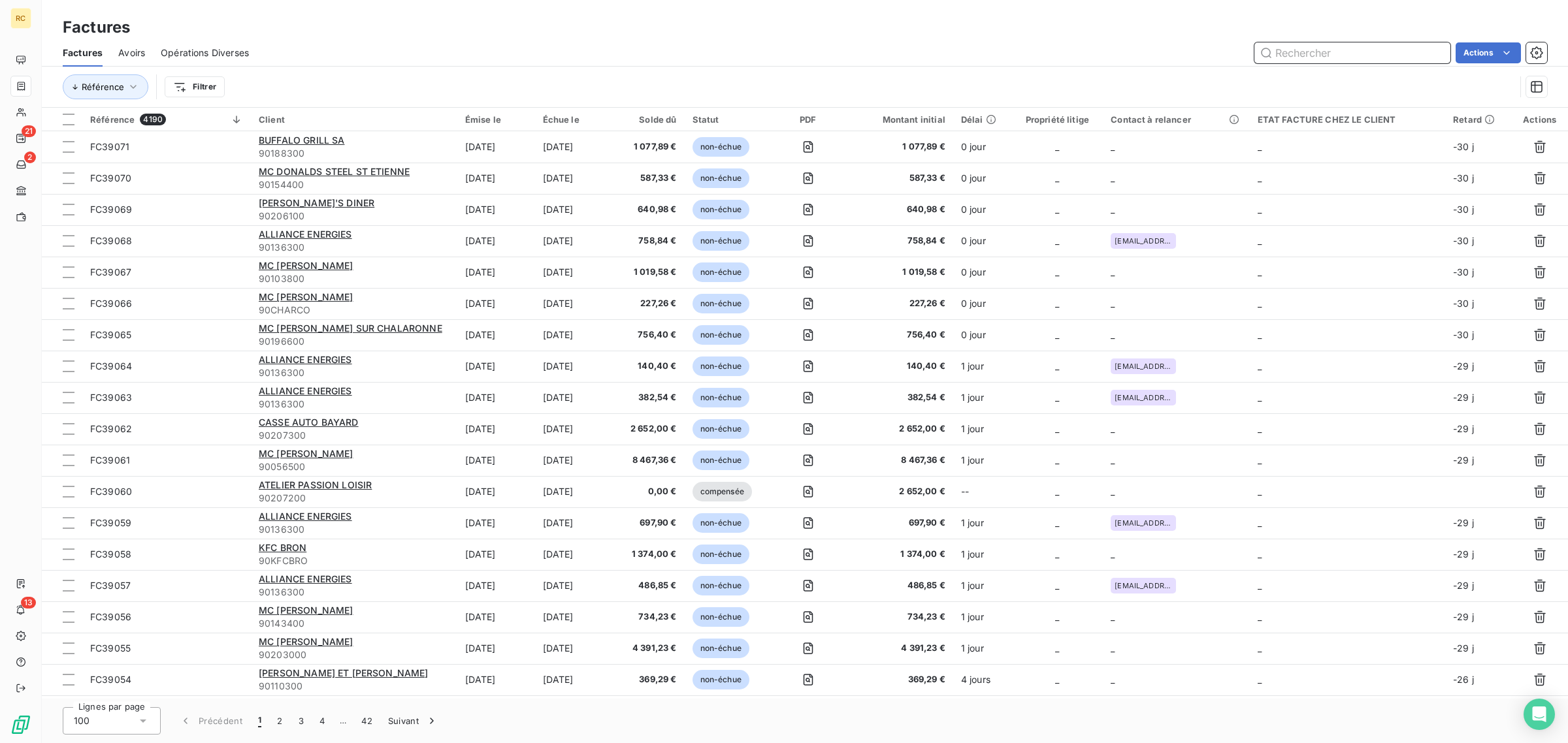
click at [1387, 56] on input "text" at bounding box center [1353, 52] width 196 height 21
paste input "FC38847"
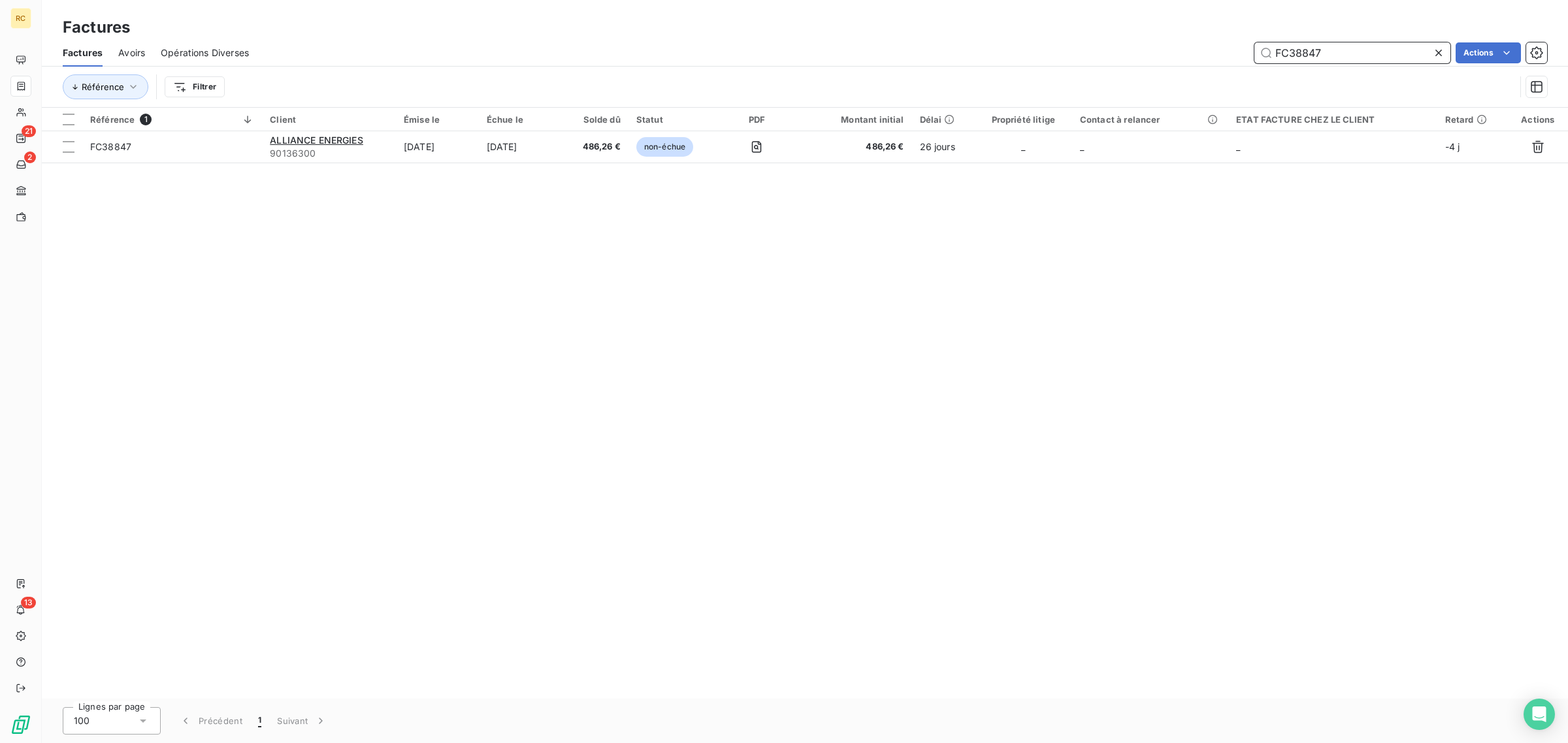
type input "FC38847"
click at [1438, 53] on icon at bounding box center [1439, 53] width 13 height 13
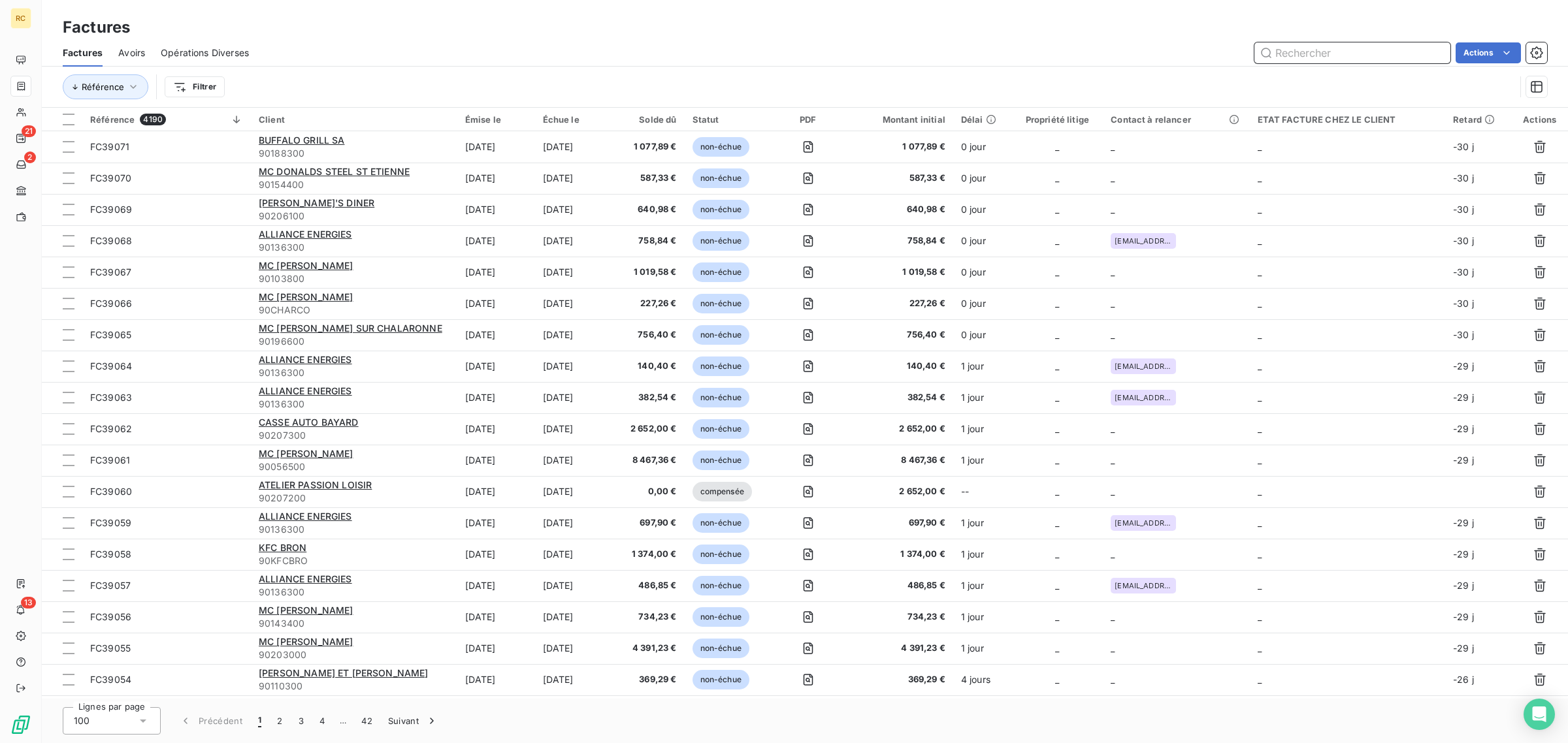
click at [1366, 60] on input "text" at bounding box center [1353, 52] width 196 height 21
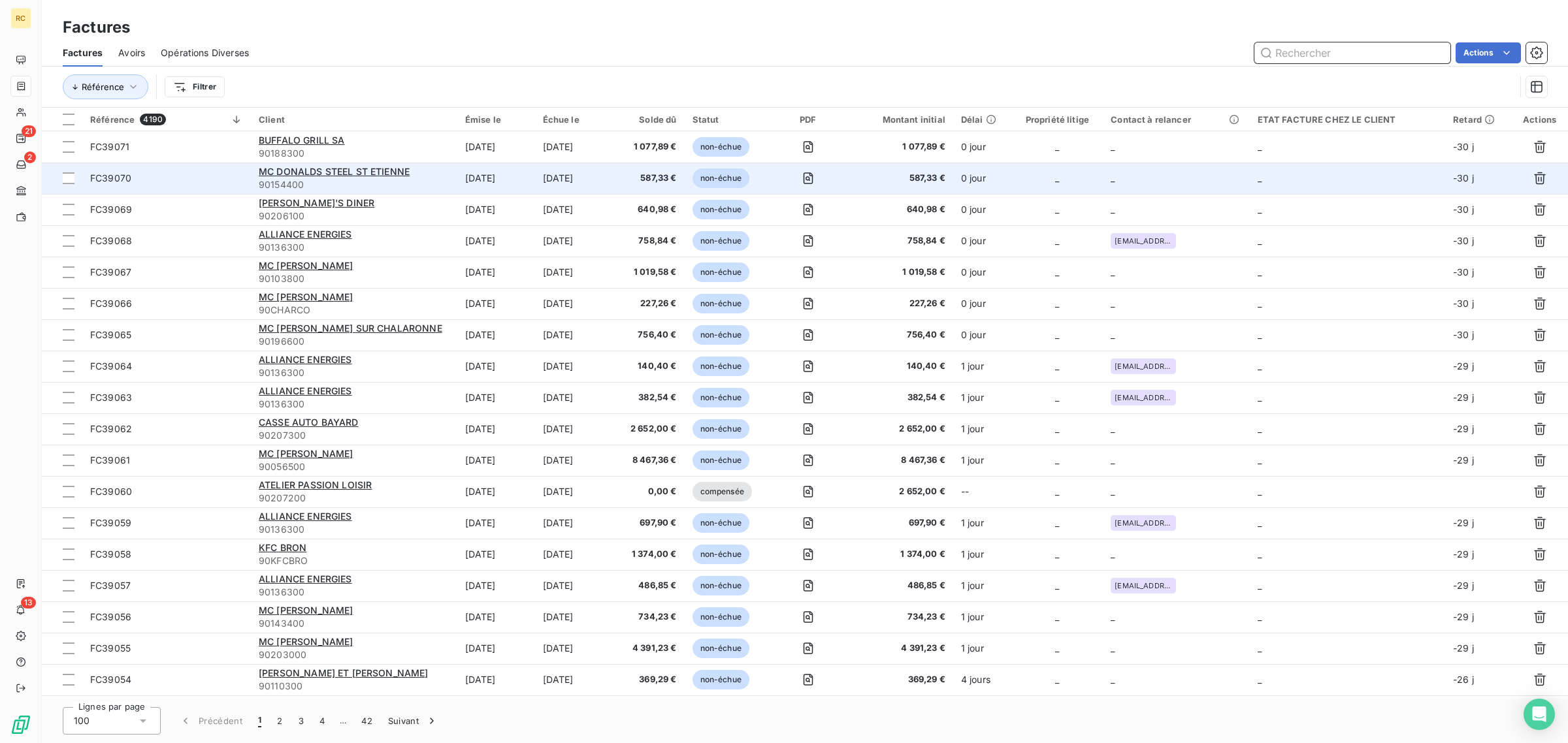
paste input "FC38851"
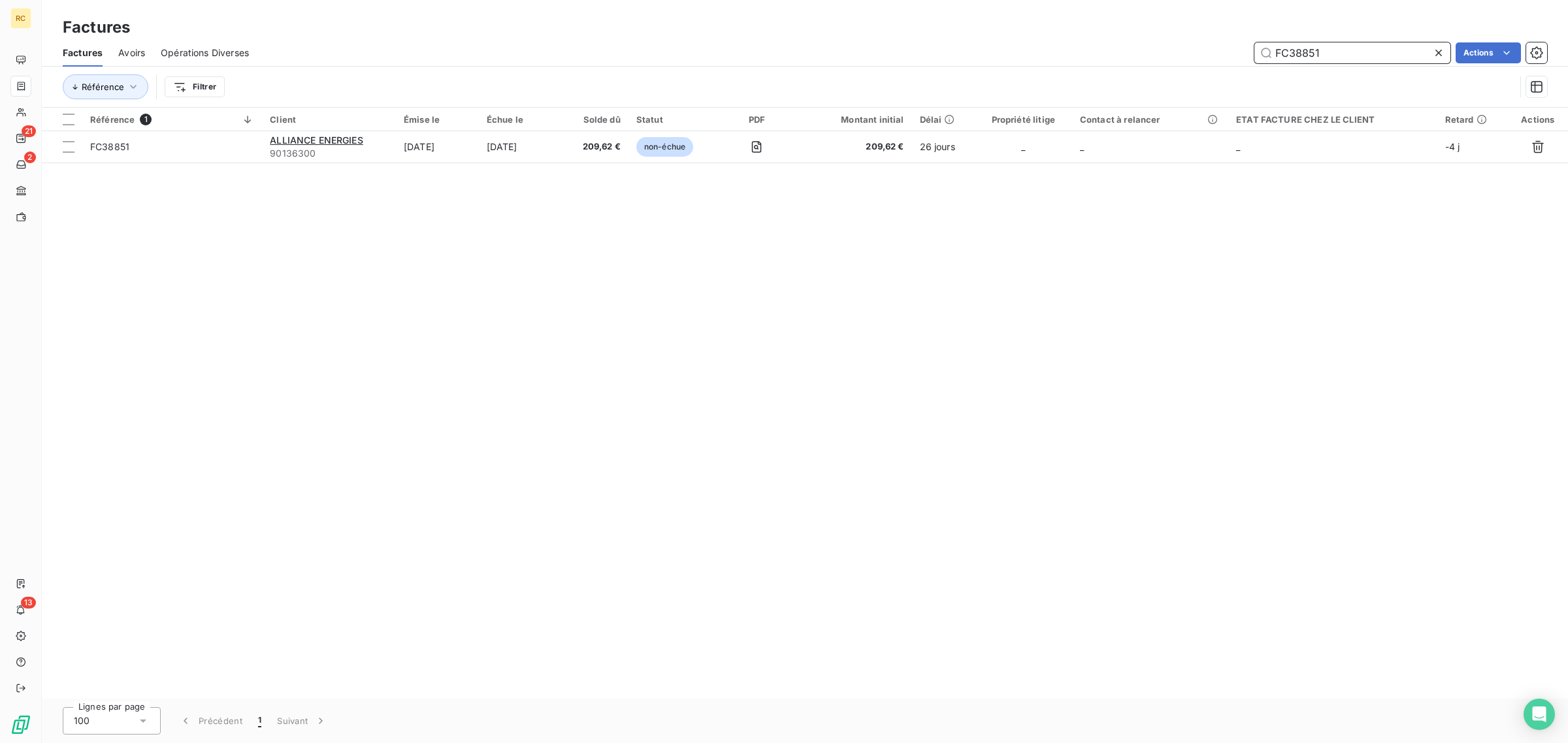
type input "FC38851"
click at [1437, 50] on icon at bounding box center [1439, 53] width 13 height 13
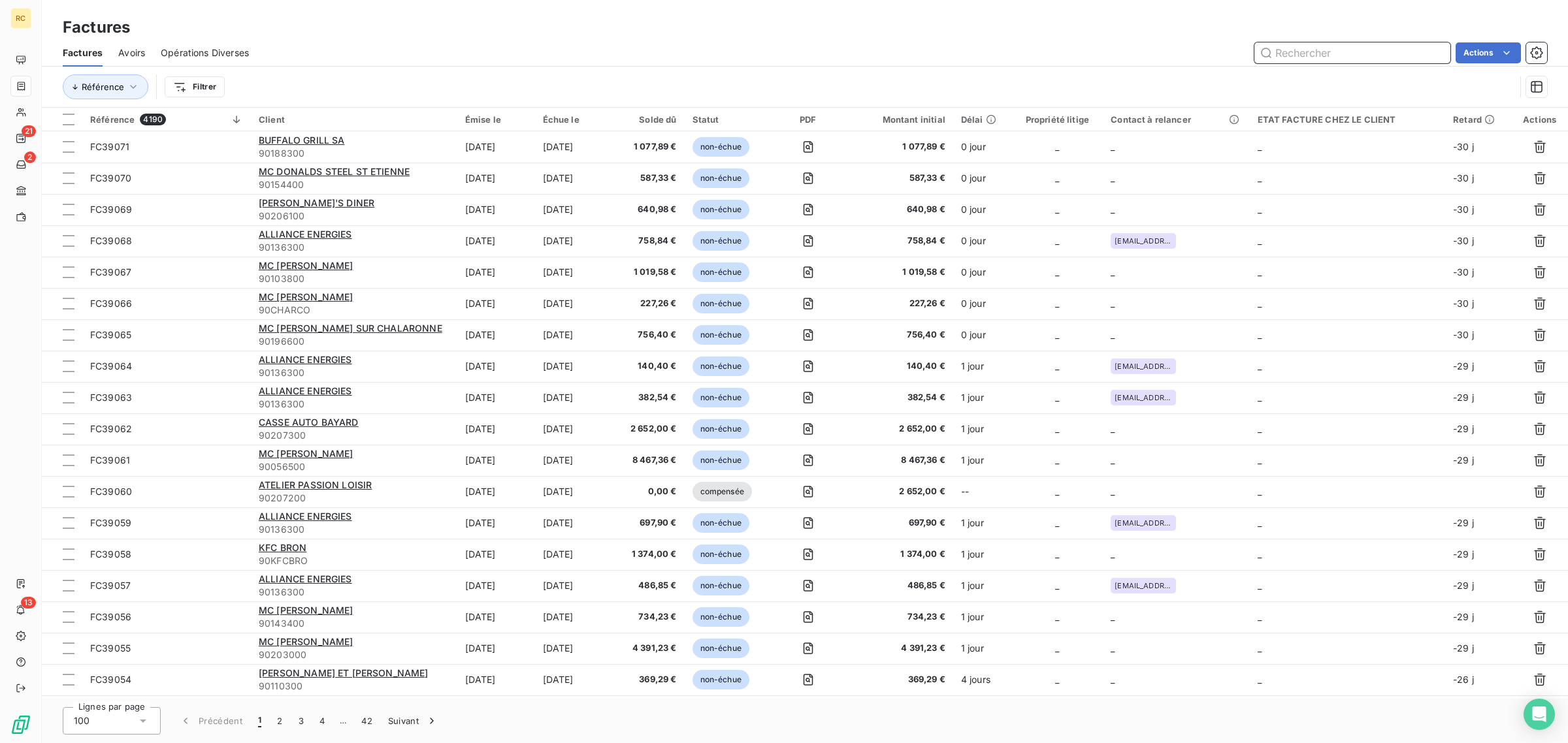
click at [1362, 53] on input "text" at bounding box center [1353, 52] width 196 height 21
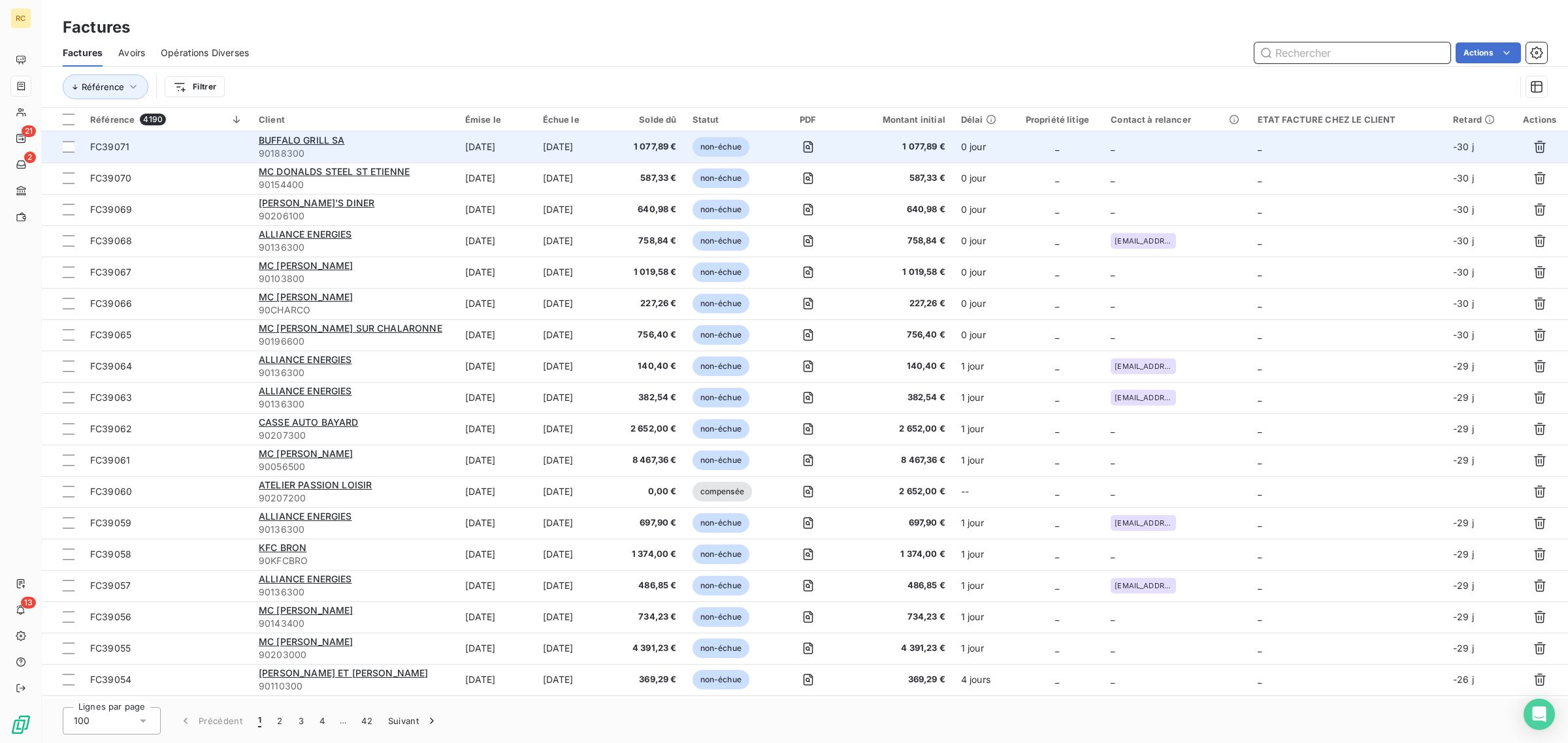
paste input "FC38896"
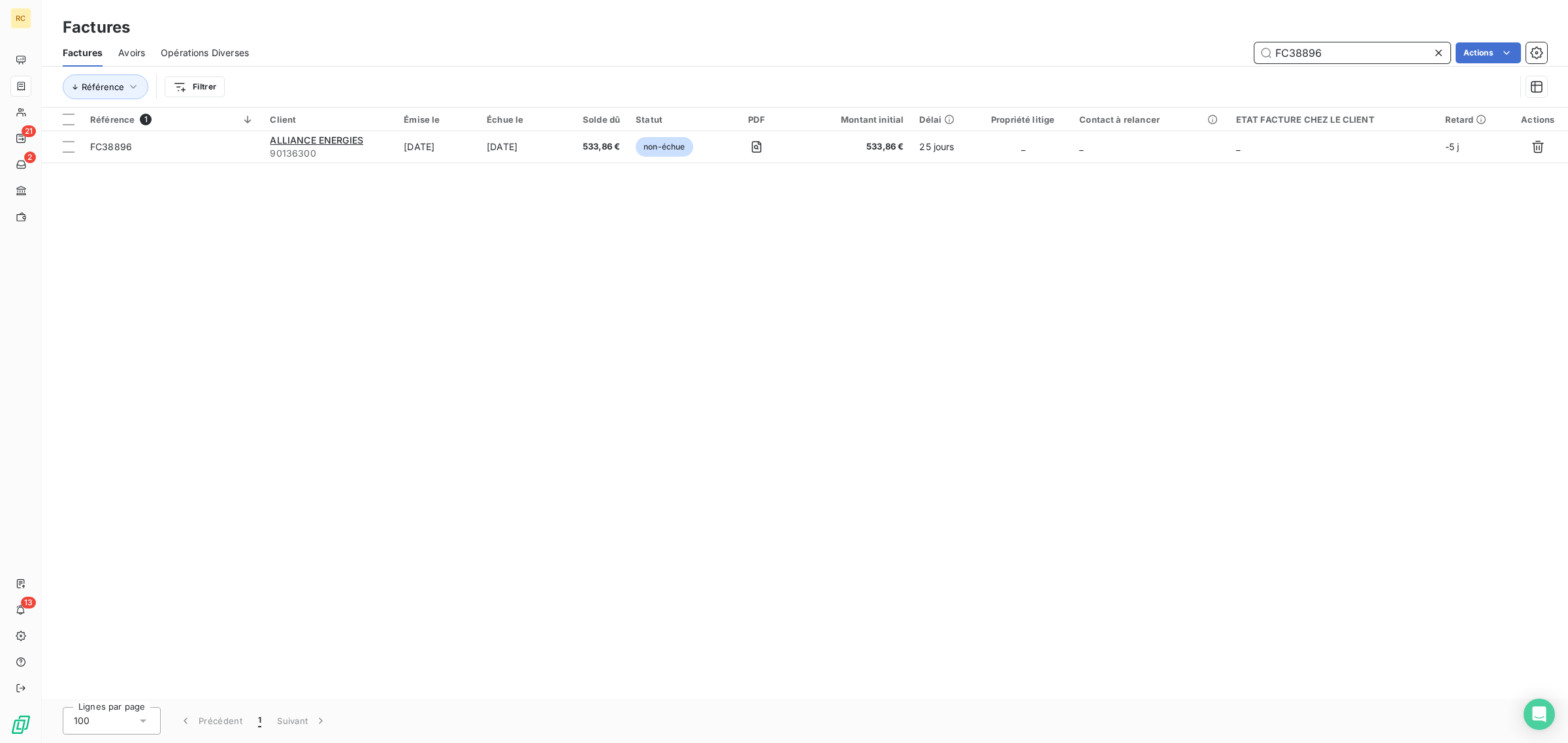
type input "FC38896"
click at [1435, 53] on icon at bounding box center [1439, 53] width 13 height 13
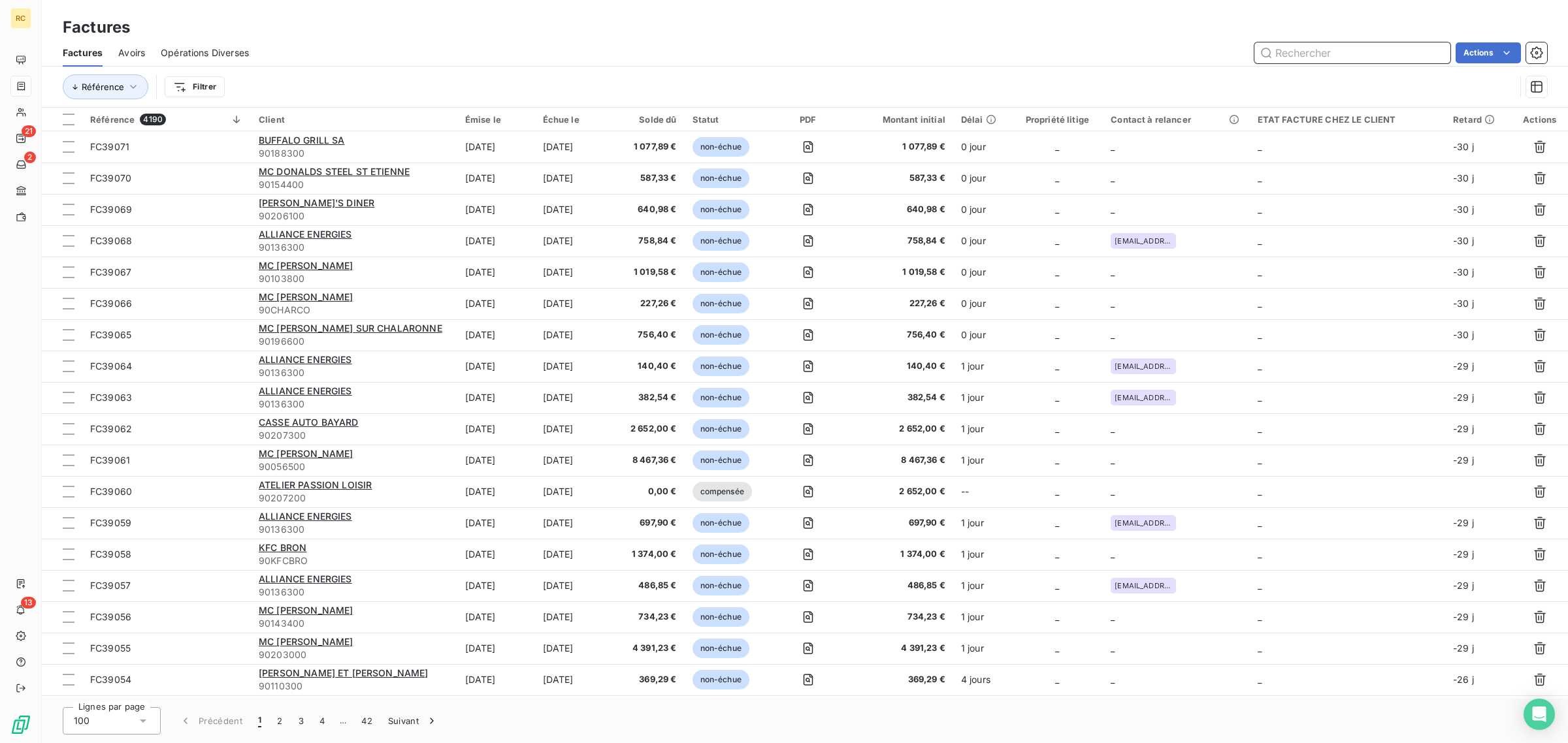
click at [1311, 44] on input "text" at bounding box center [1353, 52] width 196 height 21
paste input "FC38855"
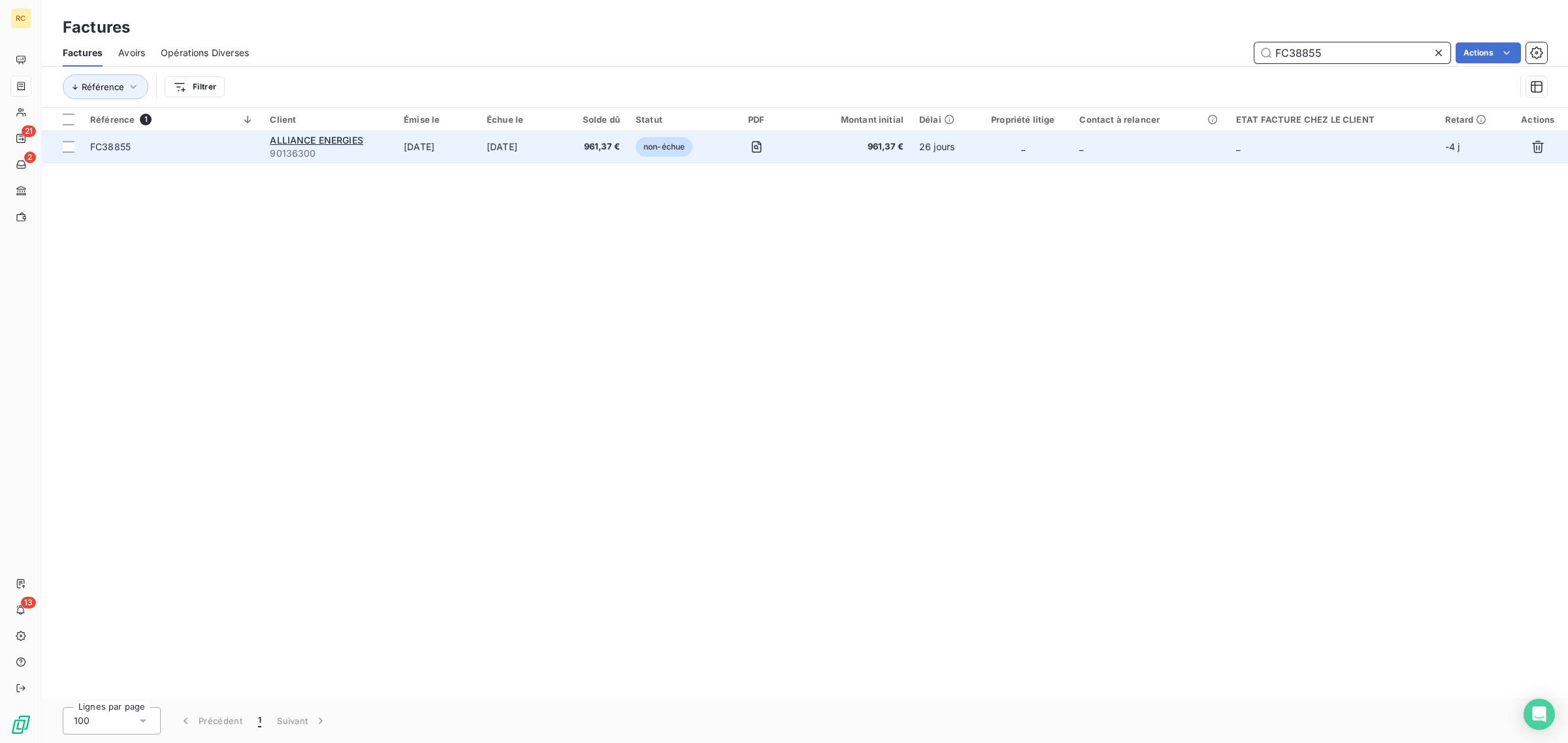
type input "FC38855"
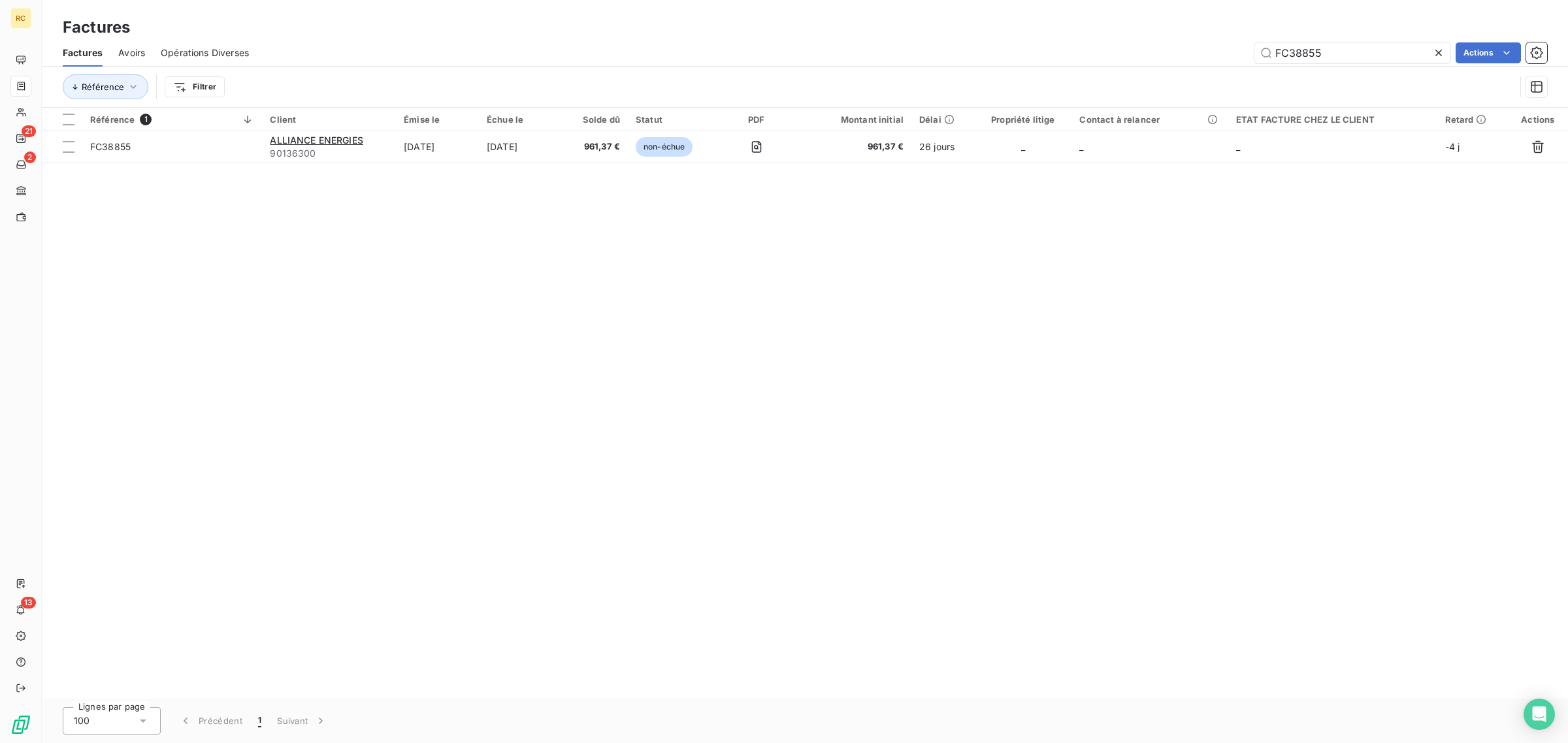
click at [1435, 50] on icon at bounding box center [1438, 52] width 7 height 7
click at [1386, 52] on input "text" at bounding box center [1353, 52] width 196 height 21
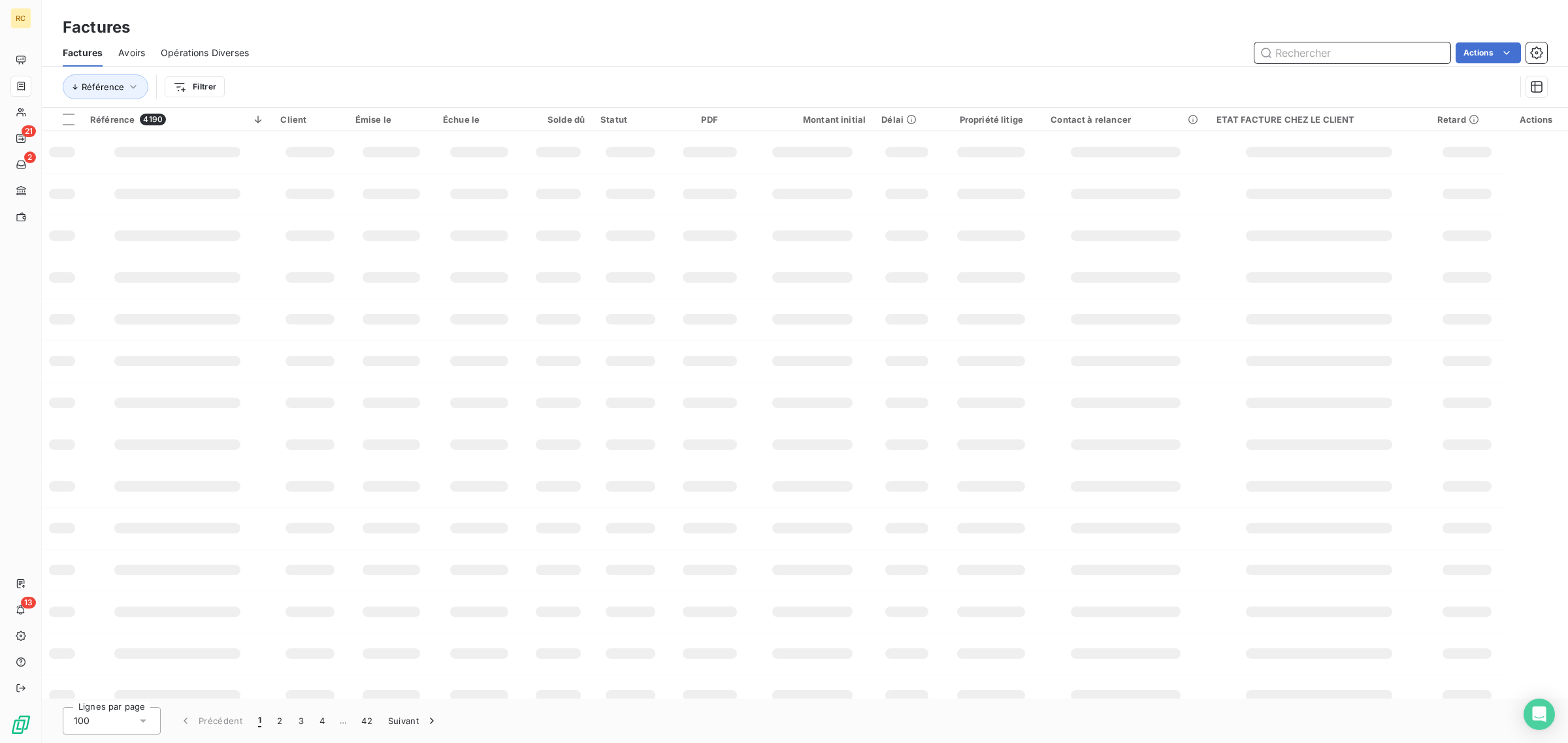
paste input "FC38878"
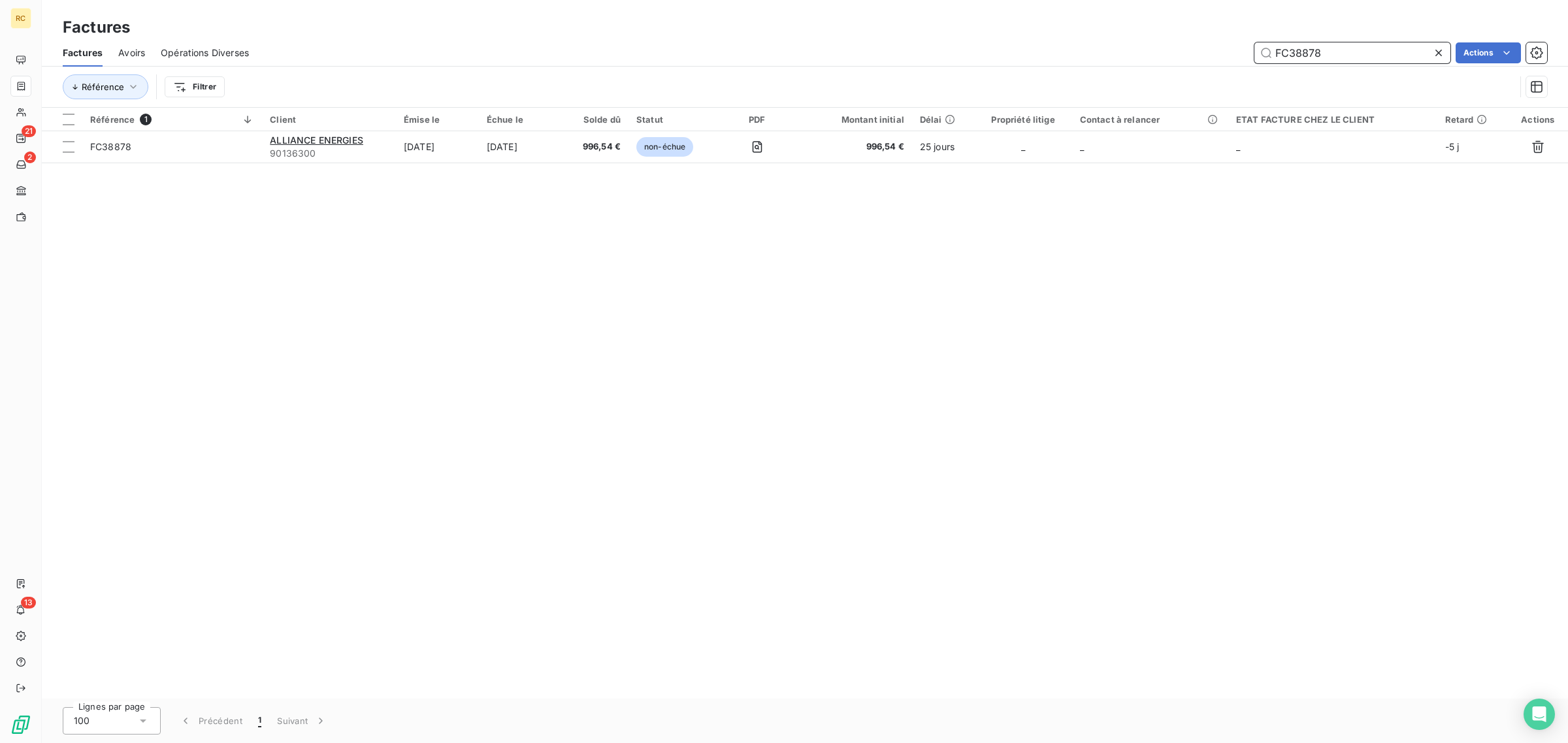
type input "FC38878"
click at [1434, 57] on icon at bounding box center [1439, 53] width 13 height 13
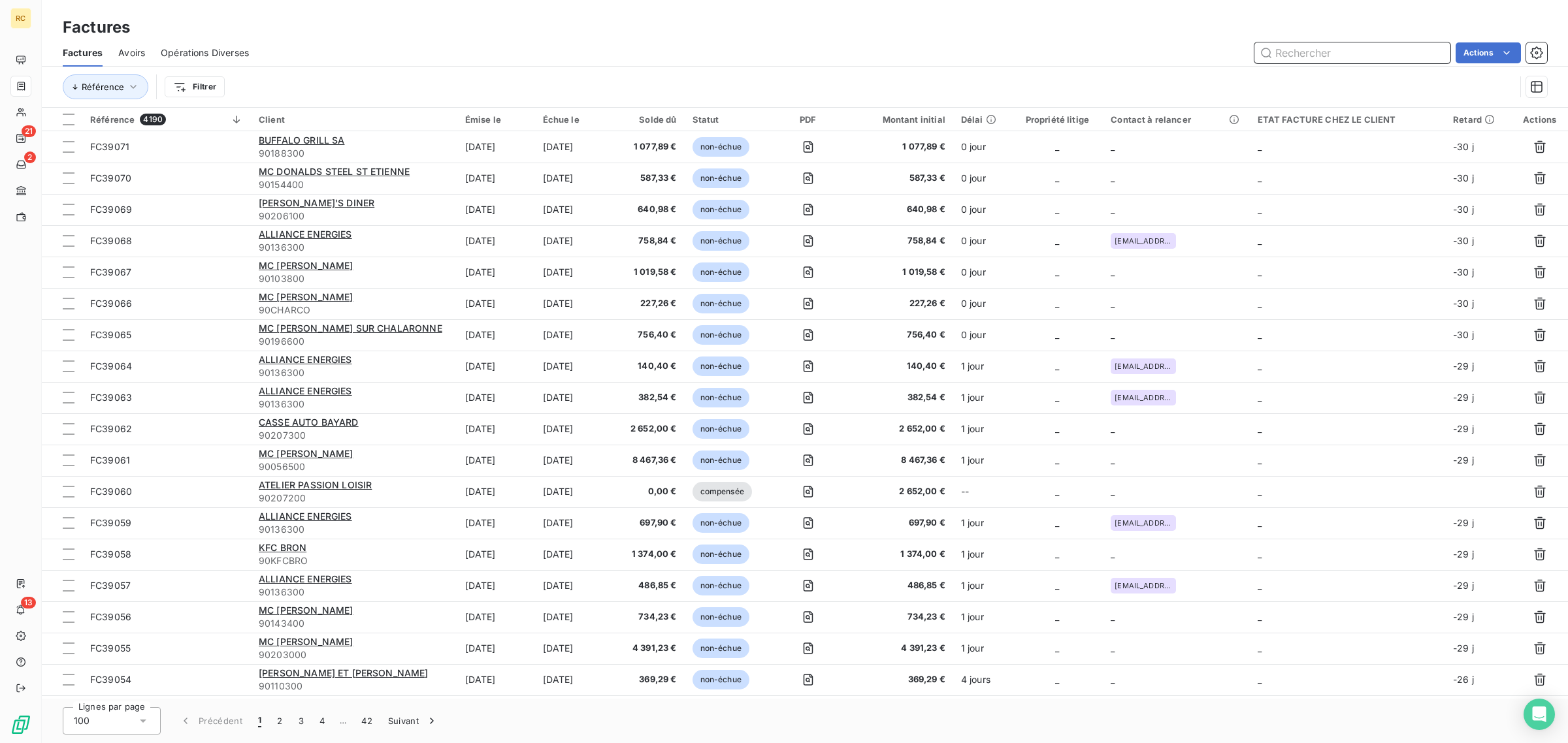
click at [1369, 52] on input "text" at bounding box center [1353, 52] width 196 height 21
paste input "FC39043"
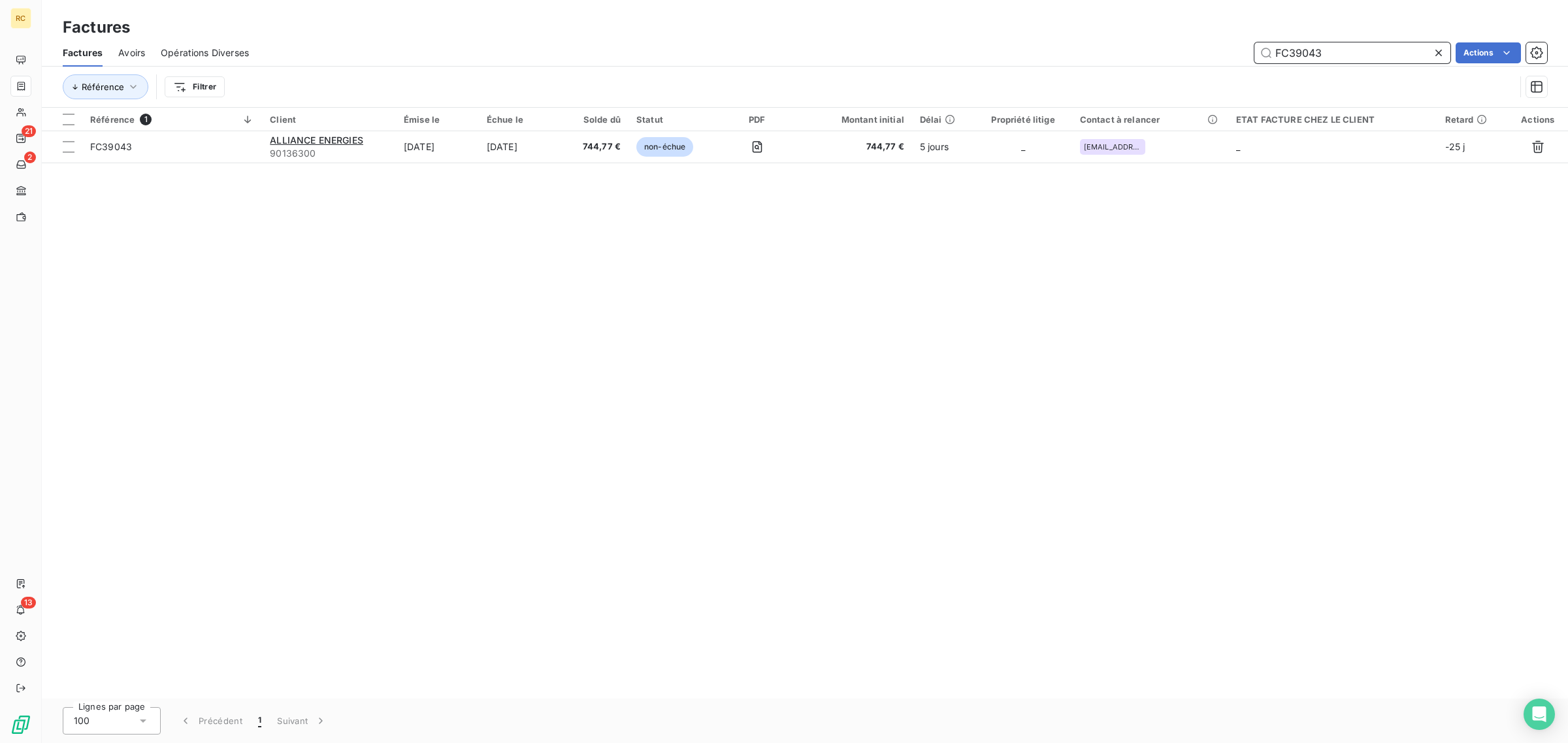
type input "FC39043"
click at [1437, 52] on icon at bounding box center [1438, 52] width 7 height 7
